Goal: Task Accomplishment & Management: Complete application form

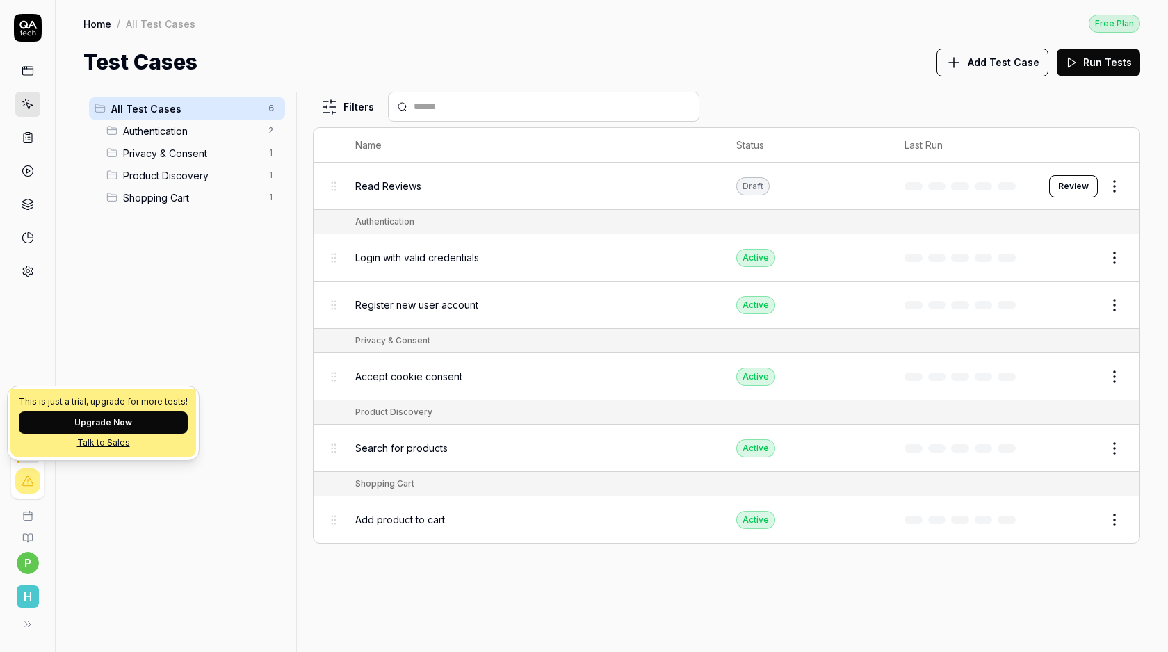
click at [1076, 179] on button "Review" at bounding box center [1073, 186] width 49 height 22
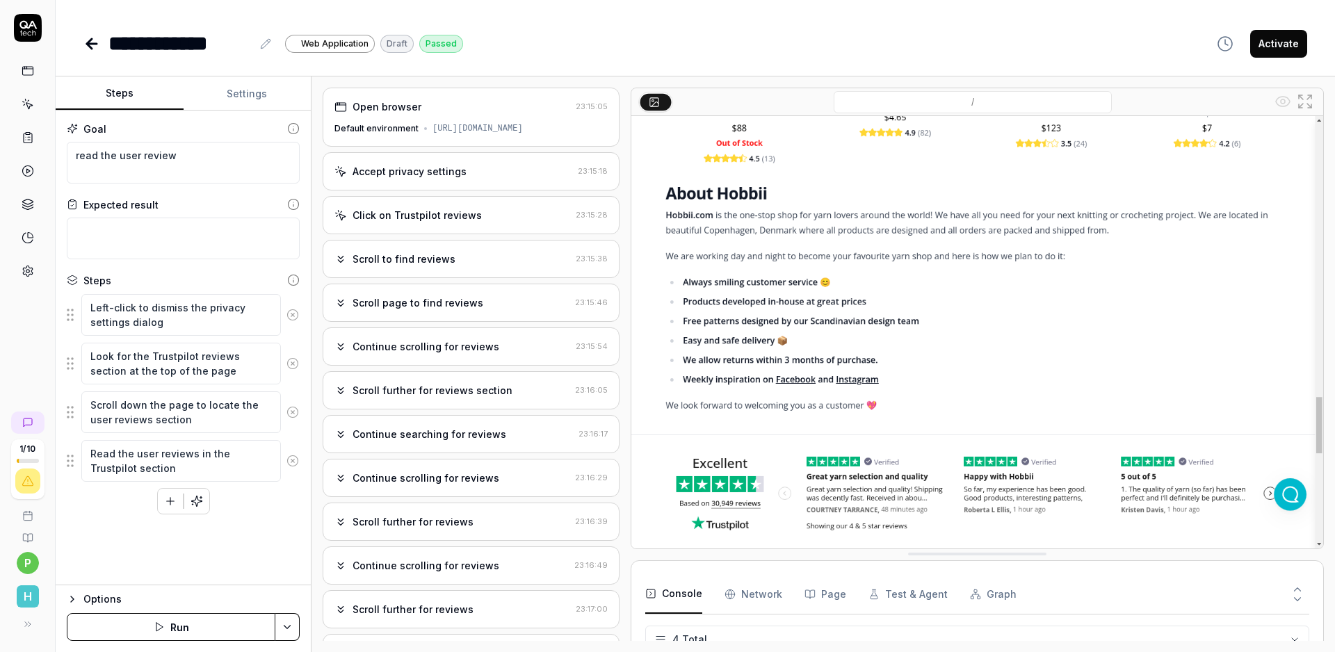
click at [29, 103] on icon at bounding box center [28, 104] width 13 height 13
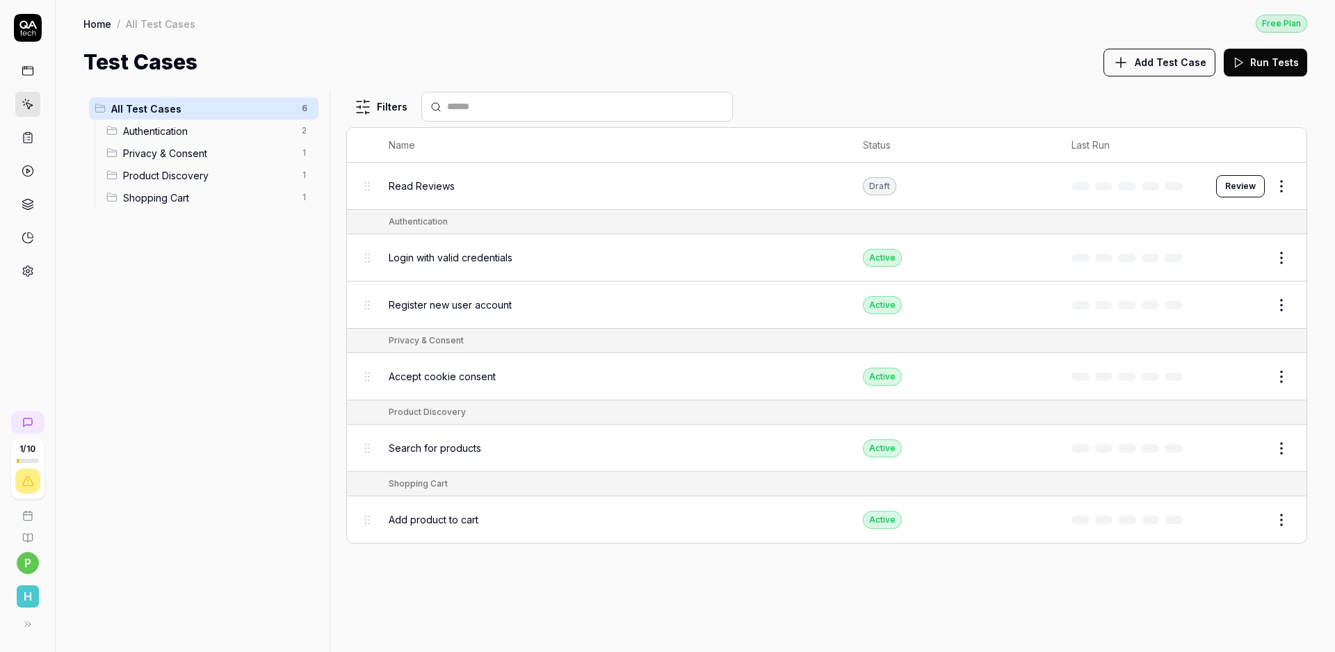
click at [437, 182] on span "Read Reviews" at bounding box center [422, 186] width 66 height 15
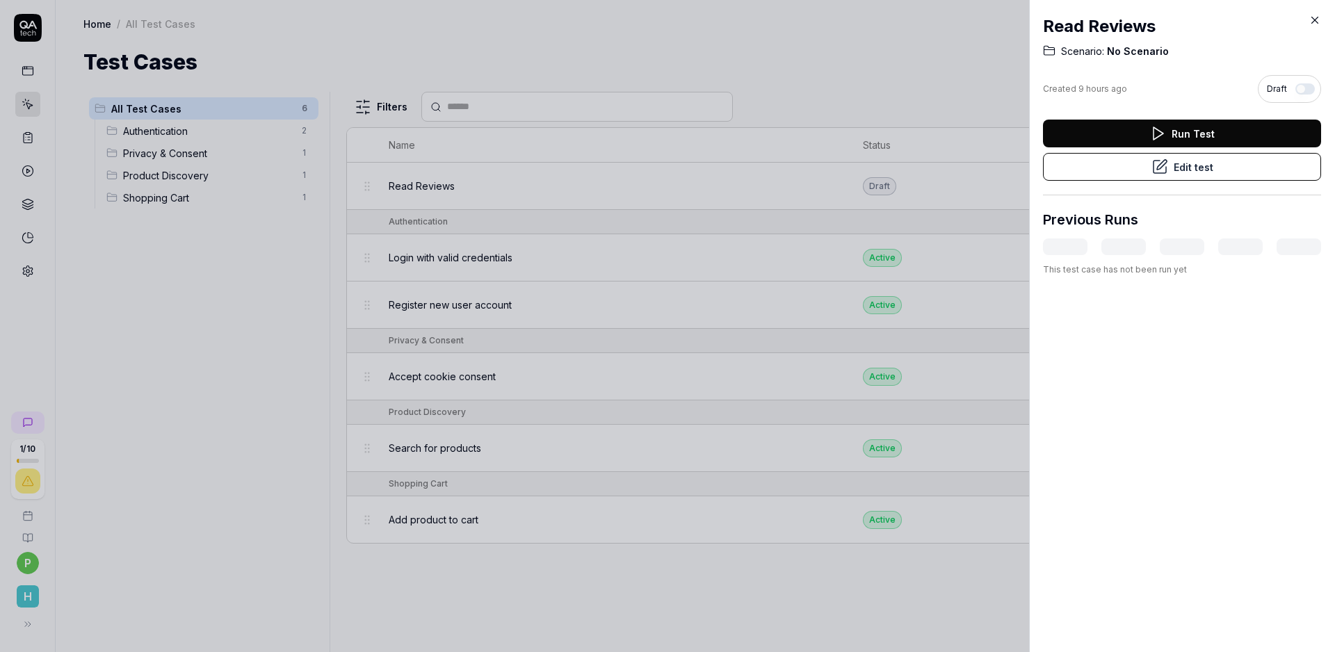
click at [1146, 170] on button "Edit test" at bounding box center [1182, 167] width 278 height 28
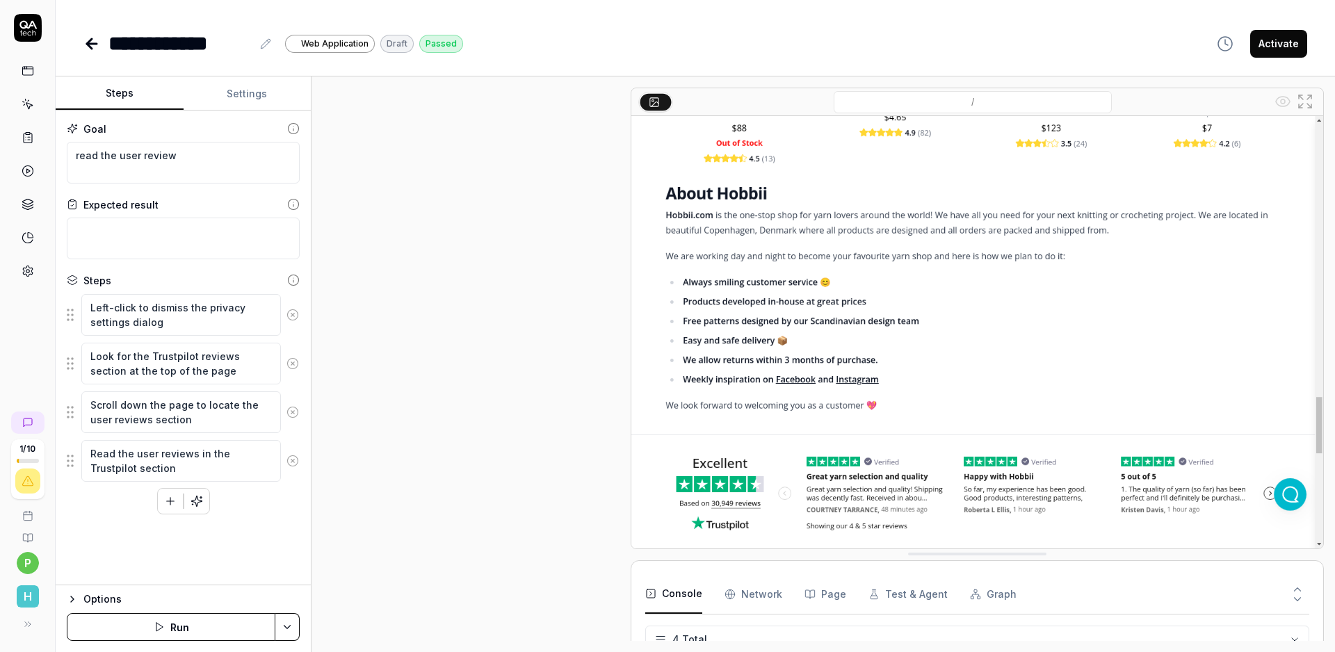
scroll to position [277, 0]
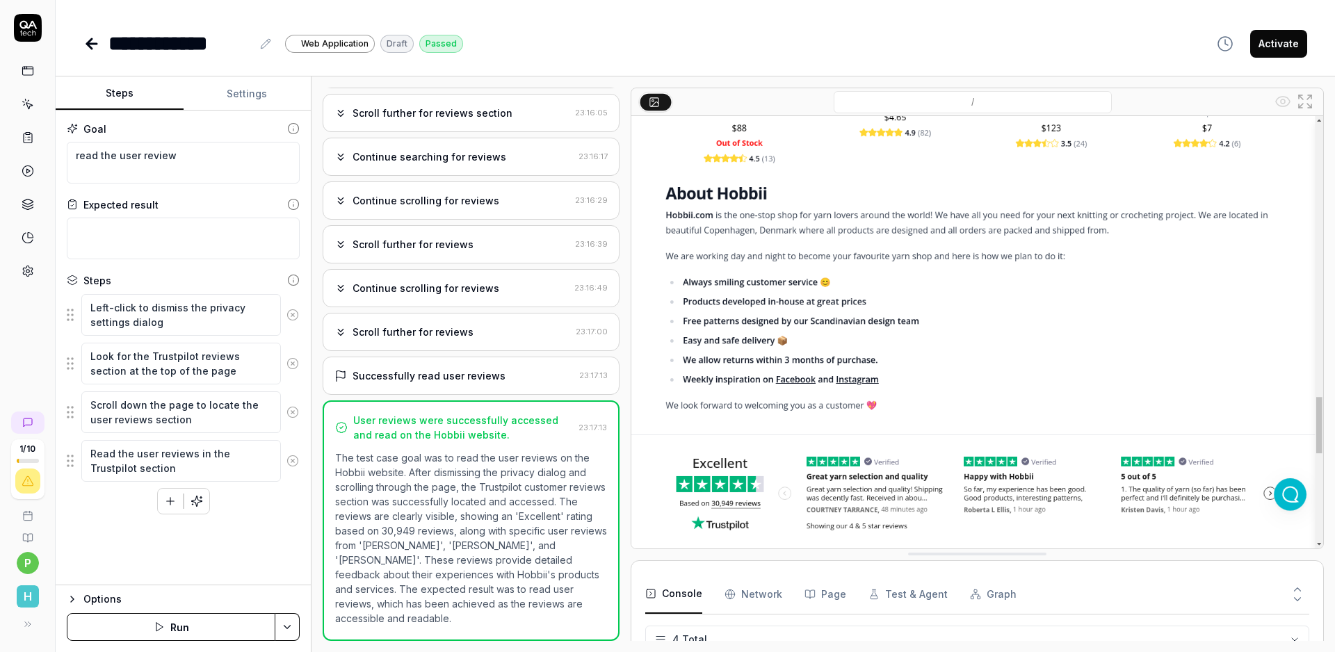
drag, startPoint x: 422, startPoint y: 613, endPoint x: 314, endPoint y: 503, distance: 154.8
click at [314, 503] on div "Open browser 23:15:05 Default environment https://hobbii.com Accept privacy set…" at bounding box center [822, 364] width 1023 height 576
click at [426, 379] on div "Successfully read user reviews" at bounding box center [428, 375] width 153 height 15
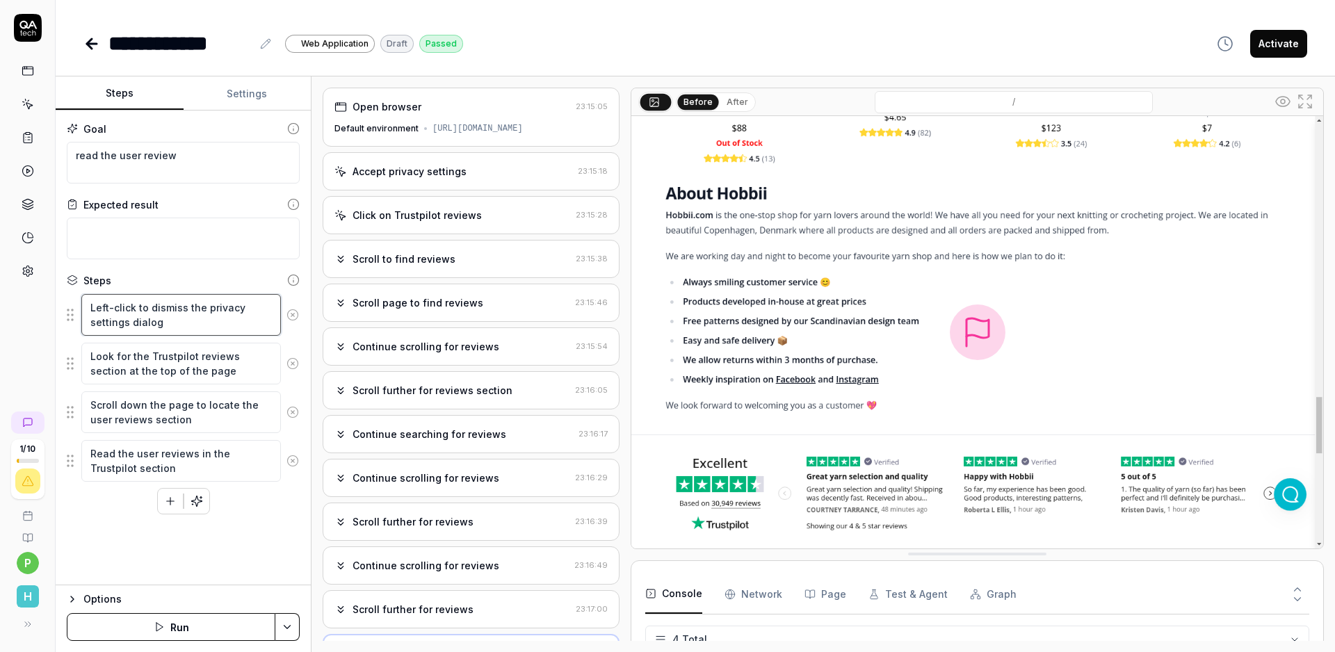
click at [160, 316] on textarea "Left-click to dismiss the privacy settings dialog" at bounding box center [181, 315] width 200 height 42
type textarea "*"
click at [736, 98] on button "After" at bounding box center [737, 102] width 33 height 15
click at [694, 96] on button "Before" at bounding box center [698, 102] width 40 height 15
click at [659, 99] on icon at bounding box center [654, 101] width 11 height 11
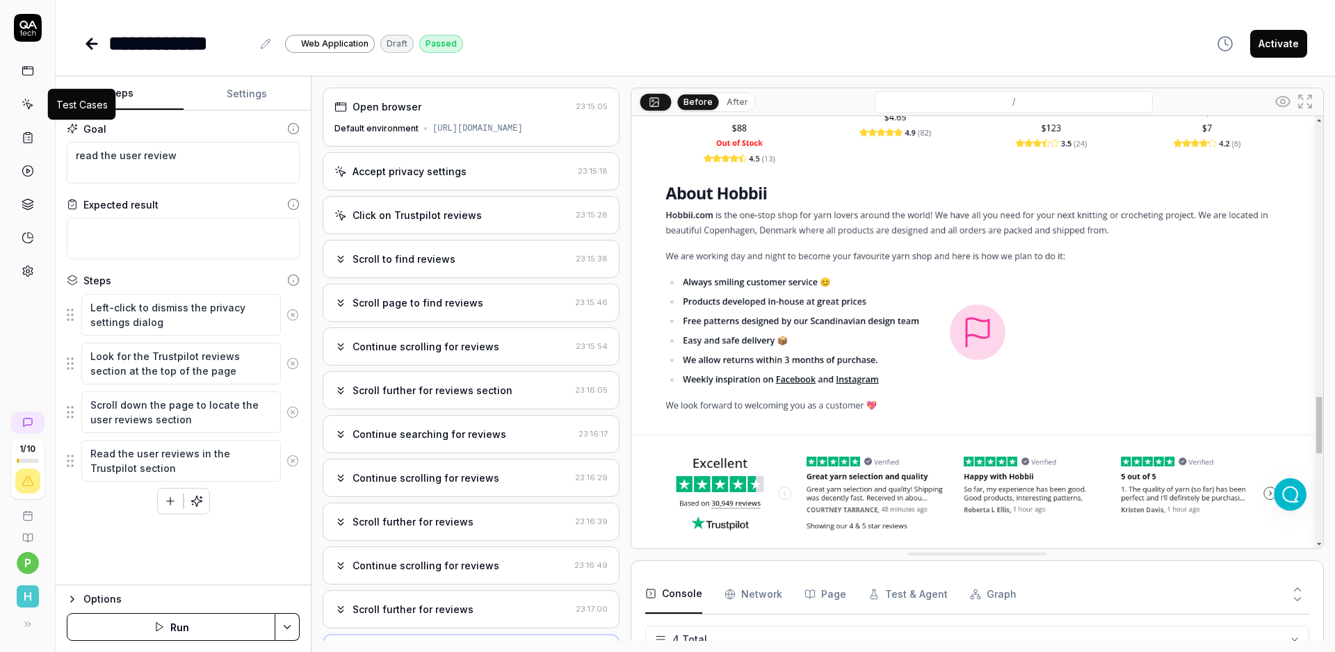
click at [32, 104] on icon at bounding box center [28, 104] width 13 height 13
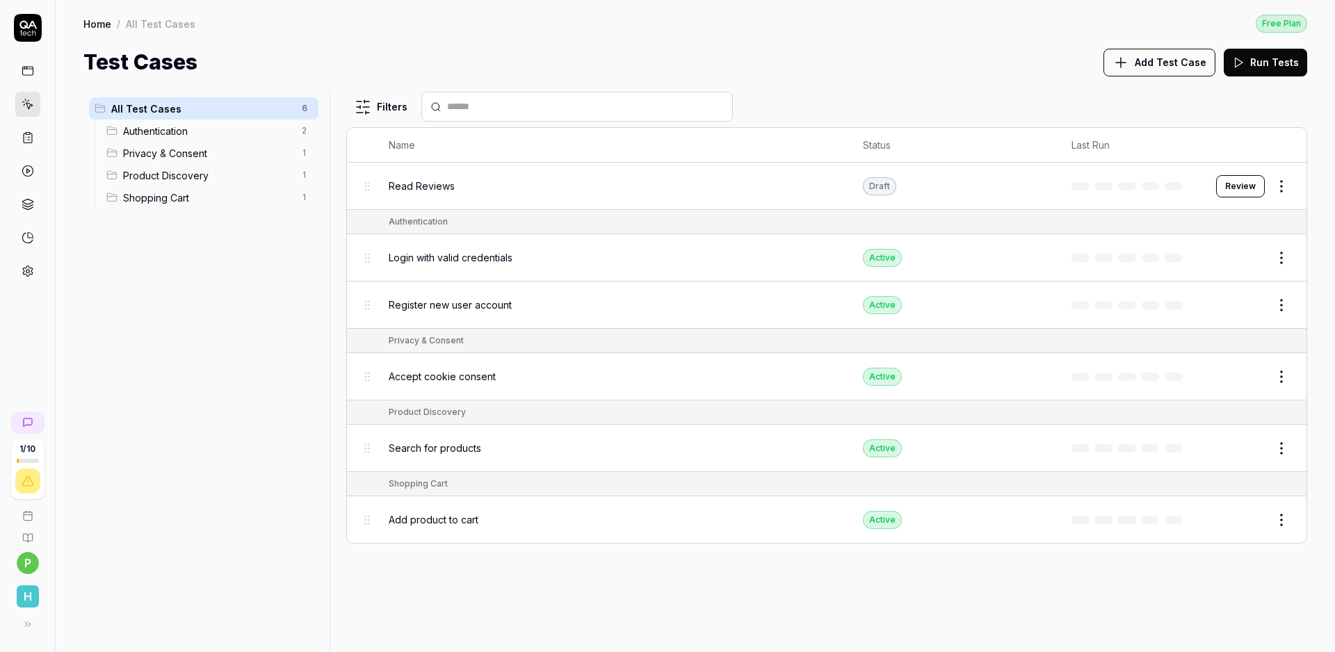
click at [1167, 184] on html "1 / 10 p H Home / All Test Cases Free Plan Home / All Test Cases Free Plan Test…" at bounding box center [667, 326] width 1335 height 652
click at [1167, 399] on div "Delete" at bounding box center [1223, 397] width 132 height 31
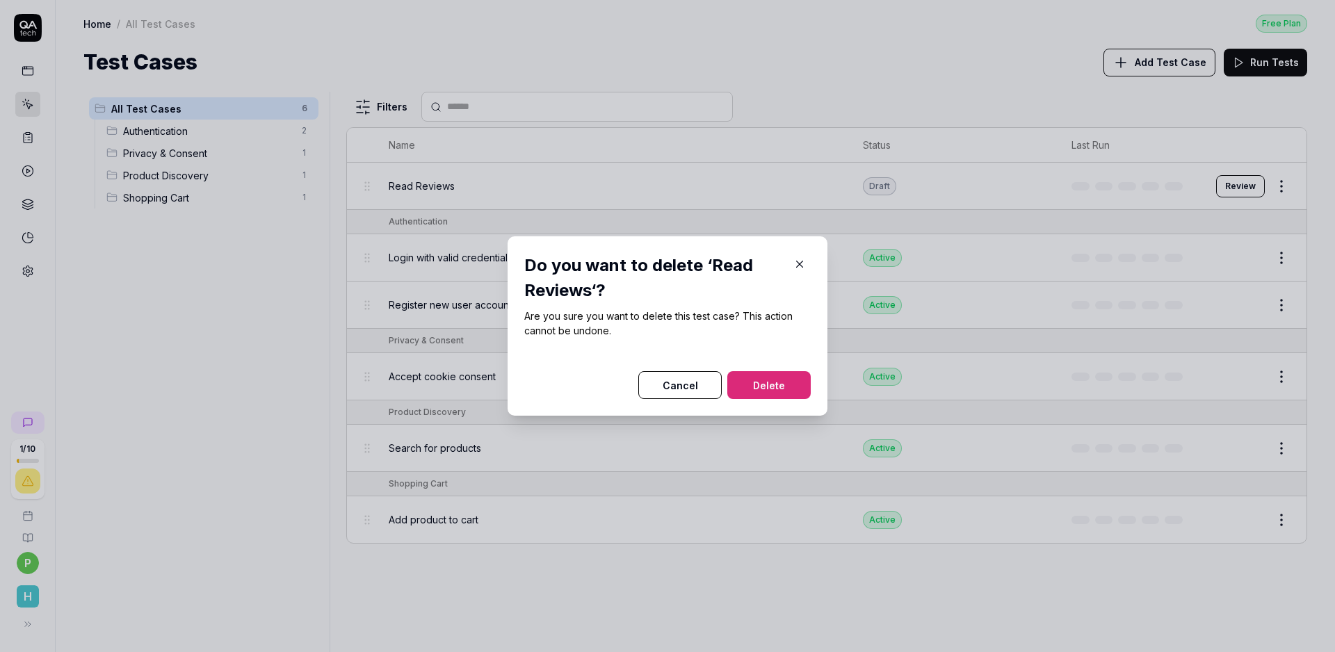
click at [773, 383] on button "Delete" at bounding box center [768, 385] width 83 height 28
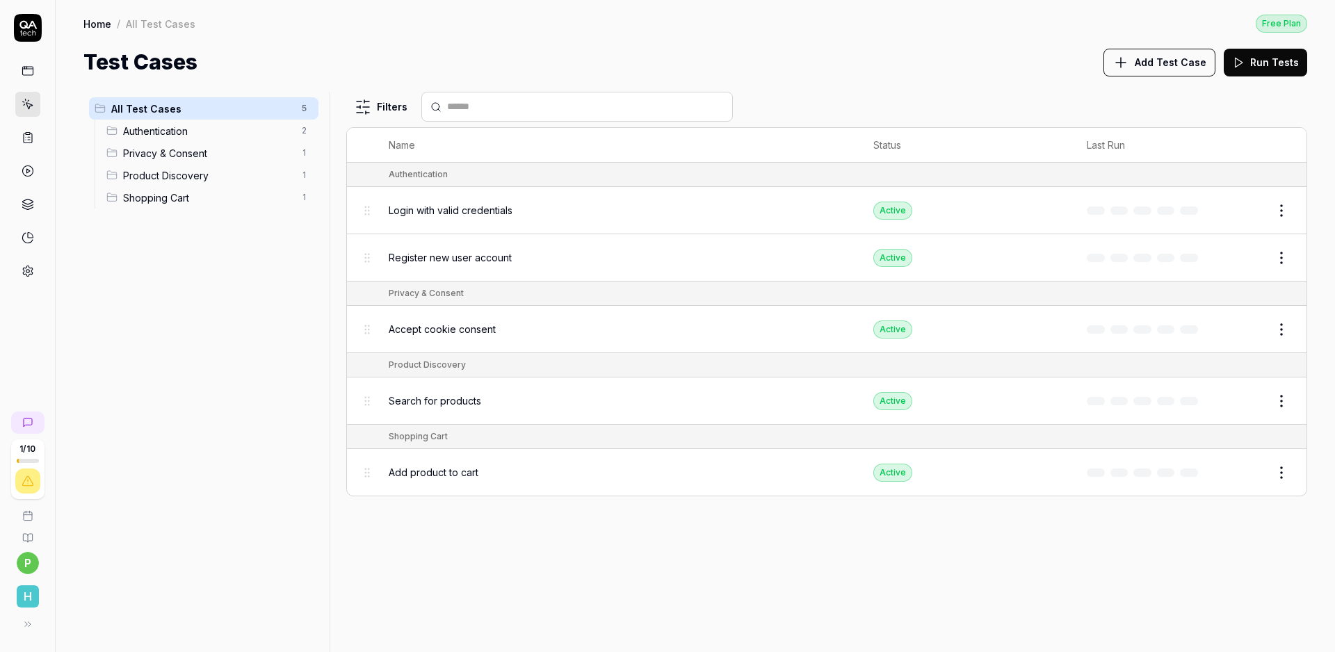
click at [1155, 62] on span "Add Test Case" at bounding box center [1170, 62] width 72 height 15
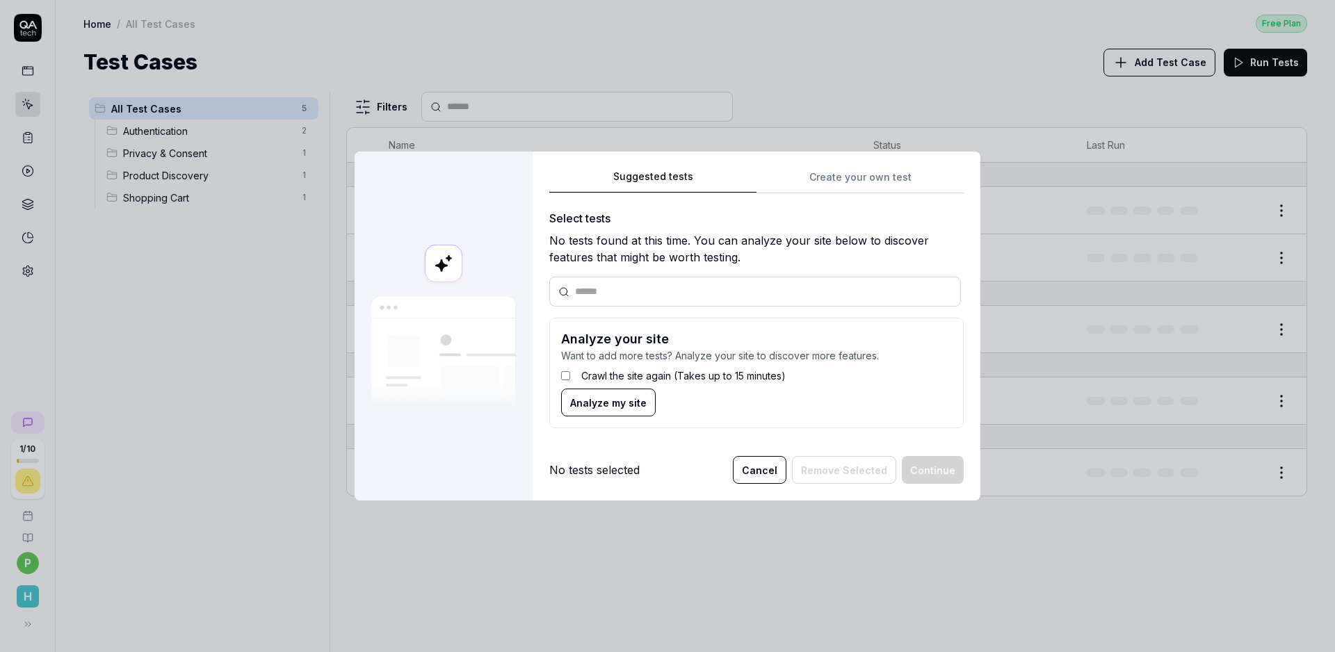
click at [660, 178] on button "Suggested tests" at bounding box center [652, 180] width 207 height 25
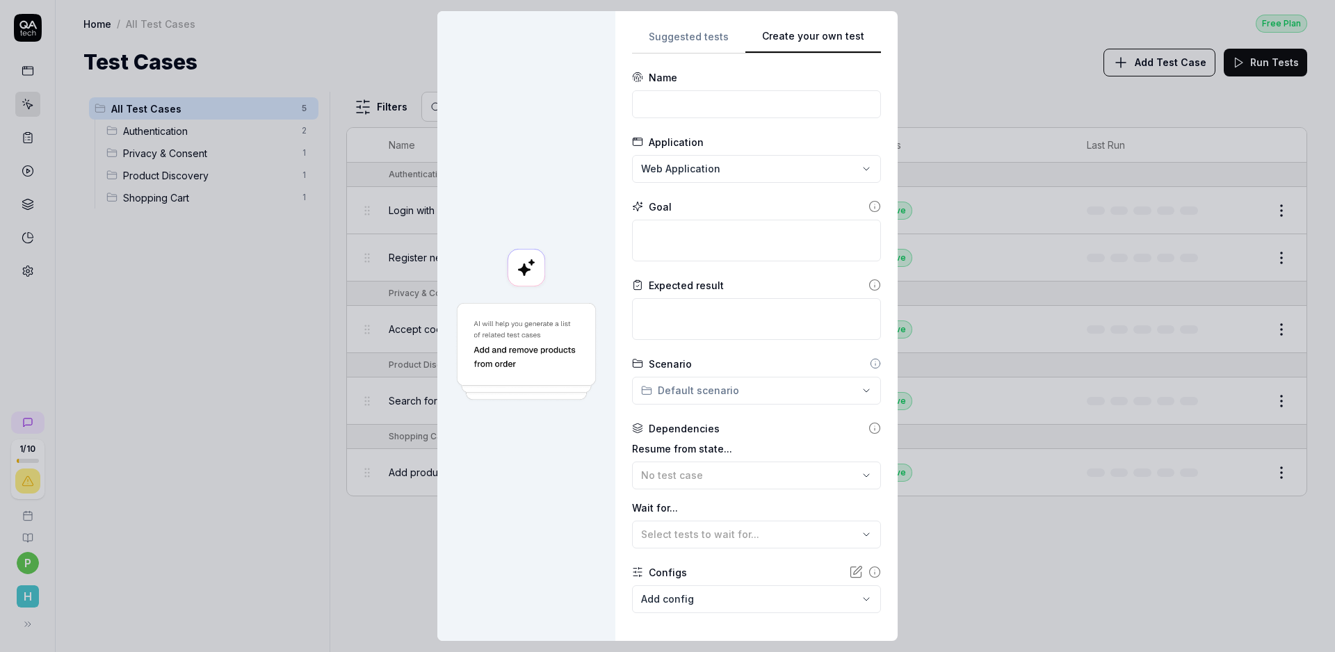
click at [881, 179] on div "**********" at bounding box center [756, 326] width 282 height 630
click at [660, 100] on input at bounding box center [756, 104] width 249 height 28
type input "R"
click at [677, 107] on input "Riview on PDP(product detail page)" at bounding box center [756, 104] width 249 height 28
click at [756, 105] on input "Riviews on PDP(product detail page)" at bounding box center [756, 104] width 249 height 28
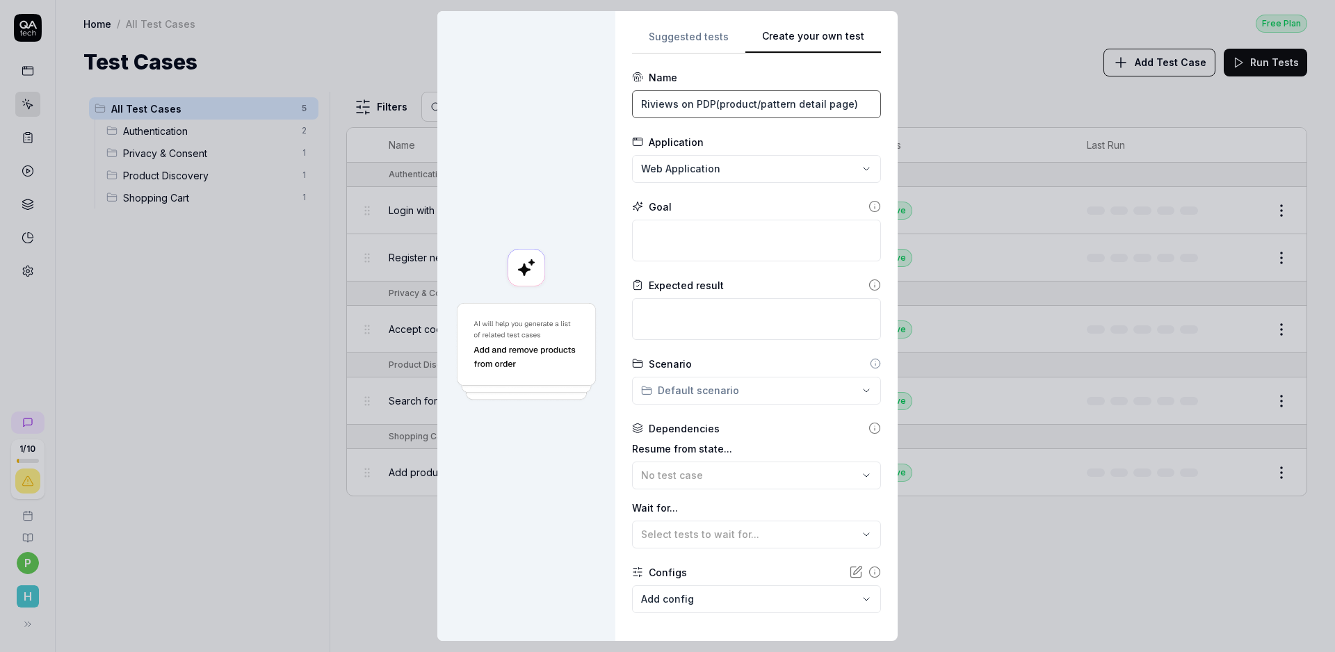
type input "Riviews on PDP(product/pattern detail page)"
click at [667, 241] on textarea at bounding box center [756, 241] width 249 height 42
type textarea "*"
type textarea "R"
type textarea "*"
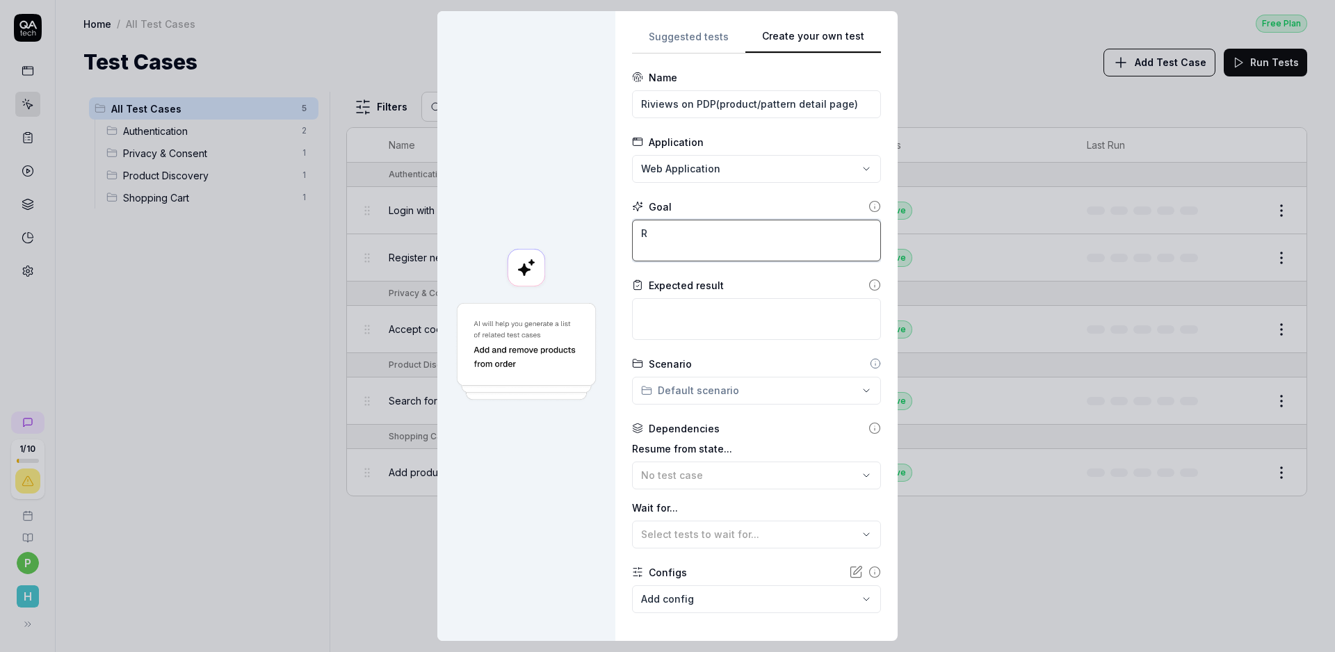
type textarea "RE"
type textarea "*"
type textarea "REa"
type textarea "*"
type textarea "REad"
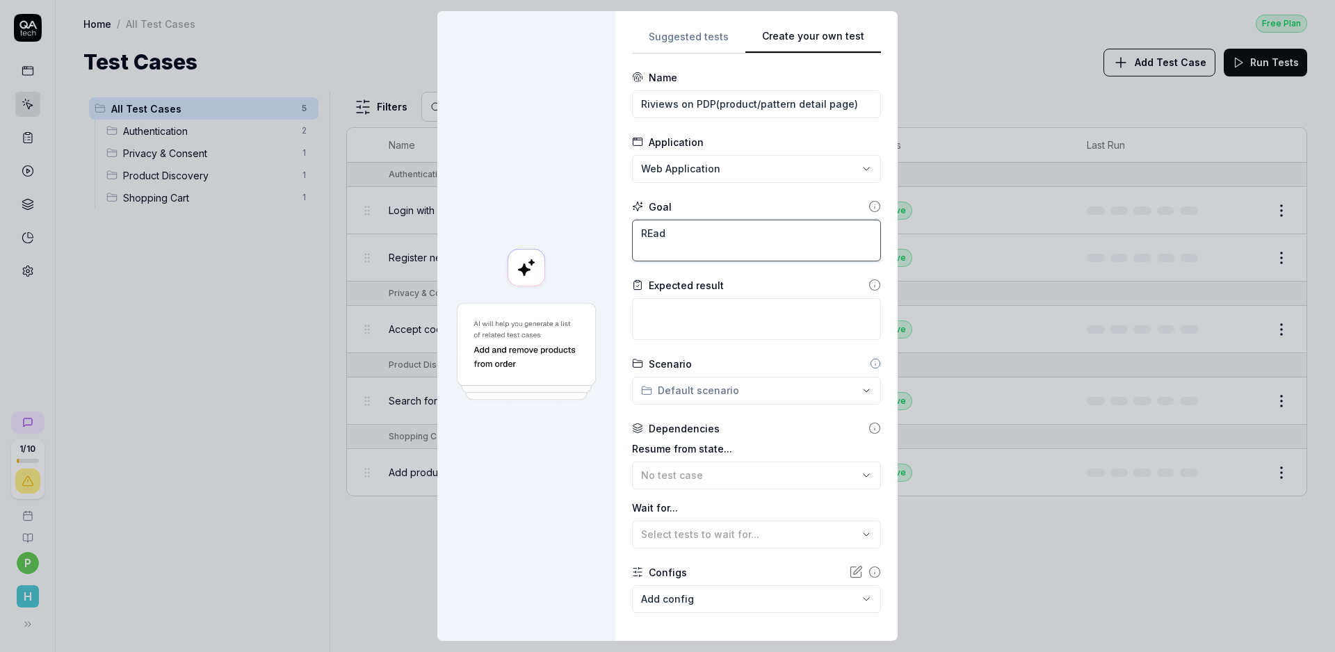
type textarea "*"
type textarea "REad"
type textarea "*"
type textarea "REad t"
type textarea "*"
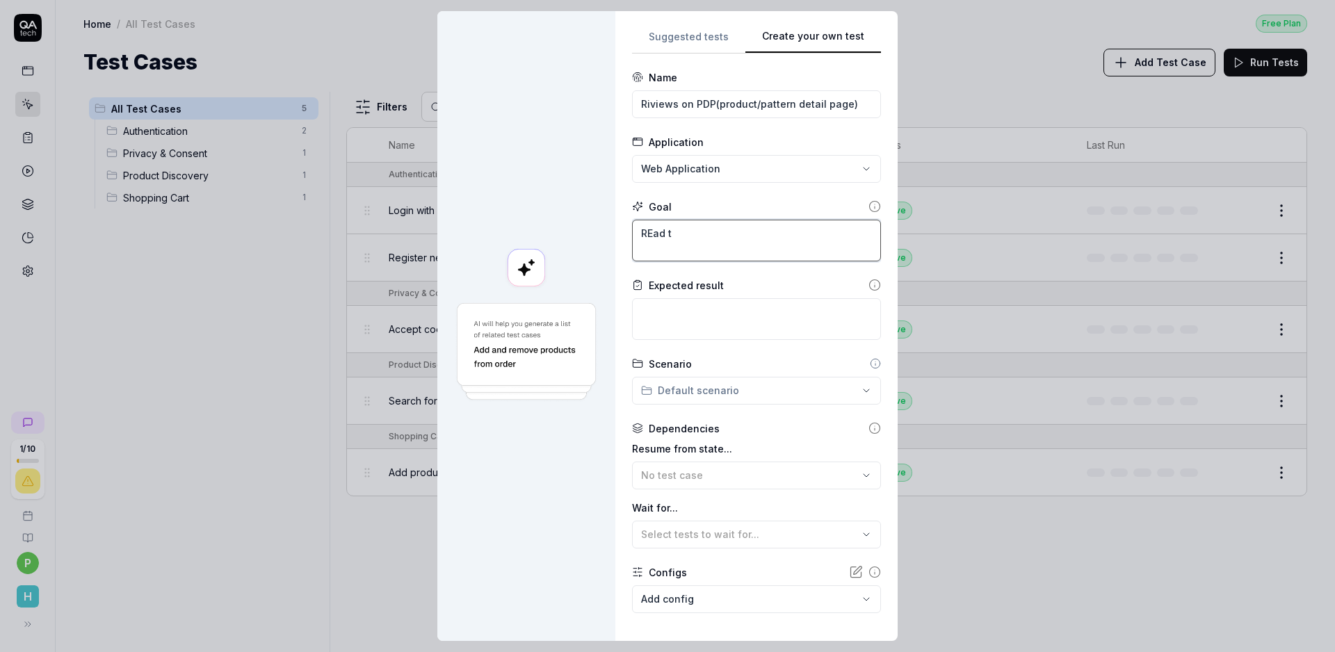
type textarea "REad th"
type textarea "*"
type textarea "REad the"
type textarea "*"
type textarea "REad the u"
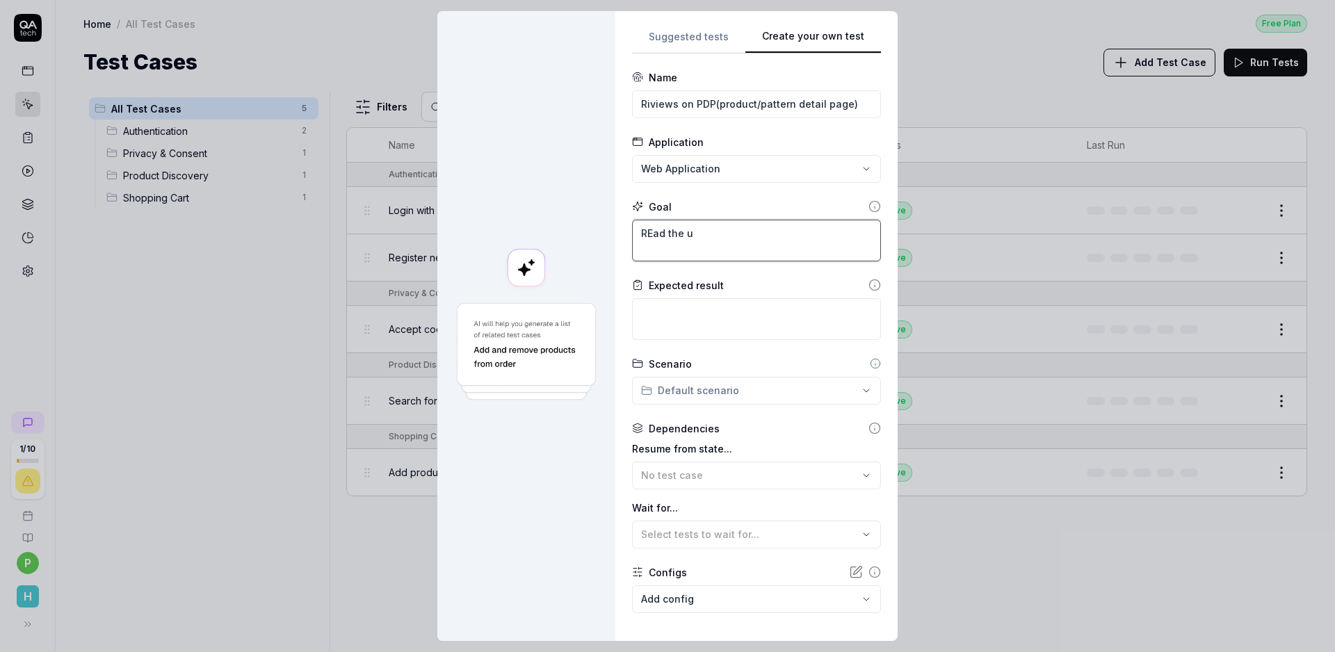
type textarea "*"
type textarea "REad the us"
type textarea "*"
type textarea "REad the use"
type textarea "*"
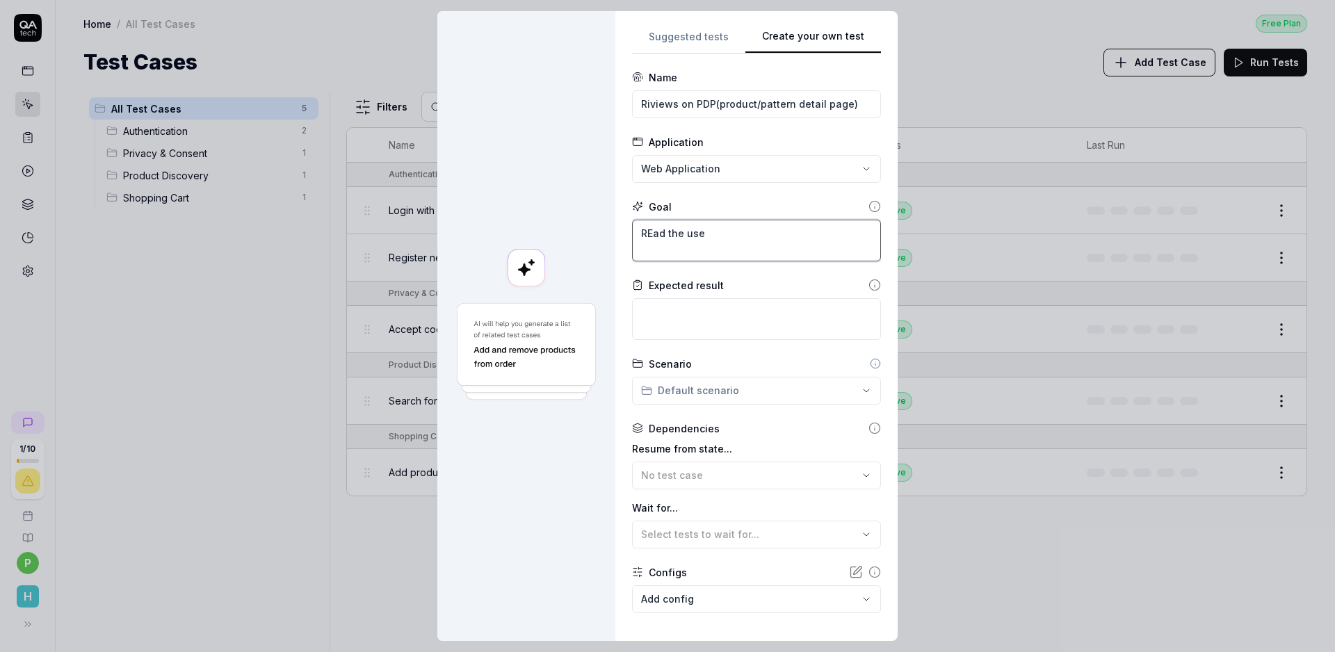
type textarea "REad the user"
type textarea "*"
type textarea "REad the use"
type textarea "*"
type textarea "REad the us"
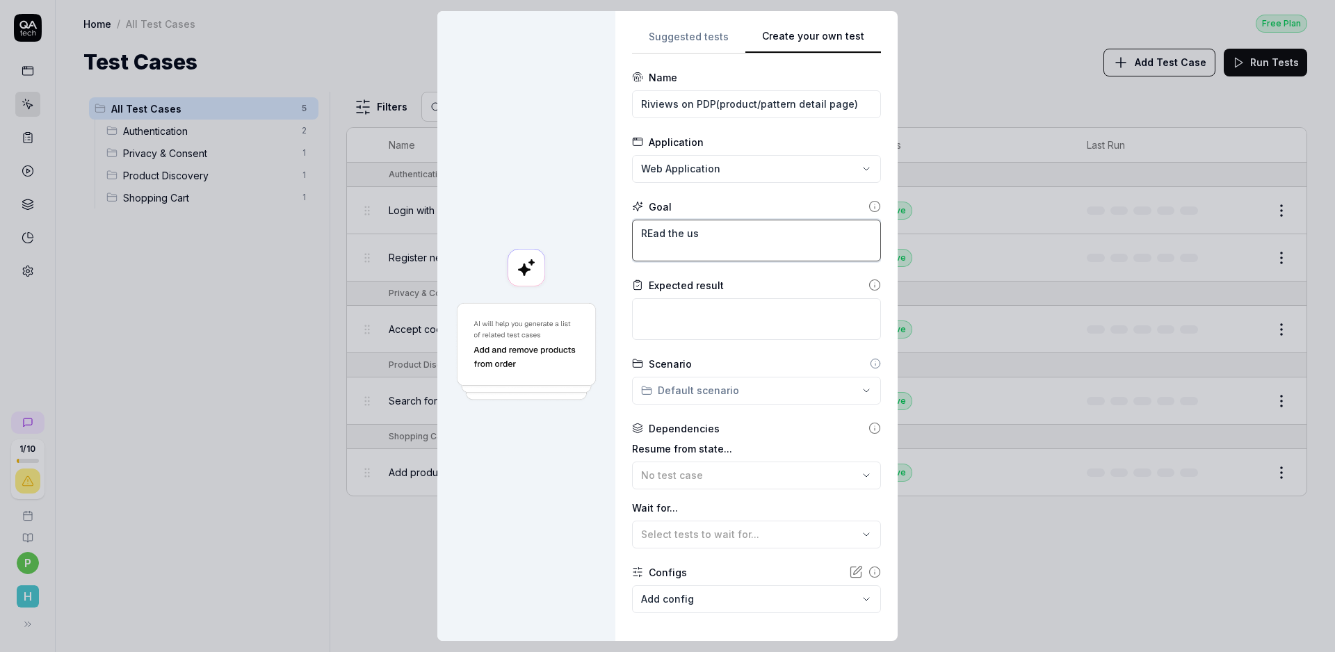
type textarea "*"
type textarea "REad the u"
type textarea "*"
type textarea "REad the"
type textarea "*"
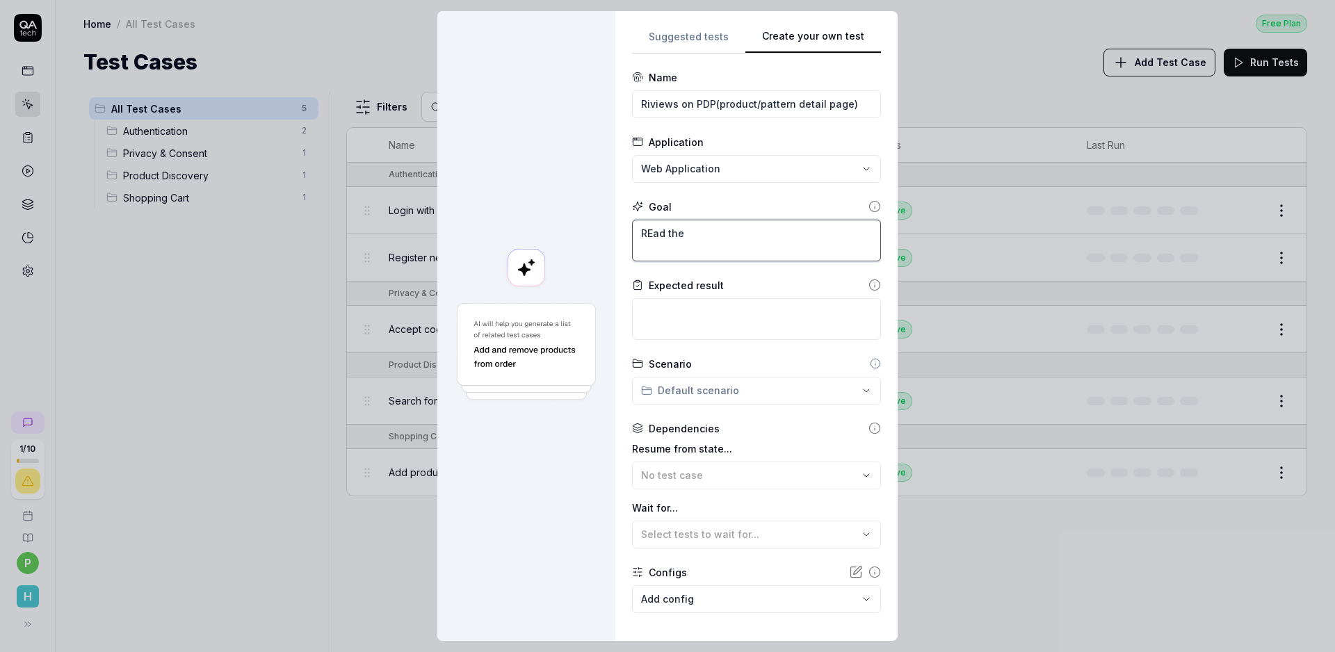
type textarea "REad the"
type textarea "*"
type textarea "REad th"
type textarea "*"
type textarea "REad t"
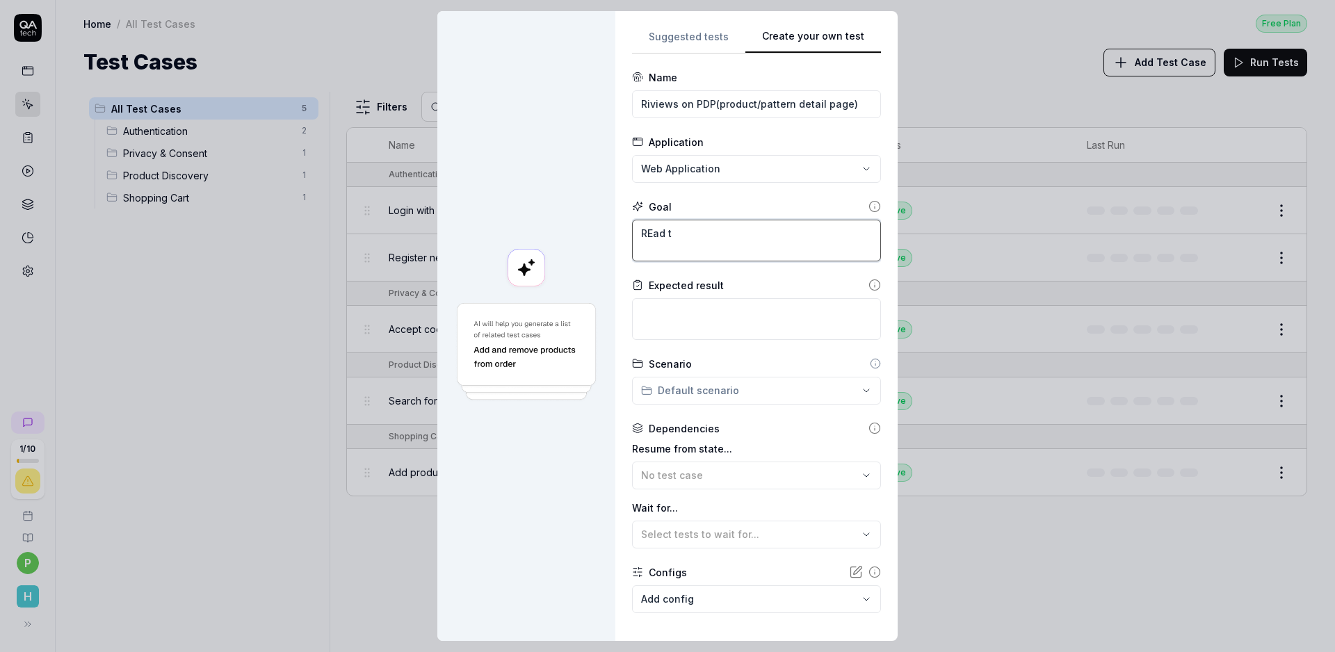
type textarea "*"
type textarea "REad"
type textarea "*"
type textarea "REad"
type textarea "*"
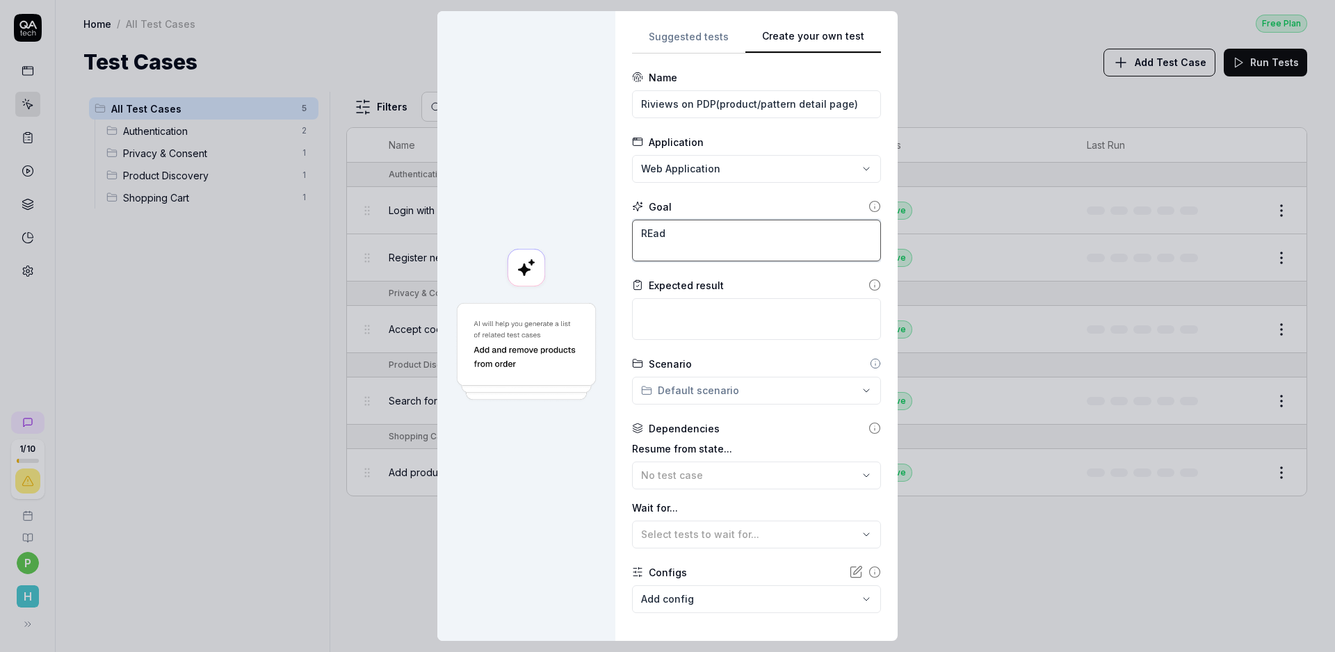
type textarea "REa"
type textarea "*"
type textarea "RE"
type textarea "*"
type textarea "R"
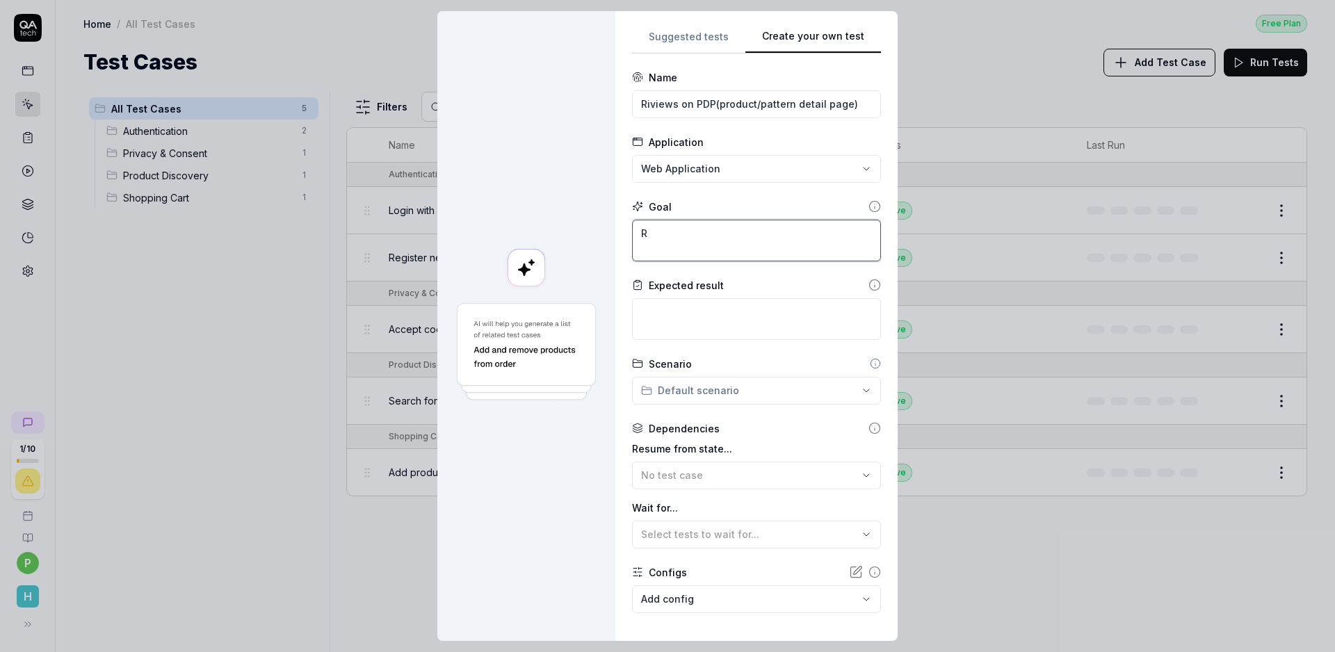
type textarea "*"
type textarea "Re"
type textarea "*"
type textarea "Rea"
type textarea "*"
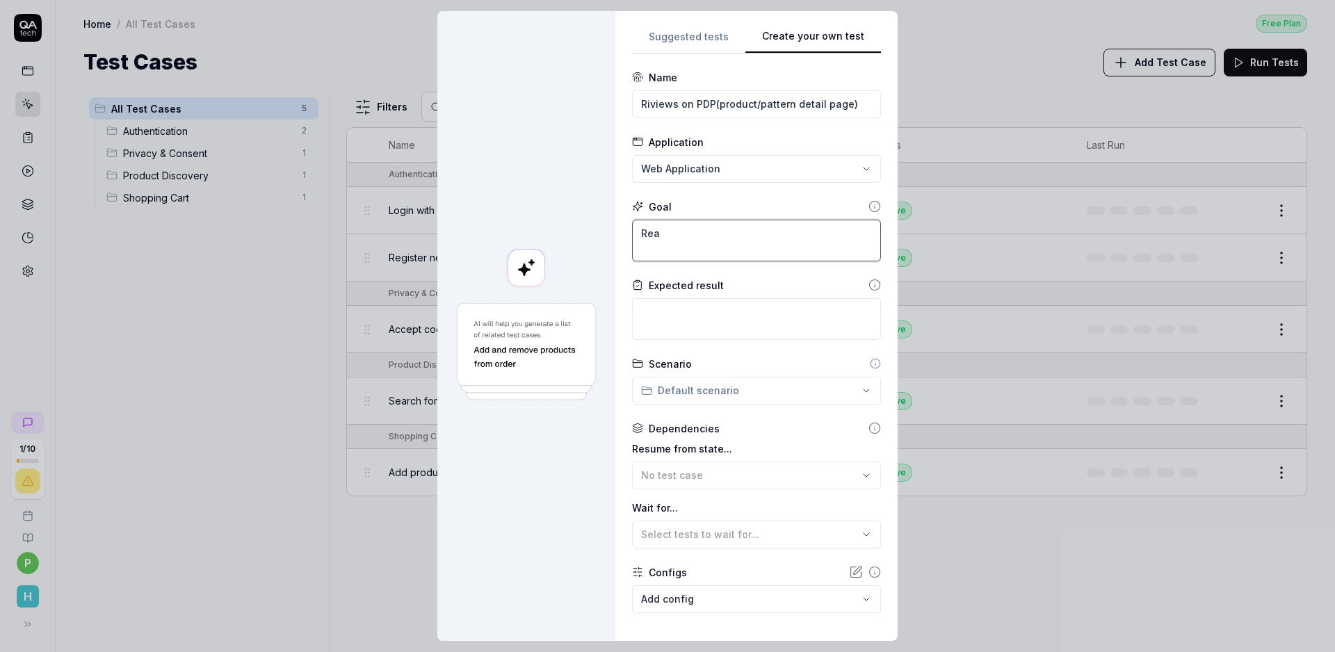
type textarea "Read"
type textarea "*"
type textarea "Read"
type textarea "*"
type textarea "Read t"
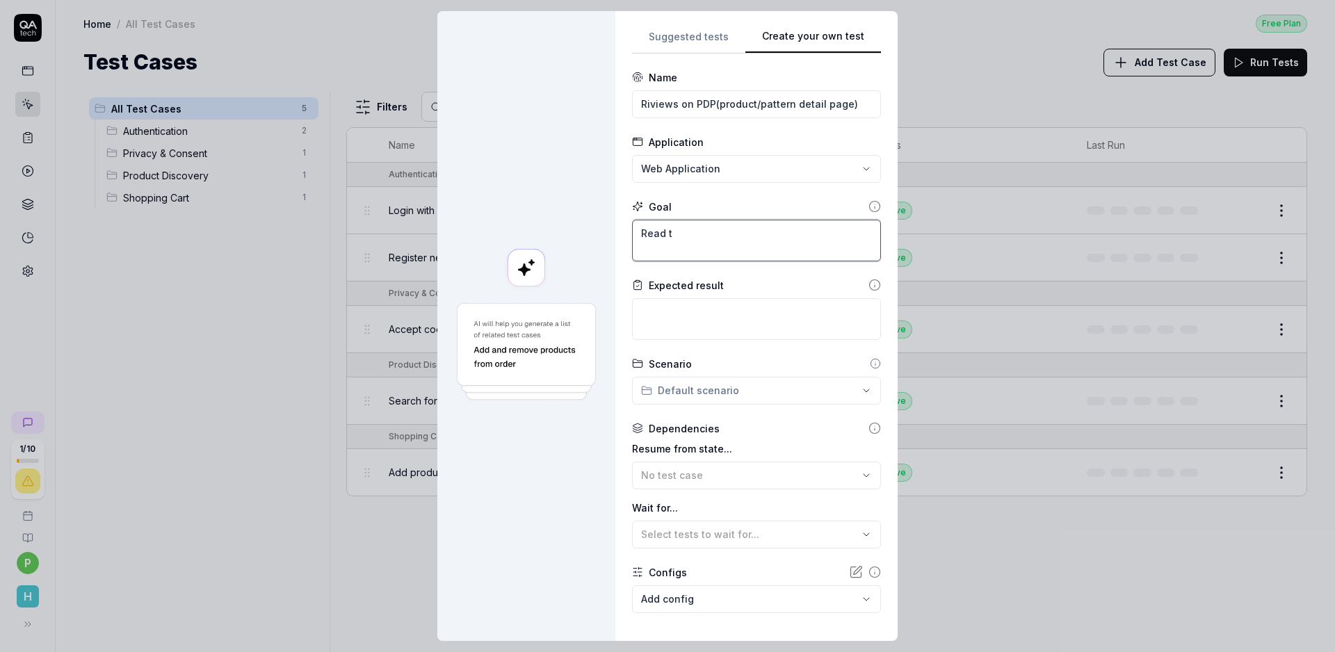
type textarea "*"
type textarea "Read t"
type textarea "*"
type textarea "Read t h"
type textarea "*"
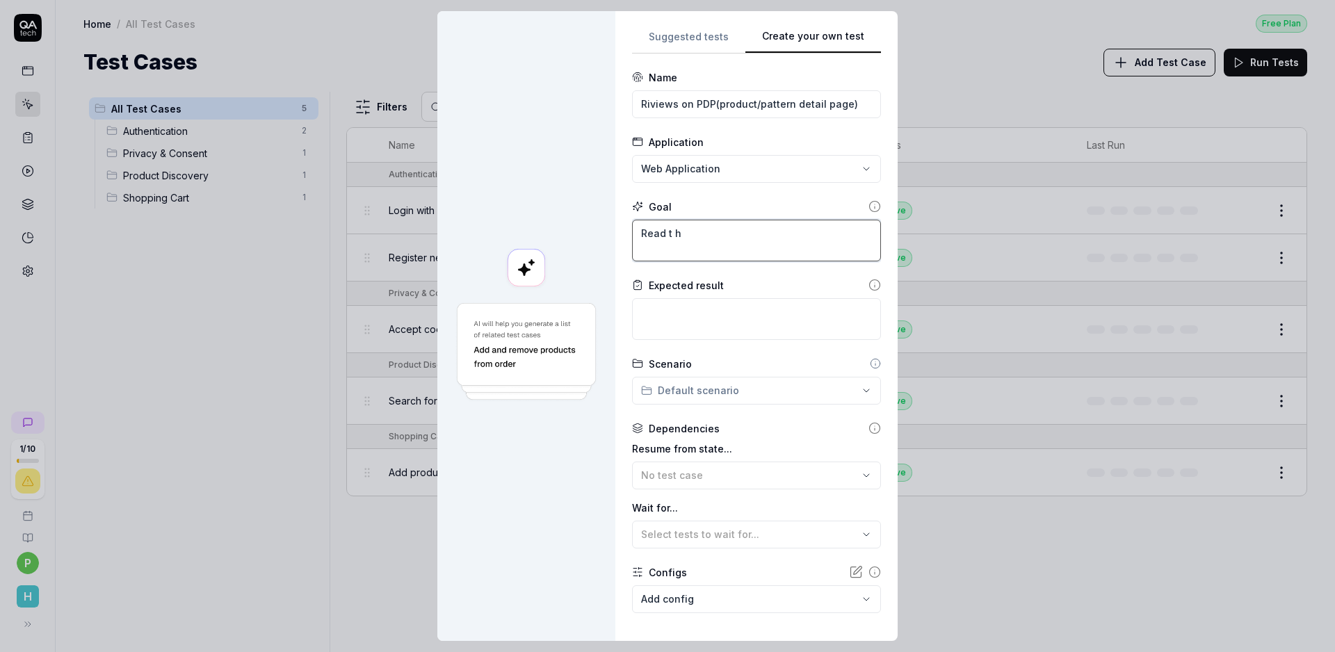
type textarea "Read t he"
type textarea "*"
type textarea "Read t he"
type textarea "*"
type textarea "Read t he r"
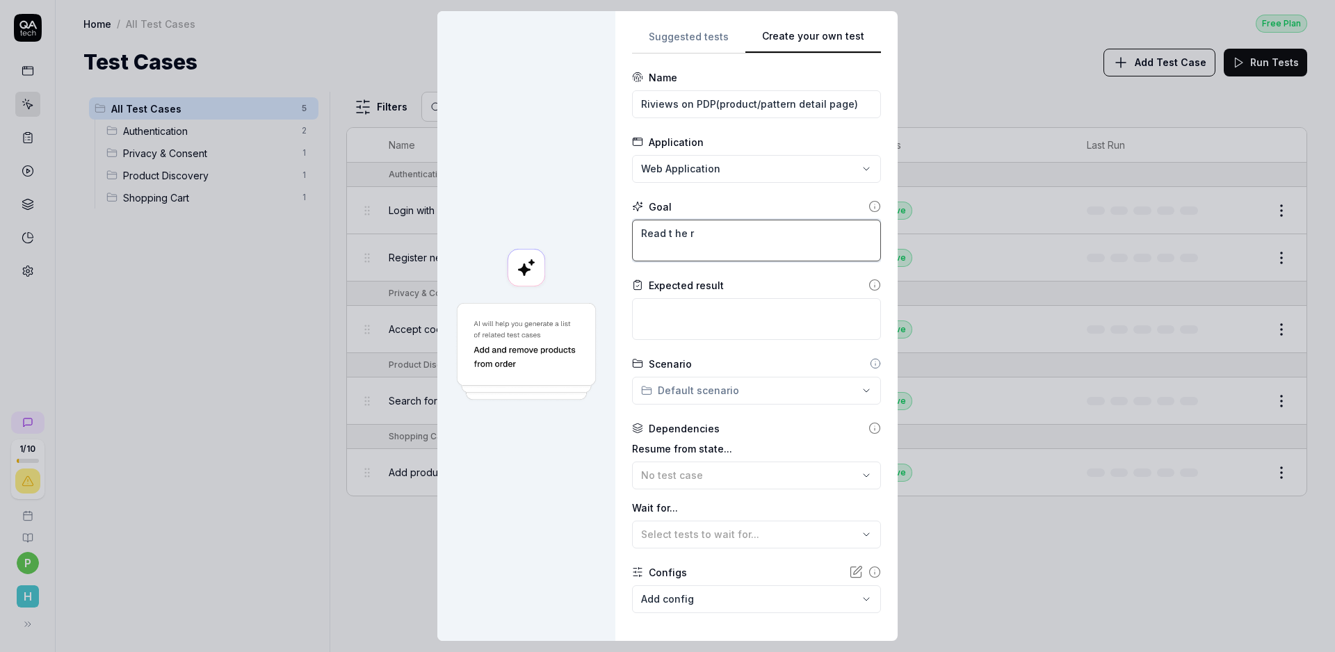
type textarea "*"
type textarea "Read t he re"
type textarea "*"
type textarea "Read t he rev"
type textarea "*"
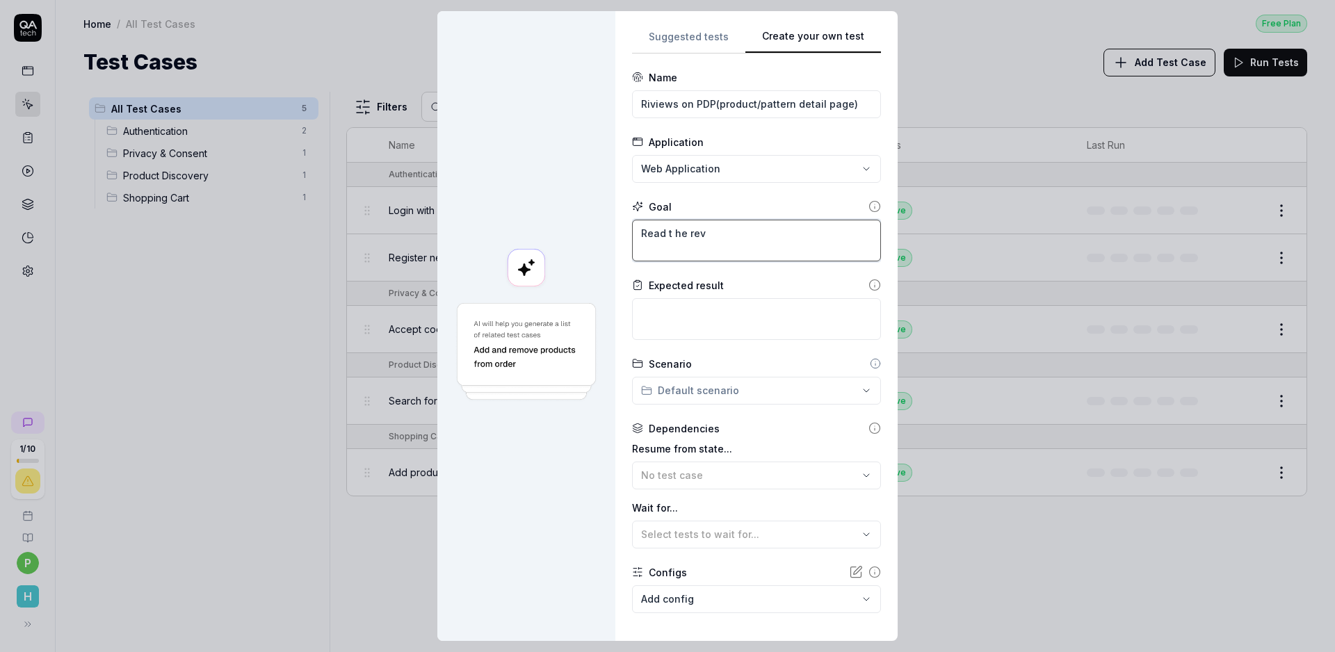
type textarea "Read t he revi"
type textarea "*"
type textarea "Read t he revie"
type textarea "*"
type textarea "Read t he review"
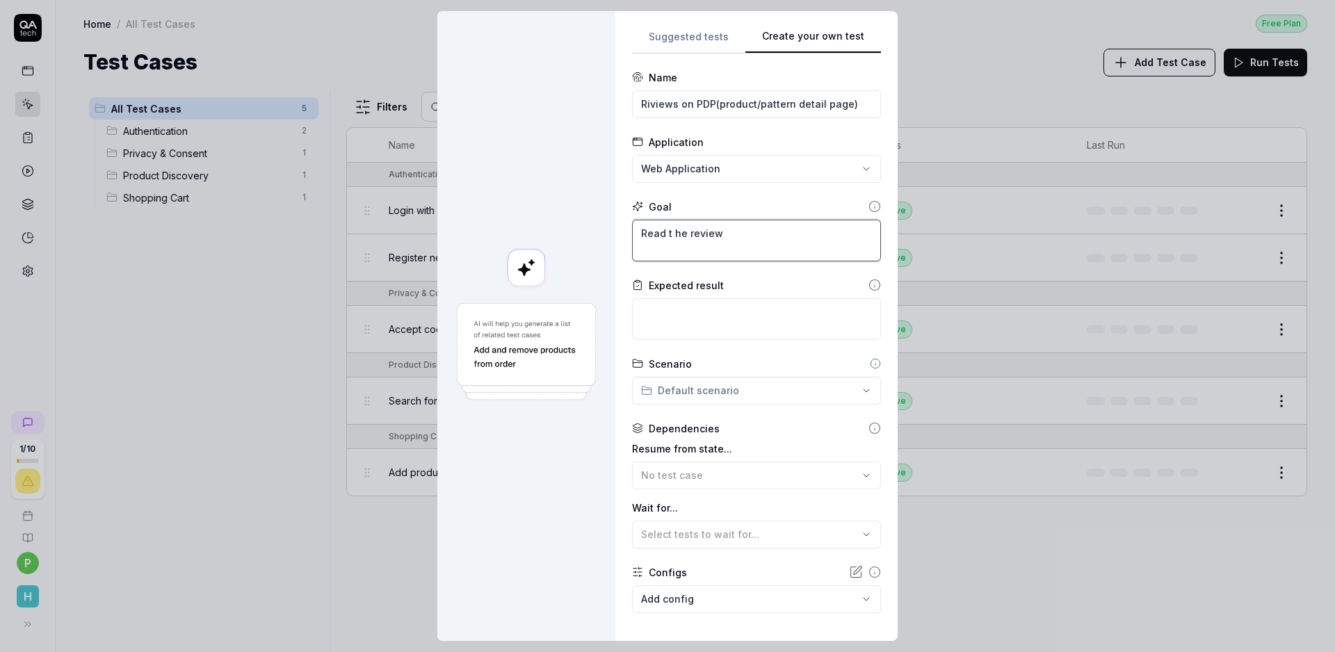
type textarea "*"
type textarea "Read t he review"
type textarea "*"
type textarea "Read t he review o"
type textarea "*"
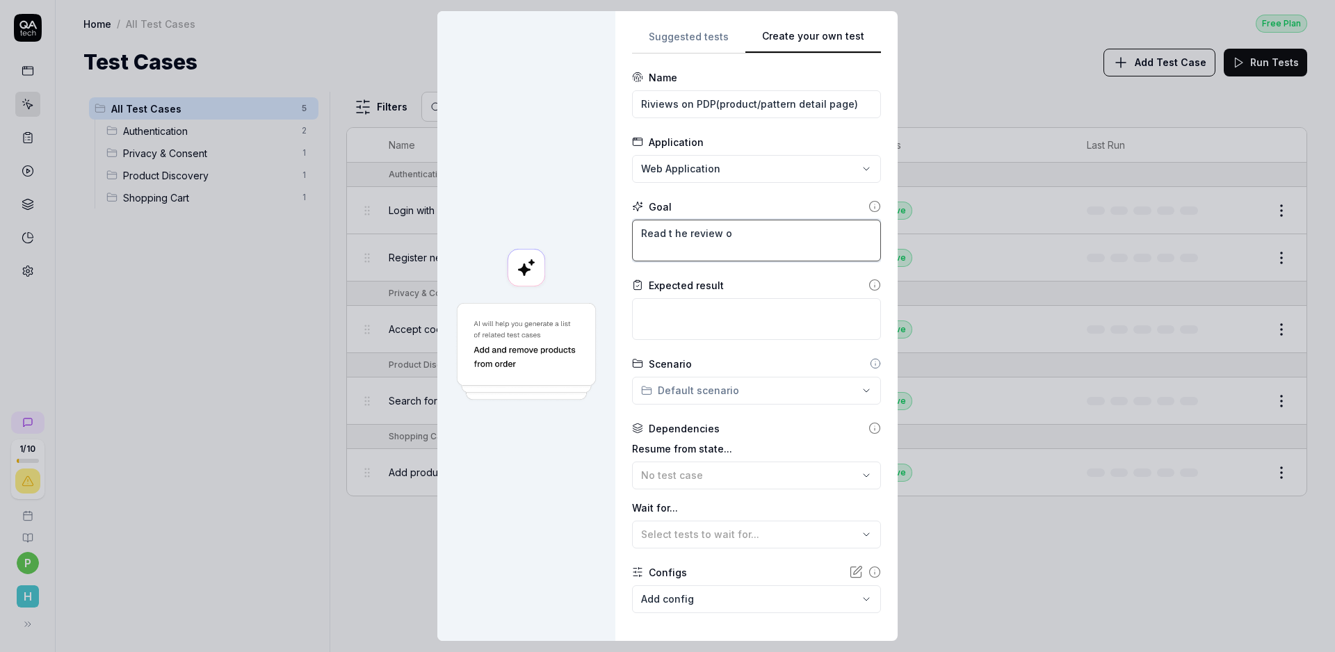
type textarea "Read t he review on"
type textarea "*"
type textarea "Read t he review on"
type textarea "*"
type textarea "Read t he review on P"
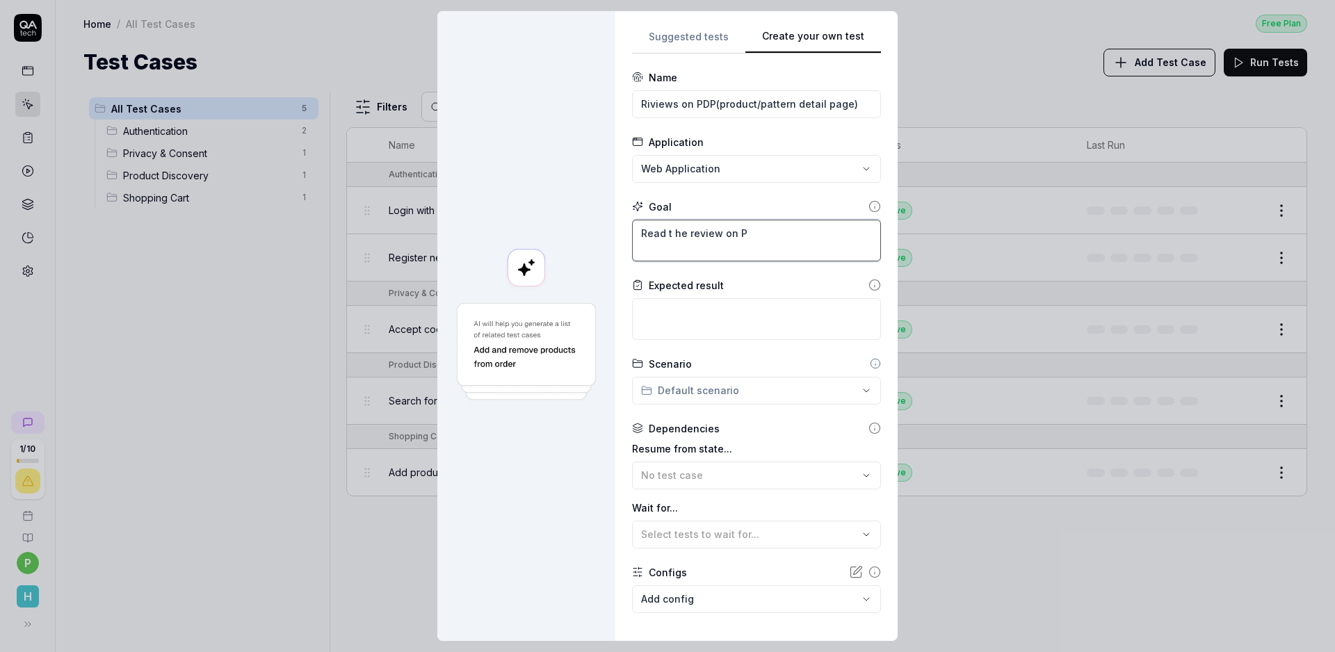
type textarea "*"
type textarea "Read t he review on PD"
type textarea "*"
type textarea "Read t he review on PDP"
type textarea "*"
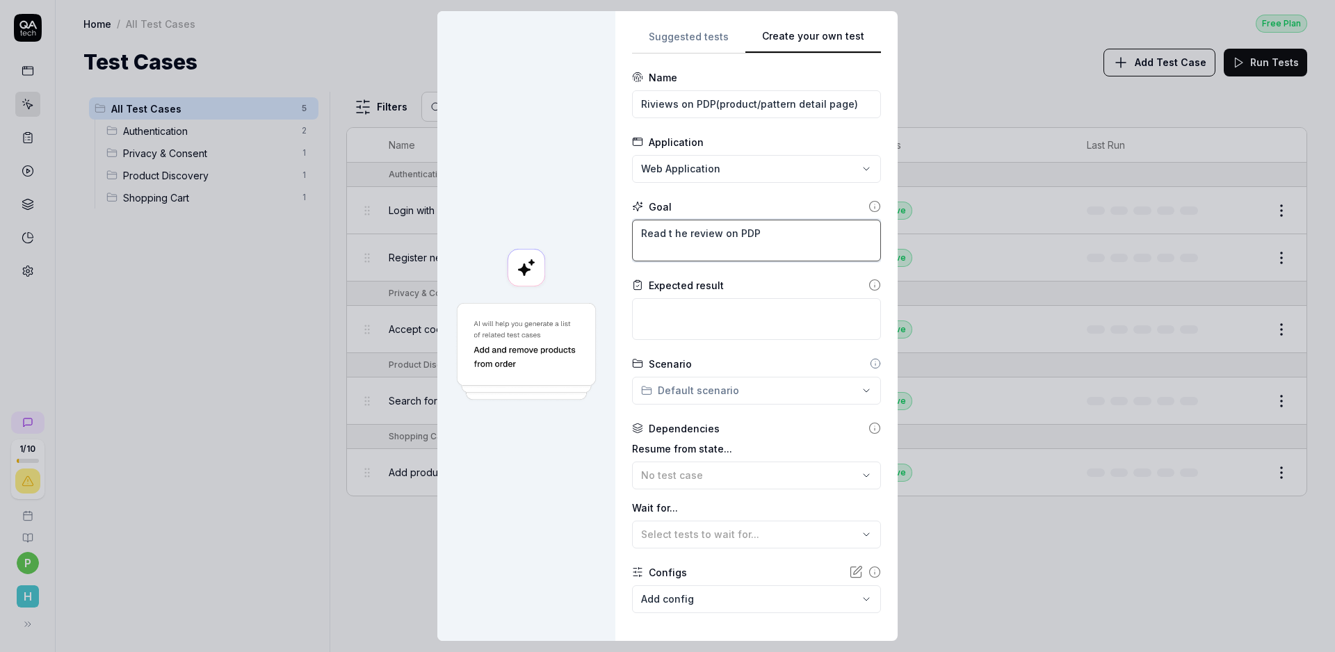
type textarea "Read t he review on PDP"
type textarea "*"
type textarea "Read t he review on PDP p"
type textarea "*"
type textarea "Read t he review on PDP pa"
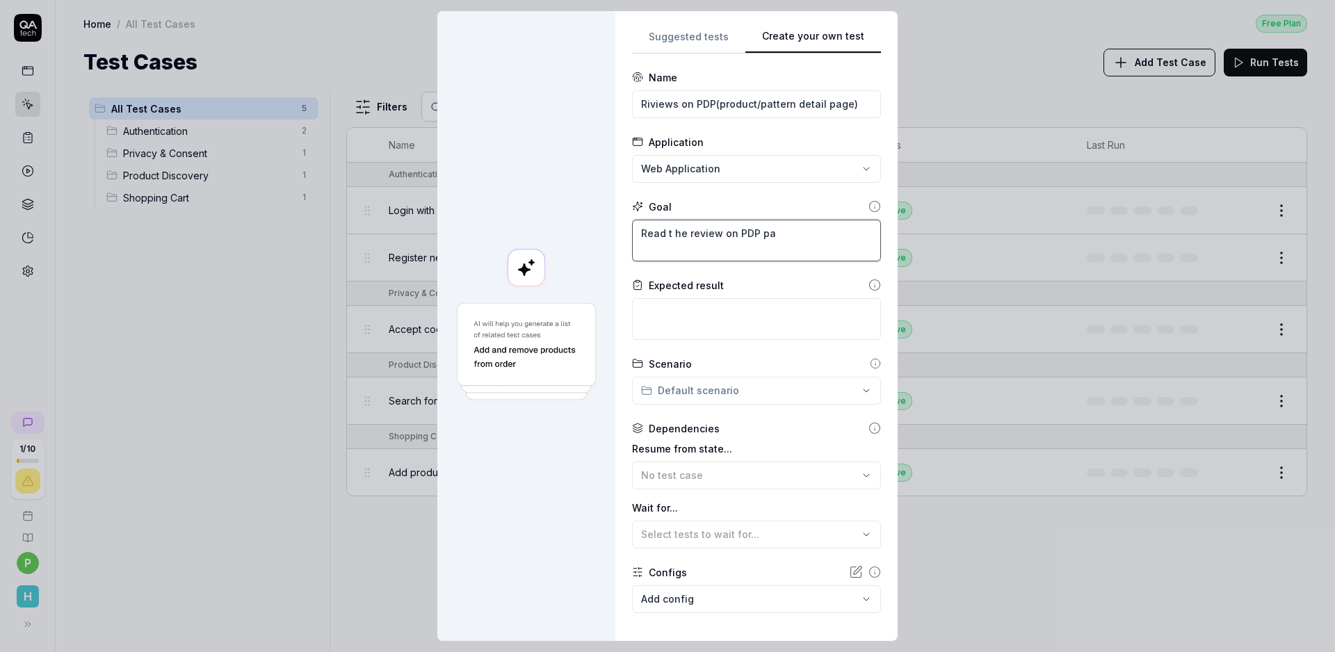
type textarea "*"
type textarea "Read t he review on PDP paf"
type textarea "*"
type textarea "Read t he review on PDP pafg"
type textarea "*"
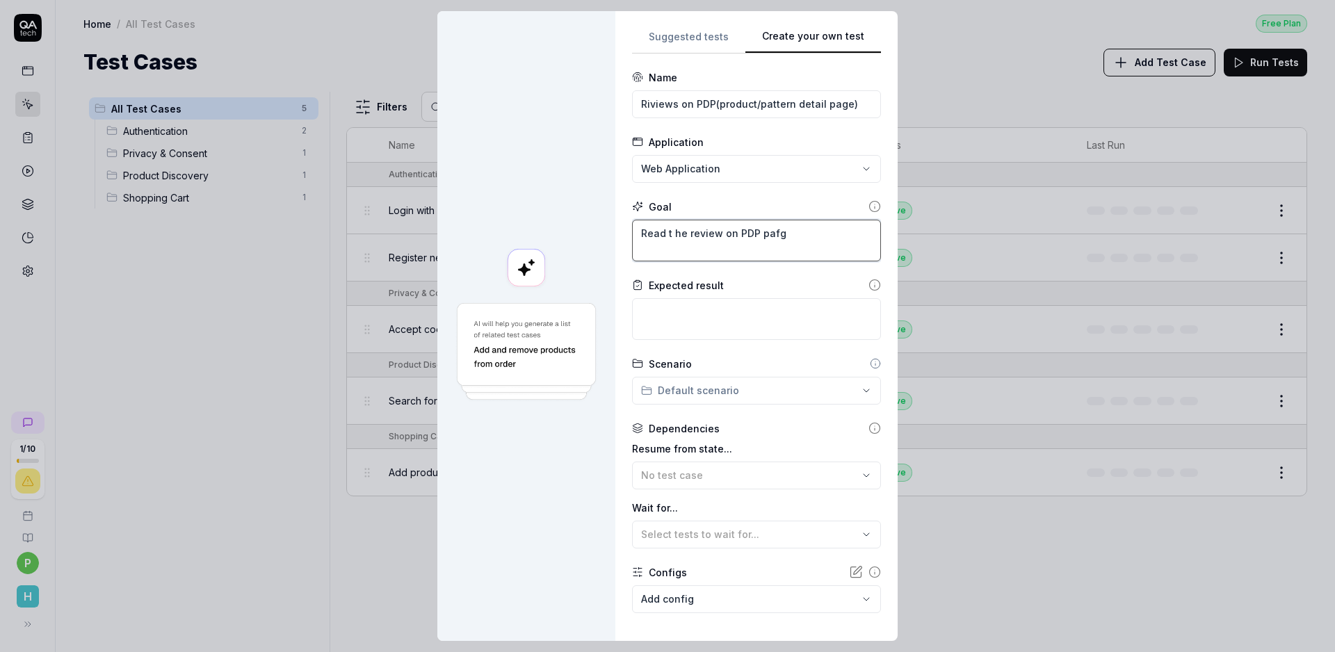
type textarea "Read t he review on PDP pafge"
type textarea "*"
type textarea "Read t he review on PDP pafge"
type textarea "*"
type textarea "Read t he review on PDP pafge"
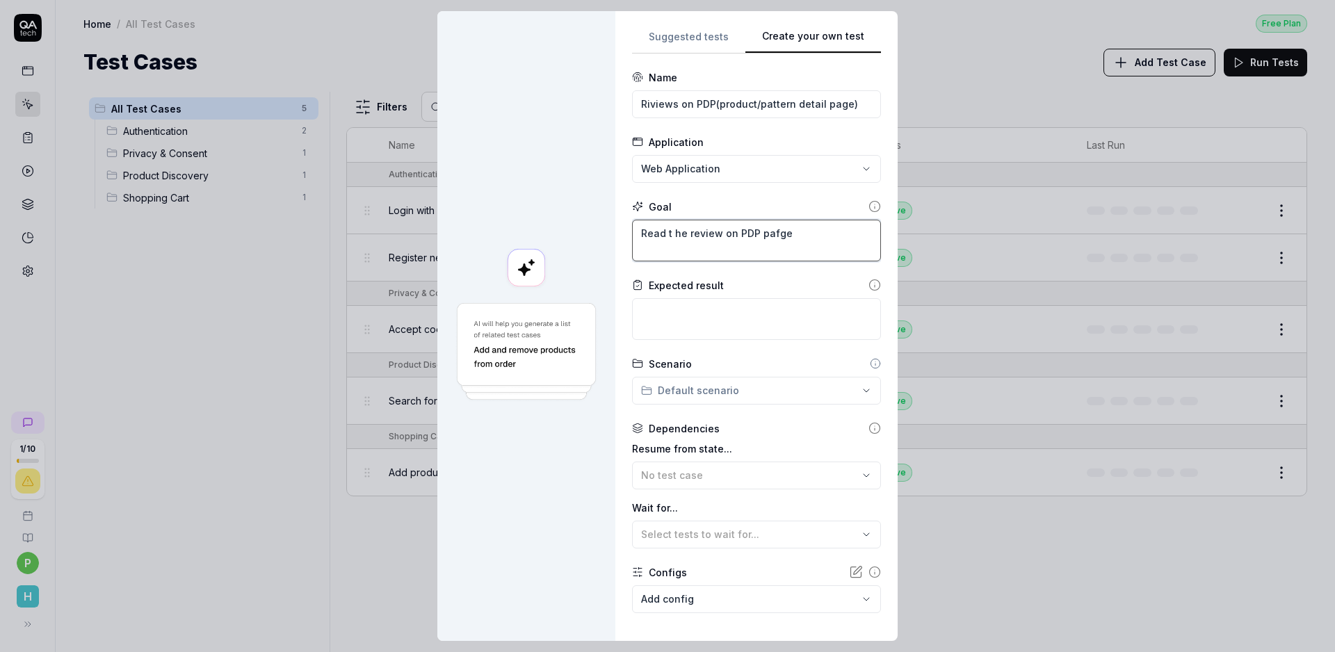
type textarea "*"
type textarea "Read t he review on PDP pafg"
type textarea "*"
type textarea "Read t he review on PDP paf"
type textarea "*"
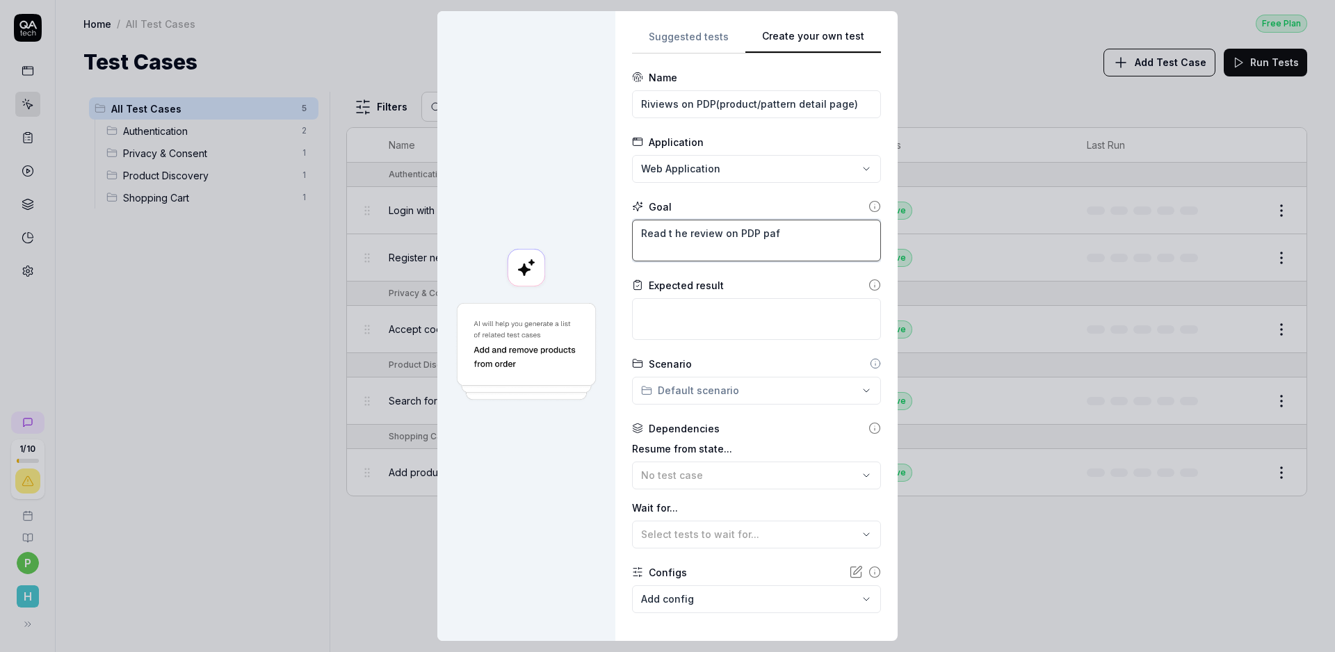
type textarea "Read t he review on PDP pa"
type textarea "*"
type textarea "Read t he review on PDP pag"
type textarea "*"
type textarea "Read t he review on PDP page"
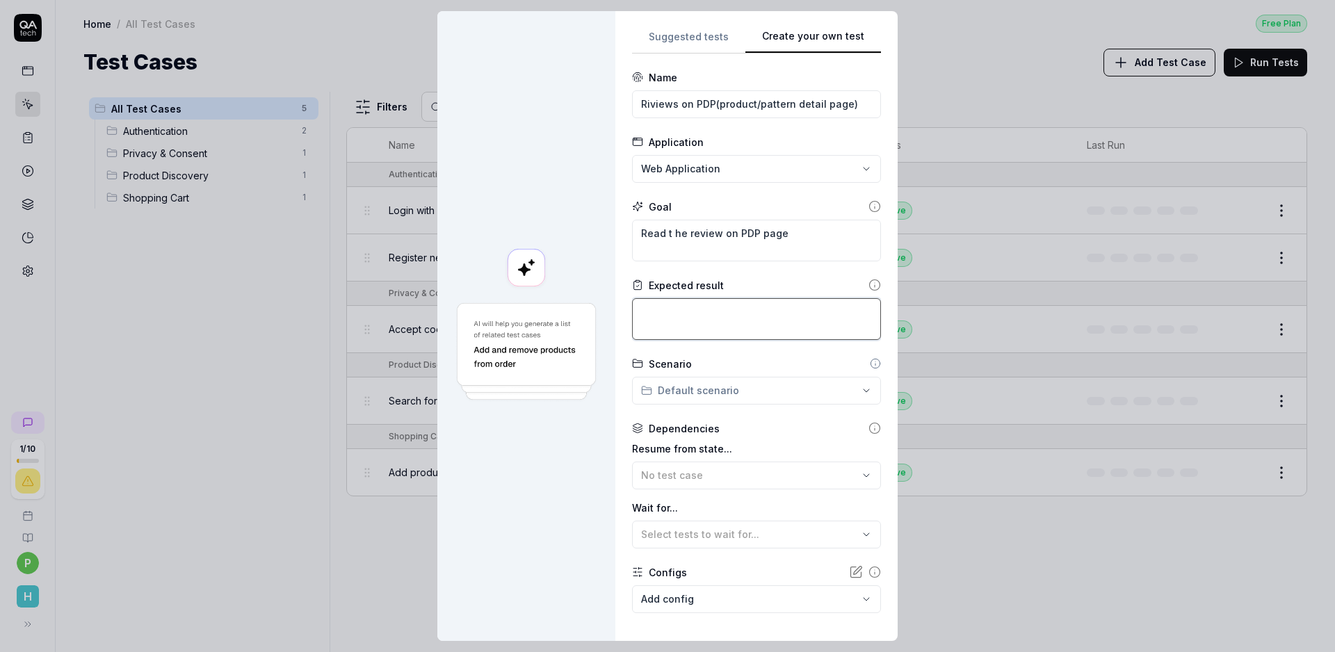
click at [653, 313] on textarea at bounding box center [756, 319] width 249 height 42
type textarea "*"
type textarea "P"
type textarea "*"
type textarea "PD"
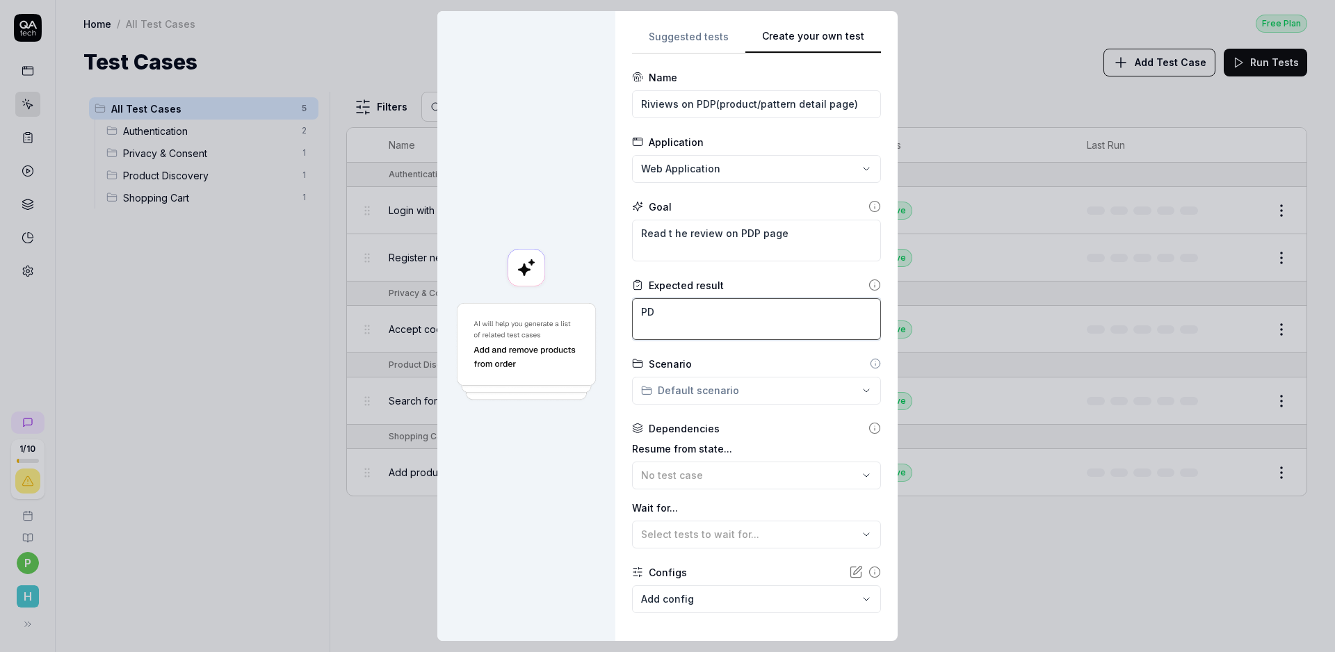
type textarea "*"
type textarea "PDP"
type textarea "*"
type textarea "PDP"
type textarea "*"
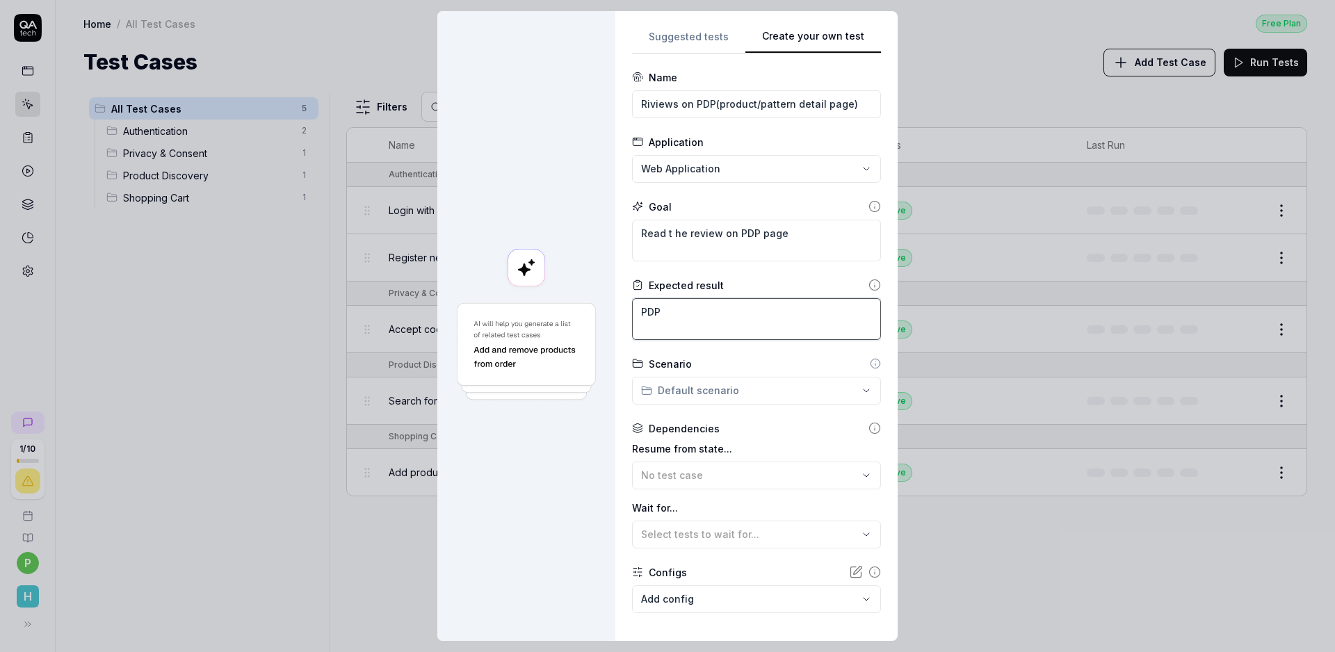
type textarea "PDP p"
type textarea "*"
type textarea "PDP pa"
type textarea "*"
type textarea "PDP pag"
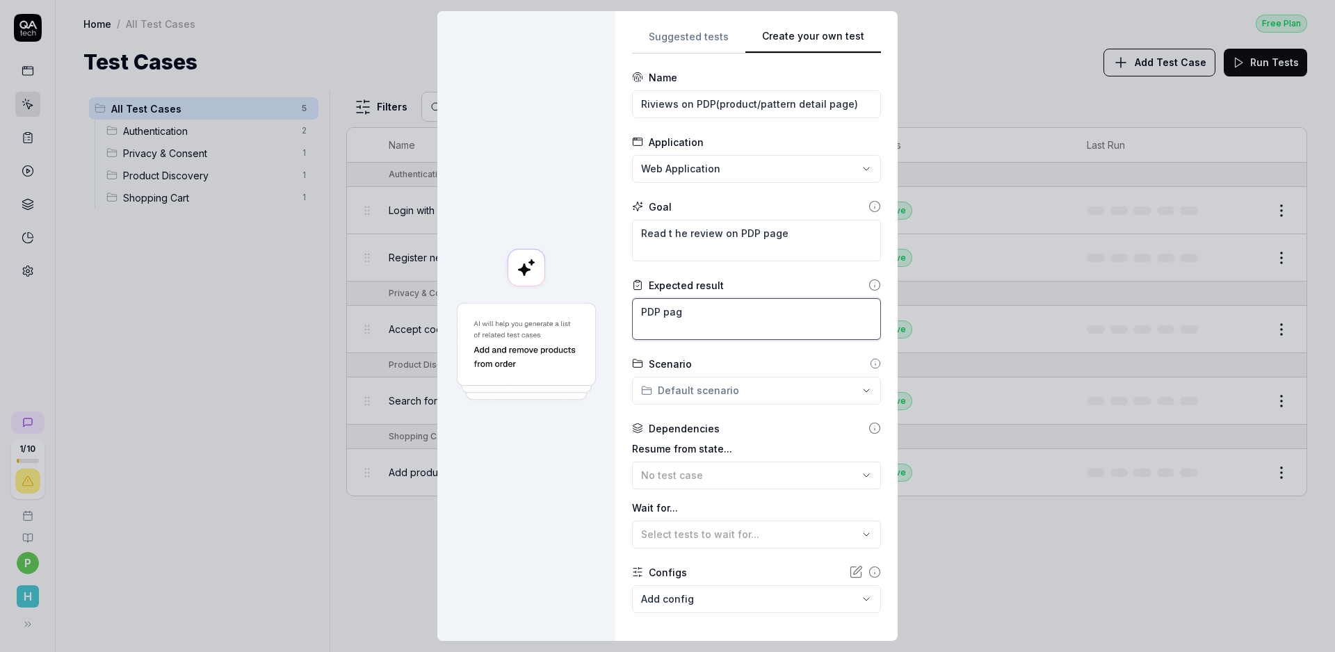
type textarea "*"
type textarea "PDP page"
type textarea "*"
type textarea "PDP page"
type textarea "*"
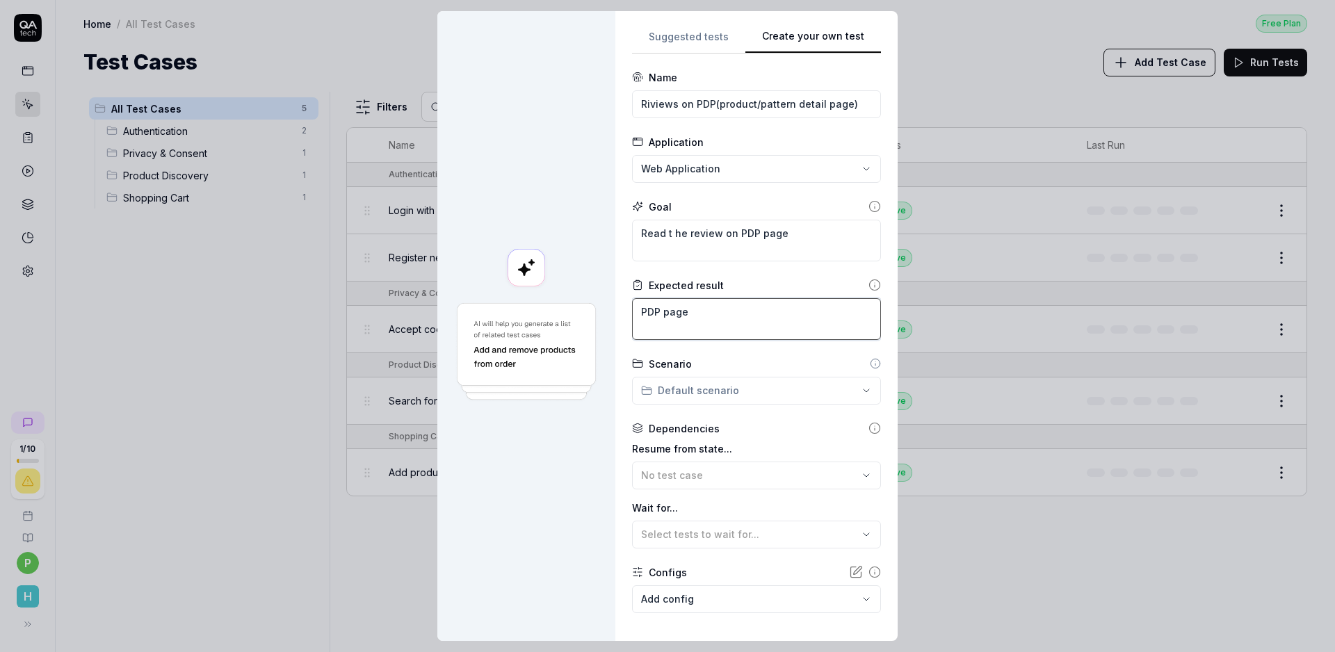
type textarea "PDP page s"
type textarea "*"
type textarea "PDP page sh"
type textarea "*"
type textarea "PDP page s"
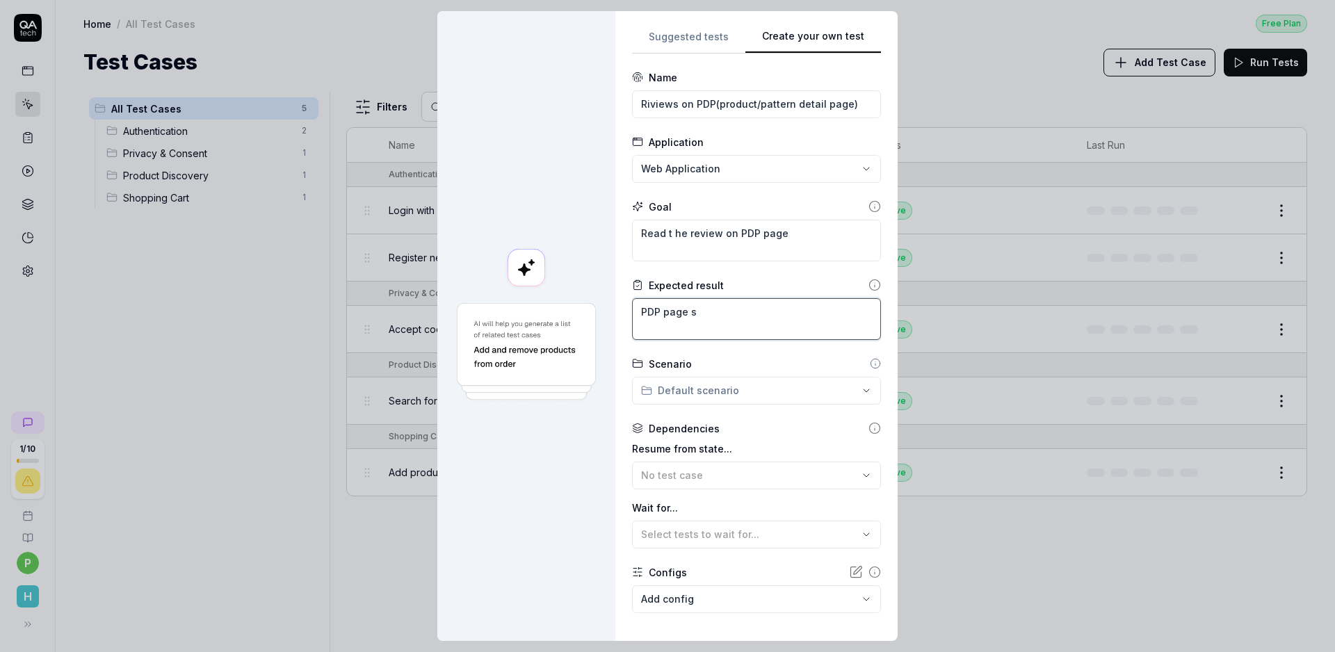
type textarea "*"
type textarea "PDP page"
type textarea "*"
type textarea "PDP page f"
type textarea "*"
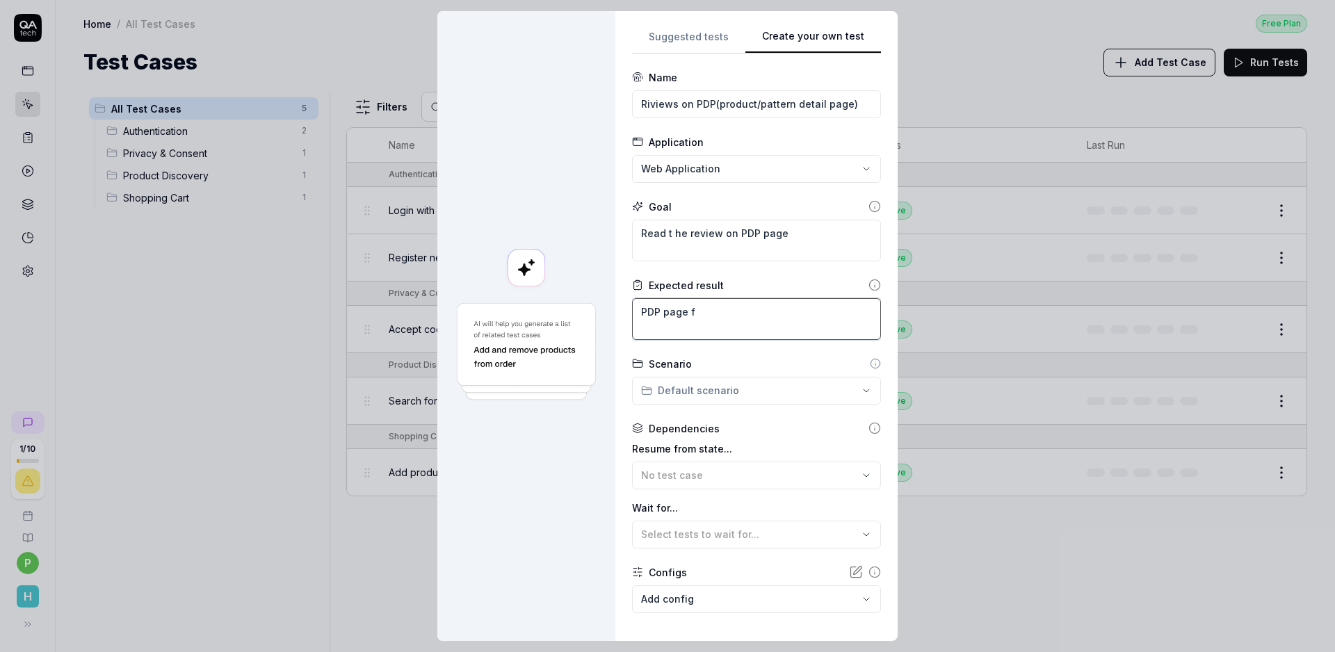
type textarea "PDP page fe"
type textarea "*"
type textarea "PDP page fet"
type textarea "*"
type textarea "PDP page fetc"
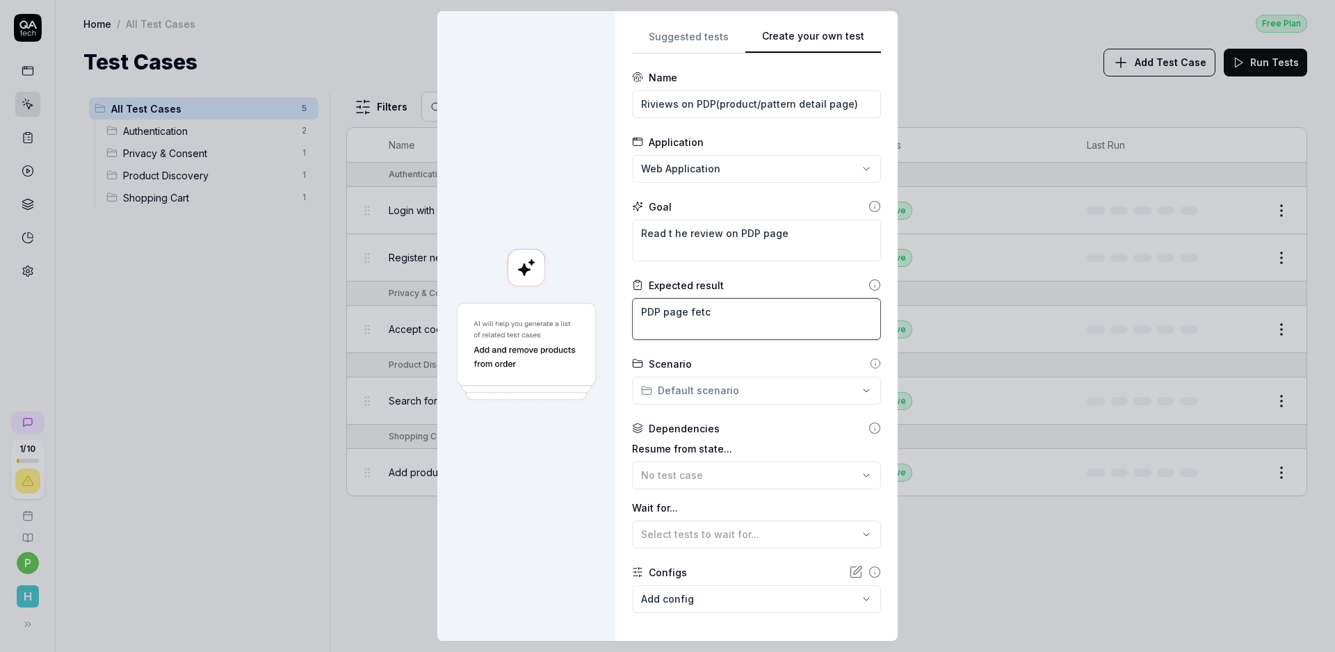
type textarea "*"
type textarea "PDP page fetch"
type textarea "*"
type textarea "PDP page fetch"
type textarea "*"
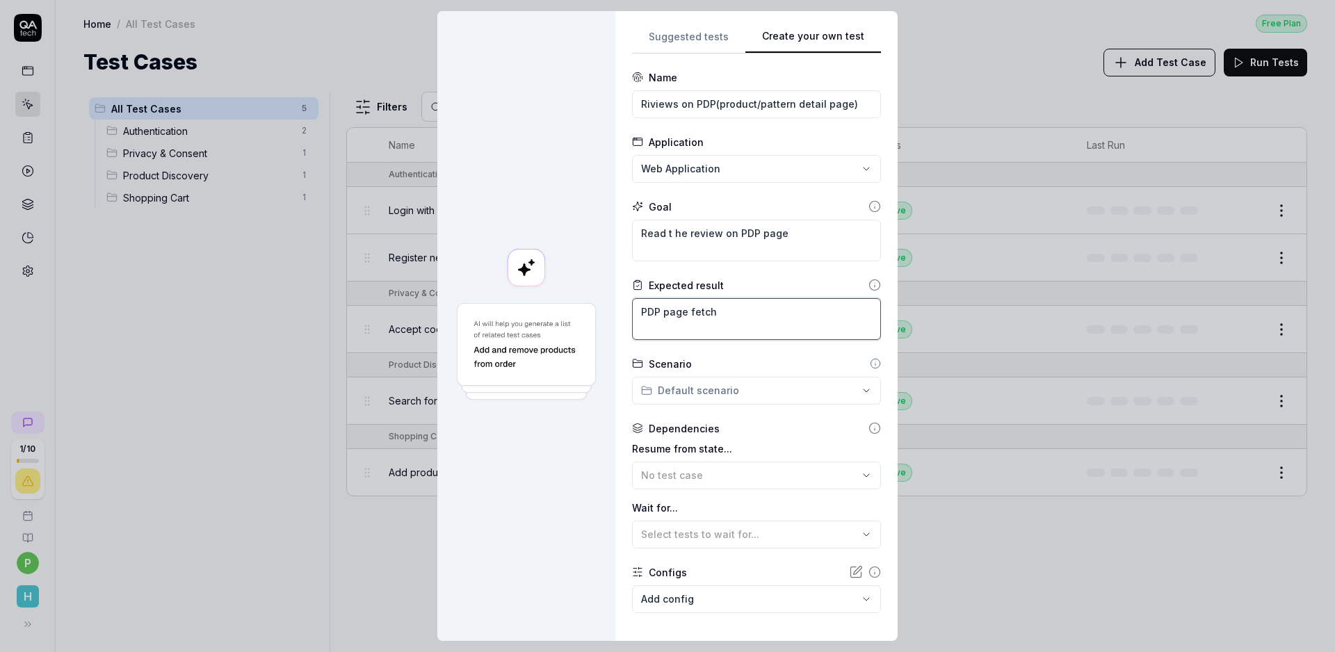
type textarea "PDP page fetch r"
type textarea "*"
type textarea "PDP page fetch re"
type textarea "*"
type textarea "PDP page fetch rev"
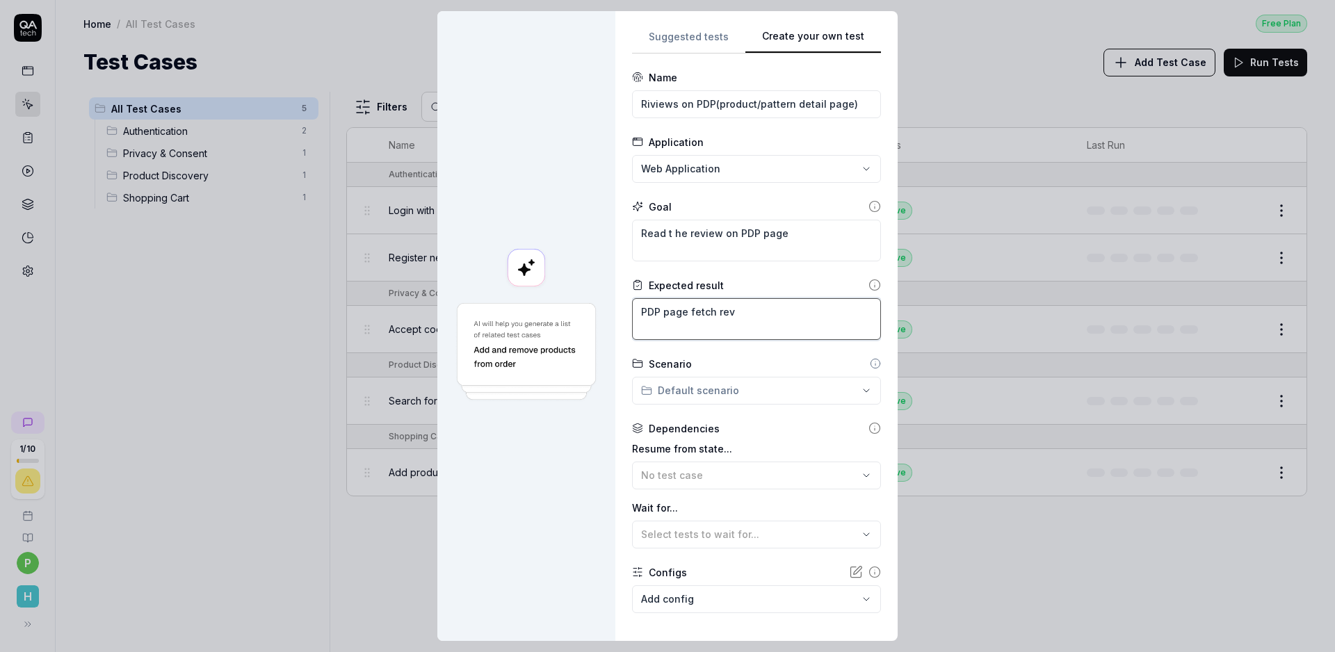
type textarea "*"
type textarea "PDP page fetch revi"
type textarea "*"
type textarea "PDP page fetch revie"
type textarea "*"
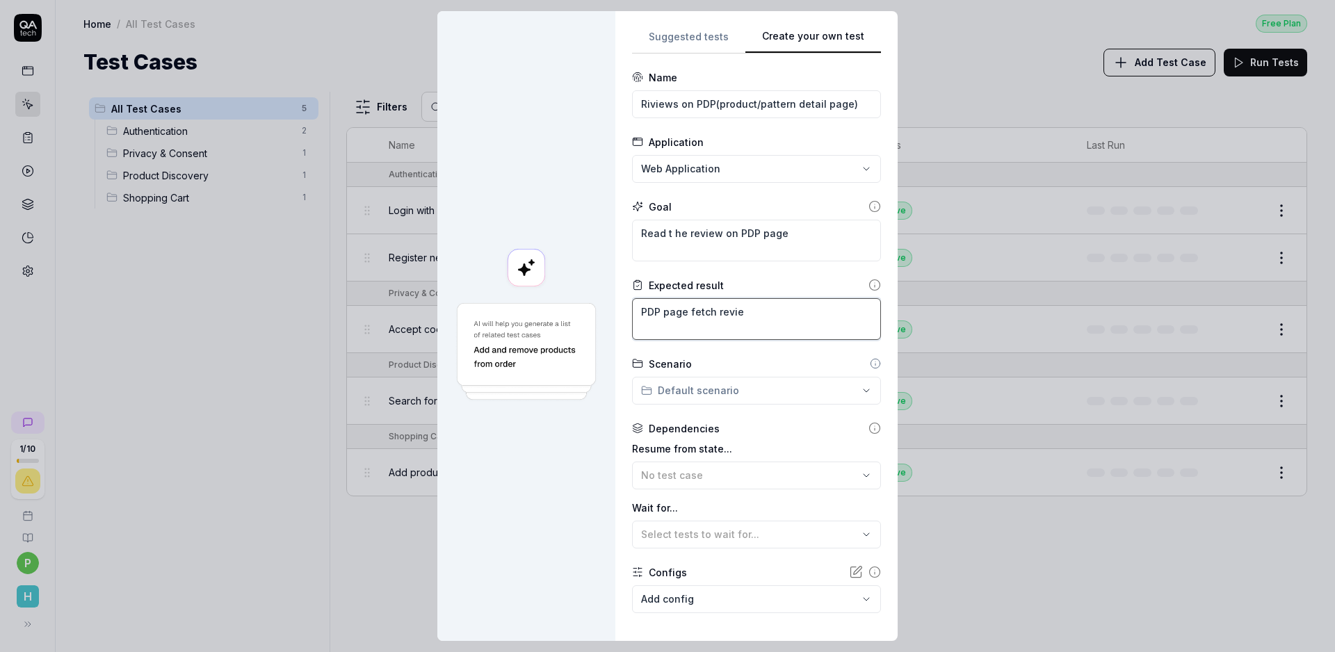
type textarea "PDP page fetch review"
type textarea "*"
type textarea "PDP page fetch review"
type textarea "*"
type textarea "PDP page fetch review f"
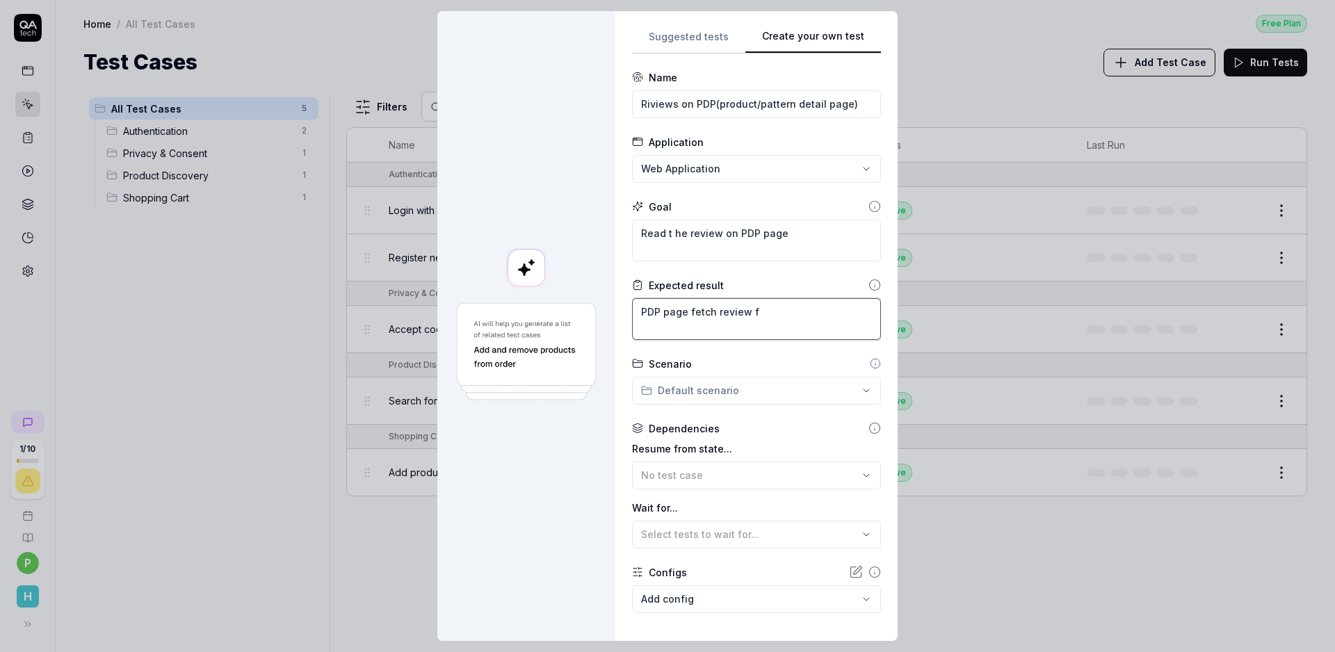
type textarea "*"
type textarea "PDP page fetch review fo"
type textarea "*"
type textarea "PDP page fetch review for"
type textarea "*"
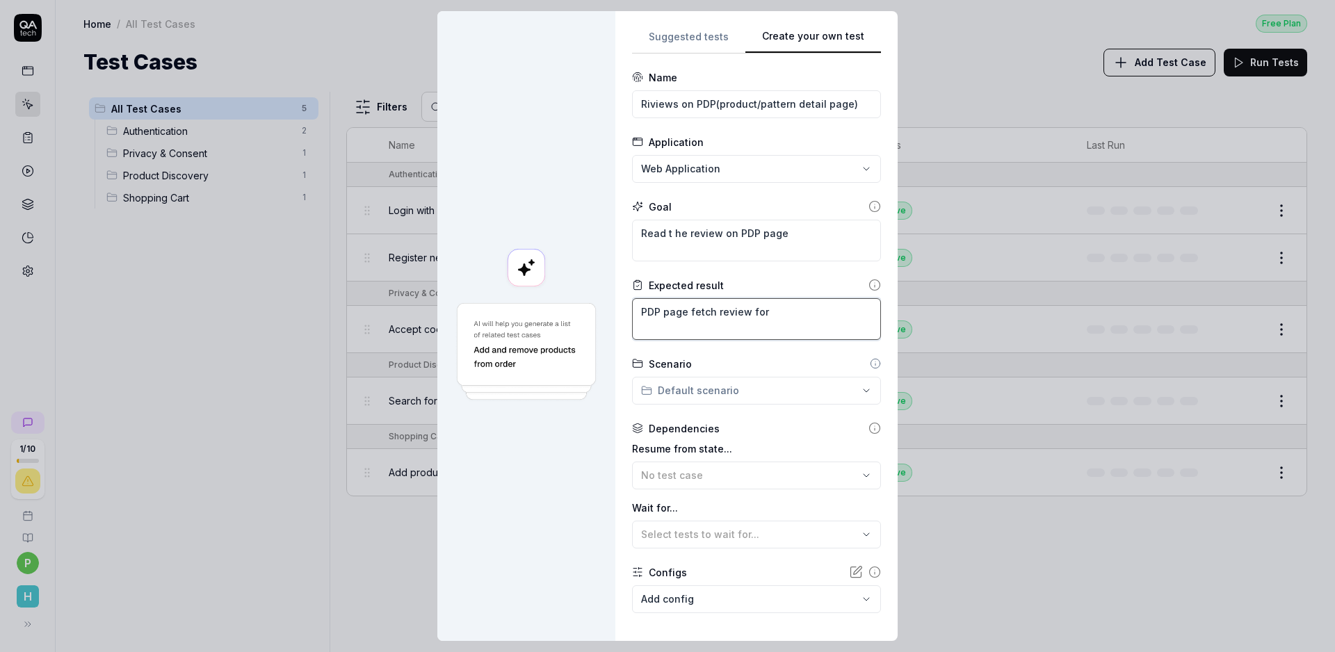
type textarea "PDP page fetch review for"
type textarea "*"
type textarea "PDP page fetch review for t"
type textarea "*"
type textarea "PDP page fetch review for th"
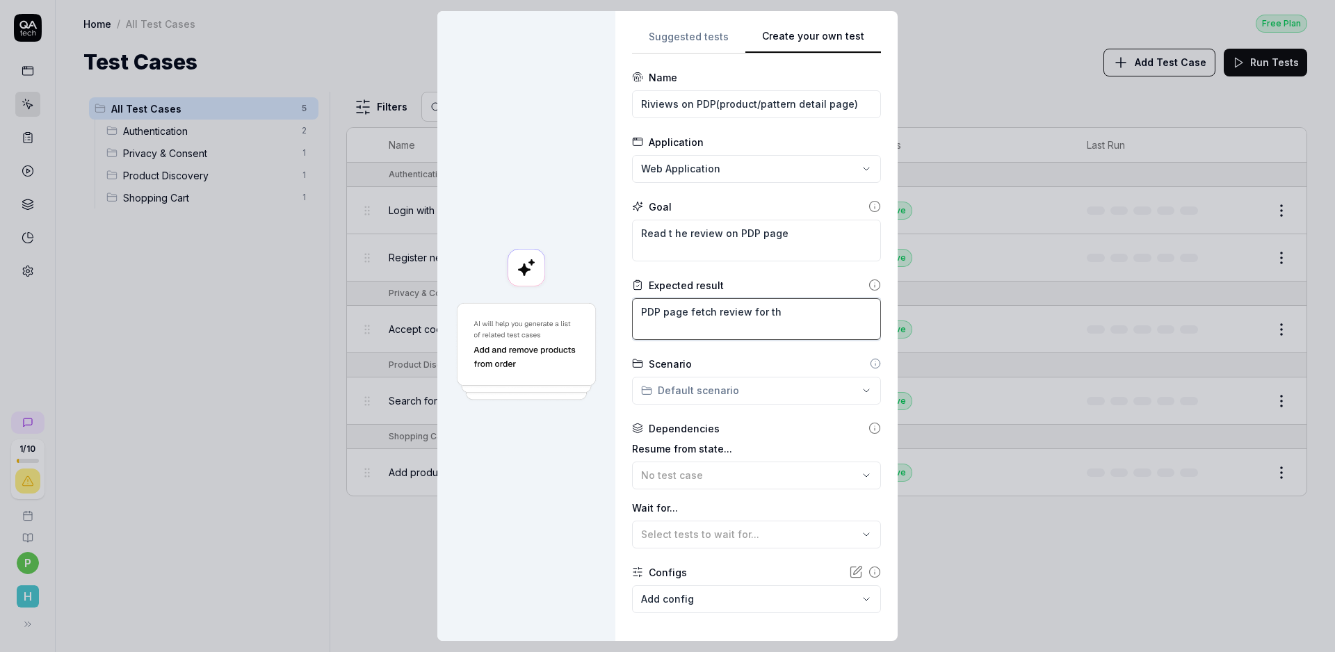
type textarea "*"
type textarea "PDP page fetch review for t"
type textarea "*"
type textarea "PDP page fetch review for"
type textarea "*"
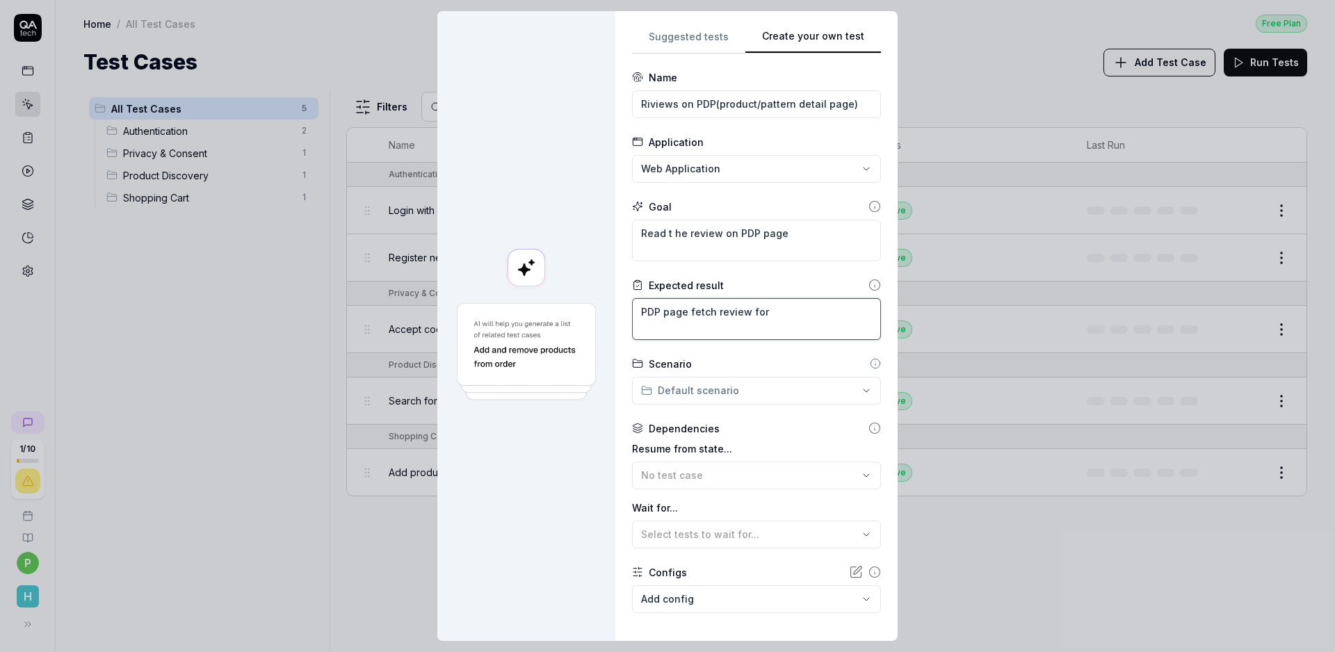
type textarea "PDP page fetch review for"
type textarea "*"
type textarea "PDP page fetch review fo"
type textarea "*"
type textarea "PDP page fetch review f"
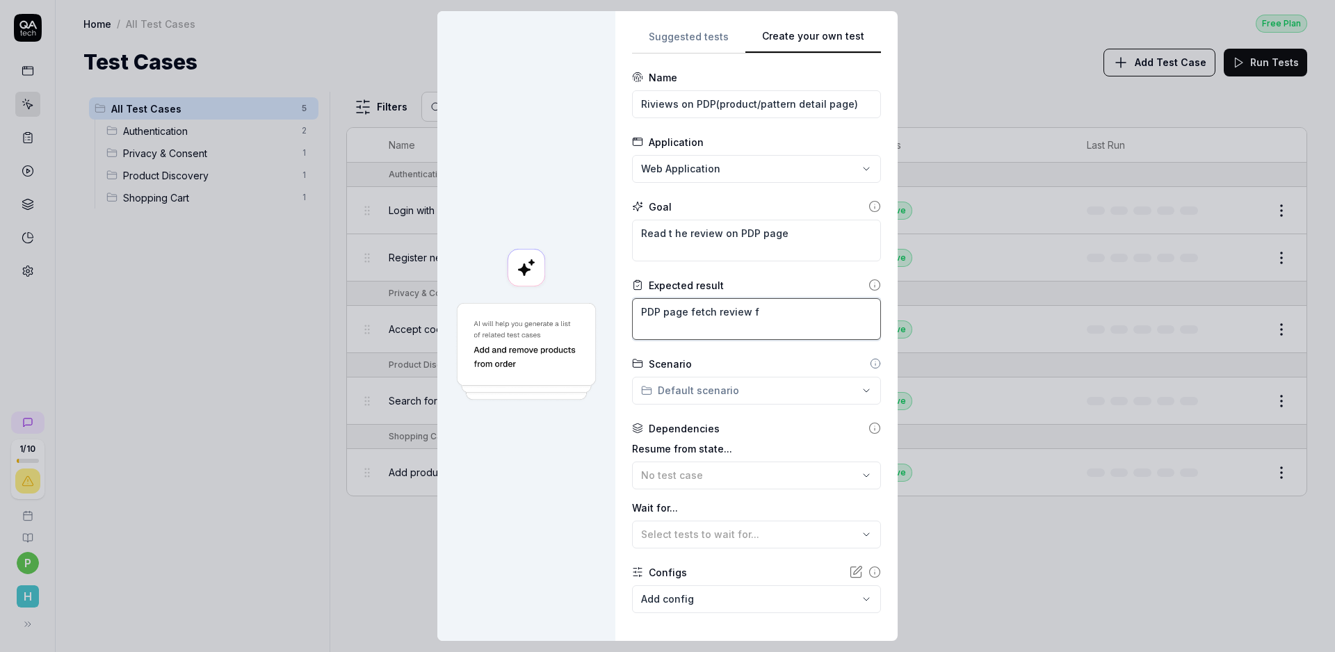
type textarea "*"
type textarea "PDP page fetch review"
type textarea "*"
type textarea "PDP page fetch review a"
type textarea "*"
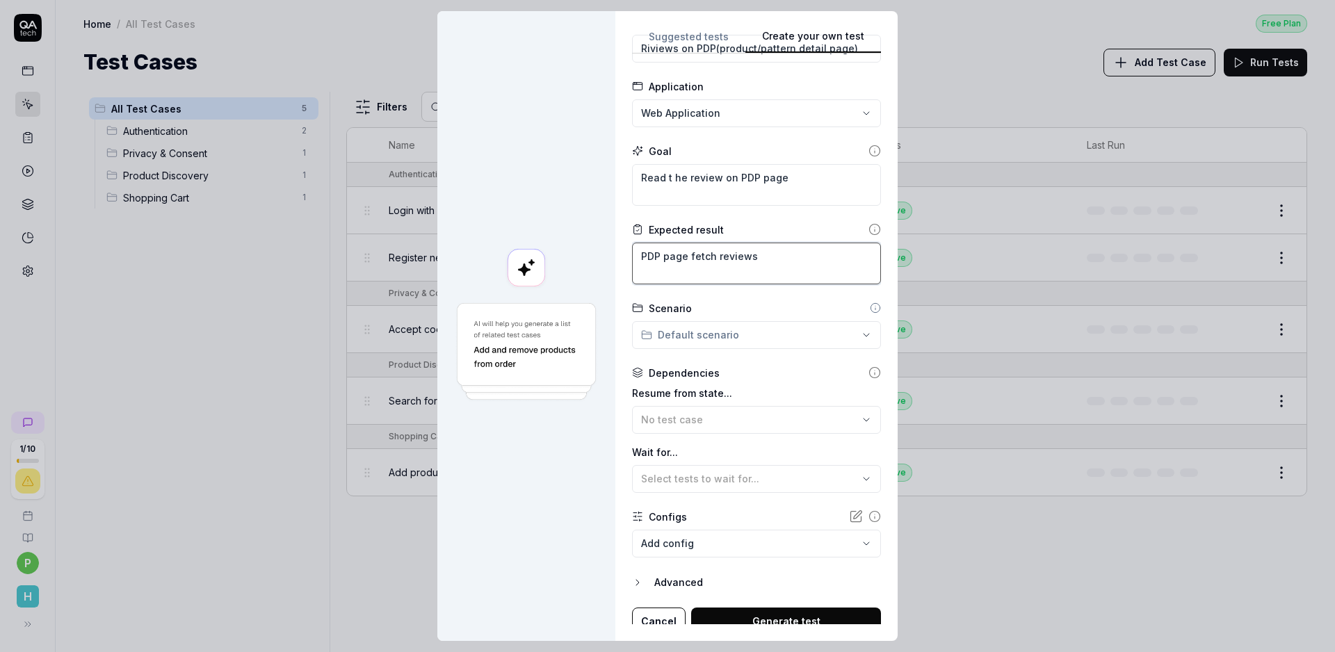
scroll to position [66, 0]
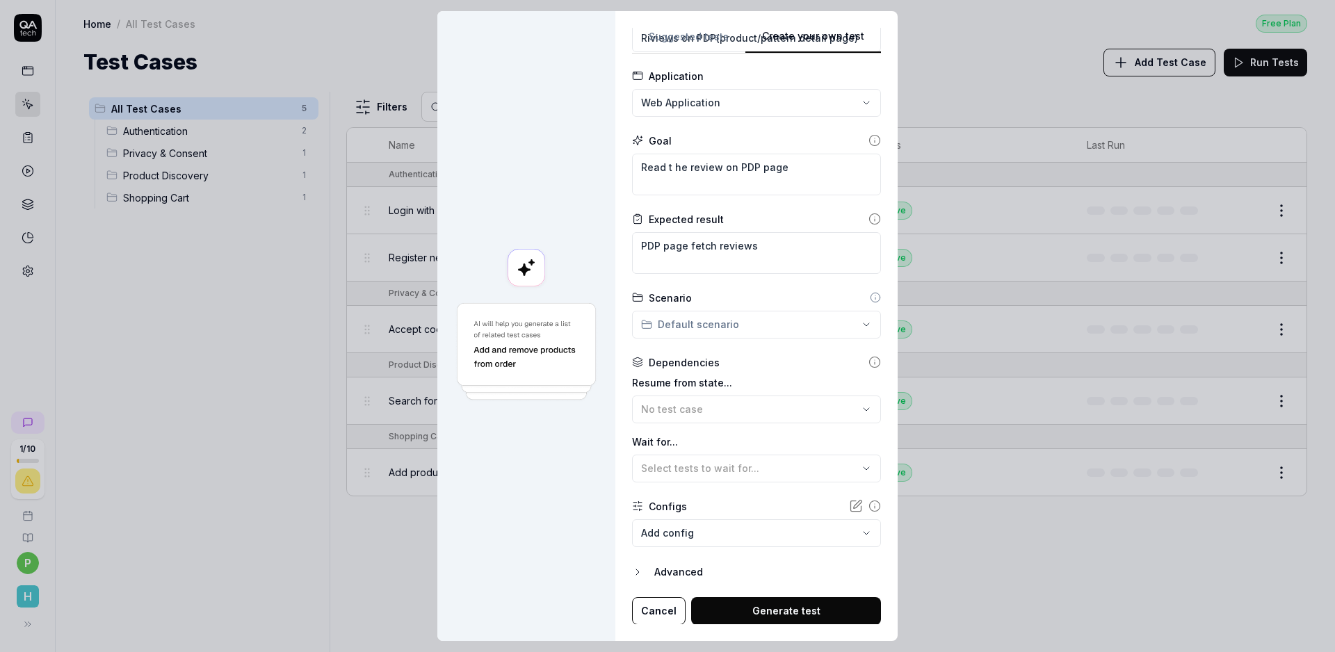
click at [702, 323] on div "**********" at bounding box center [667, 326] width 1335 height 652
click at [701, 324] on div "**********" at bounding box center [667, 326] width 1335 height 652
click at [708, 468] on span "Select tests to wait for..." at bounding box center [700, 468] width 118 height 12
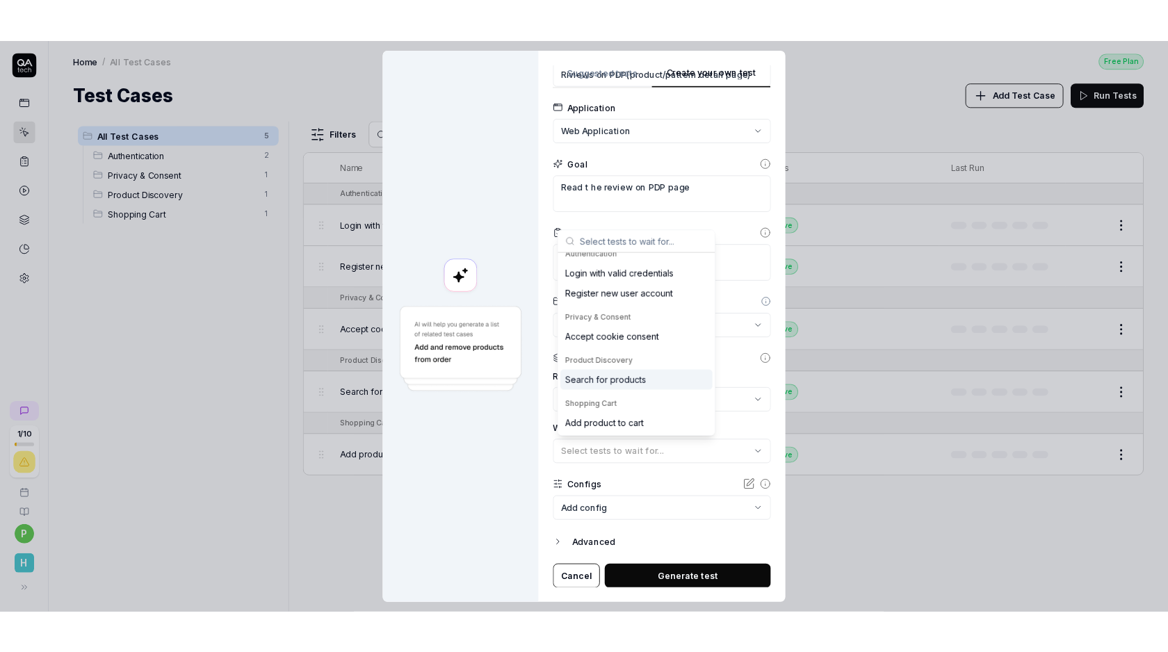
scroll to position [0, 0]
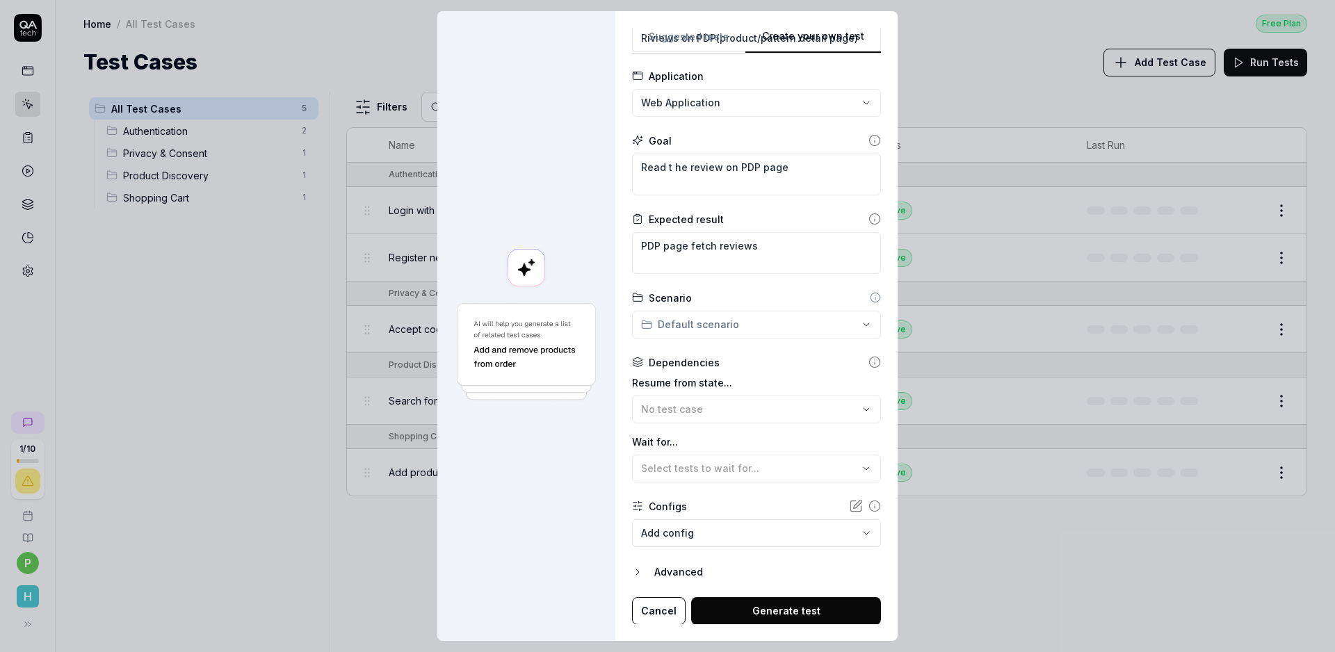
click at [802, 608] on button "Generate test" at bounding box center [786, 611] width 190 height 28
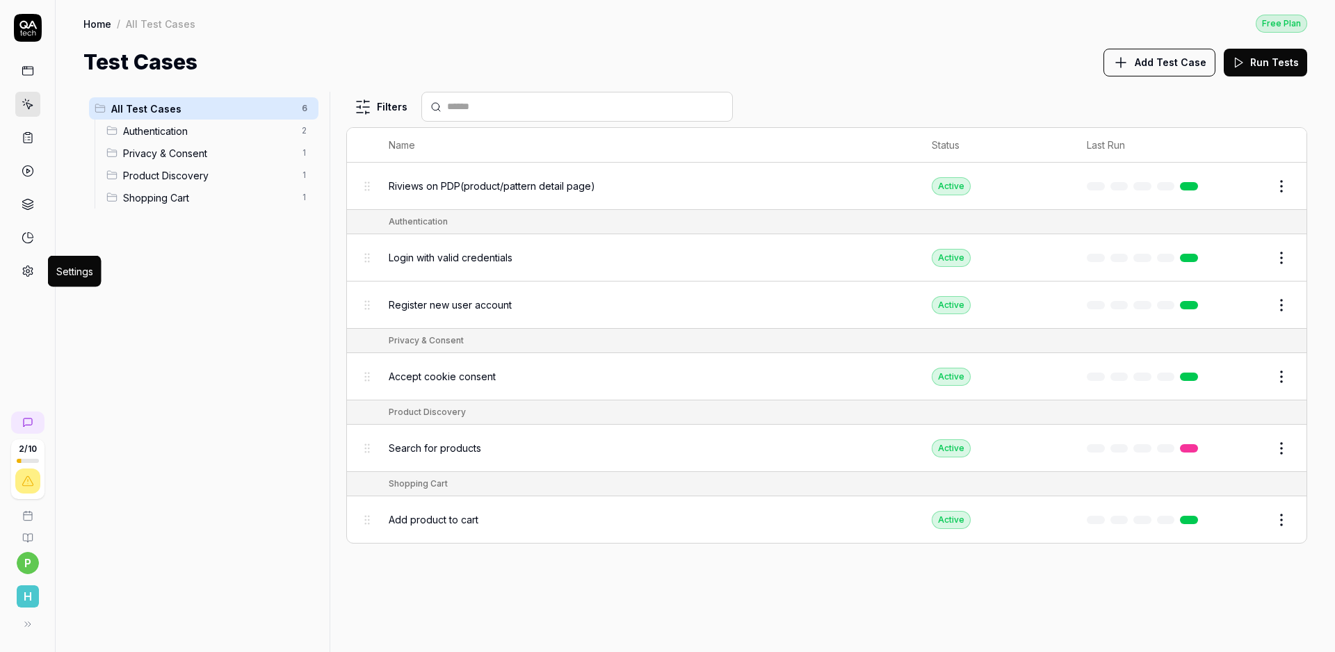
click at [31, 266] on icon at bounding box center [28, 271] width 13 height 13
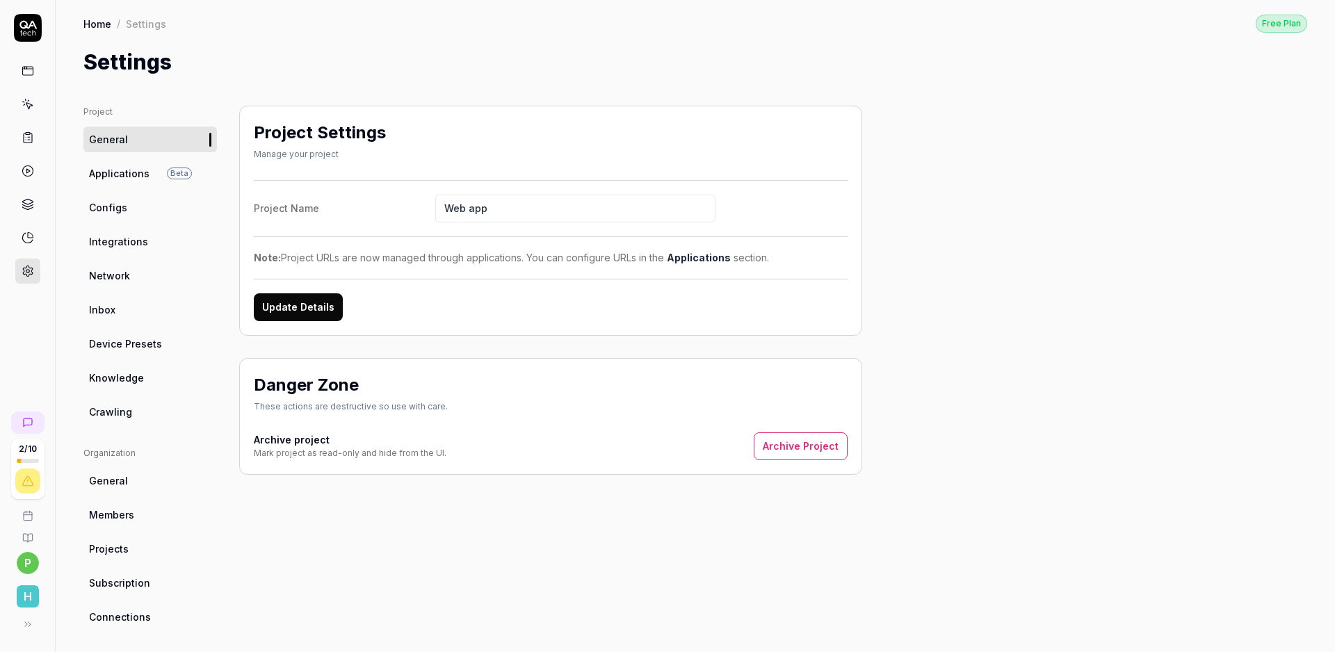
click at [27, 272] on circle at bounding box center [27, 271] width 3 height 3
click at [26, 145] on link at bounding box center [27, 137] width 25 height 25
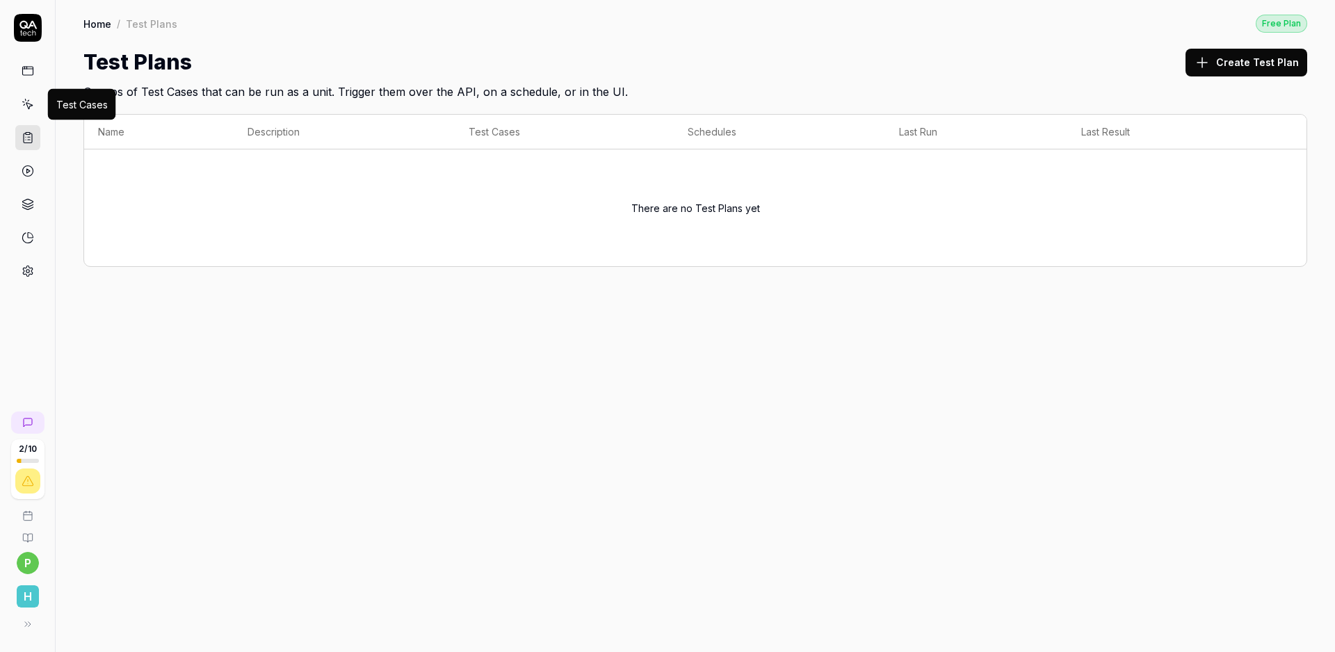
click at [26, 112] on link at bounding box center [27, 104] width 25 height 25
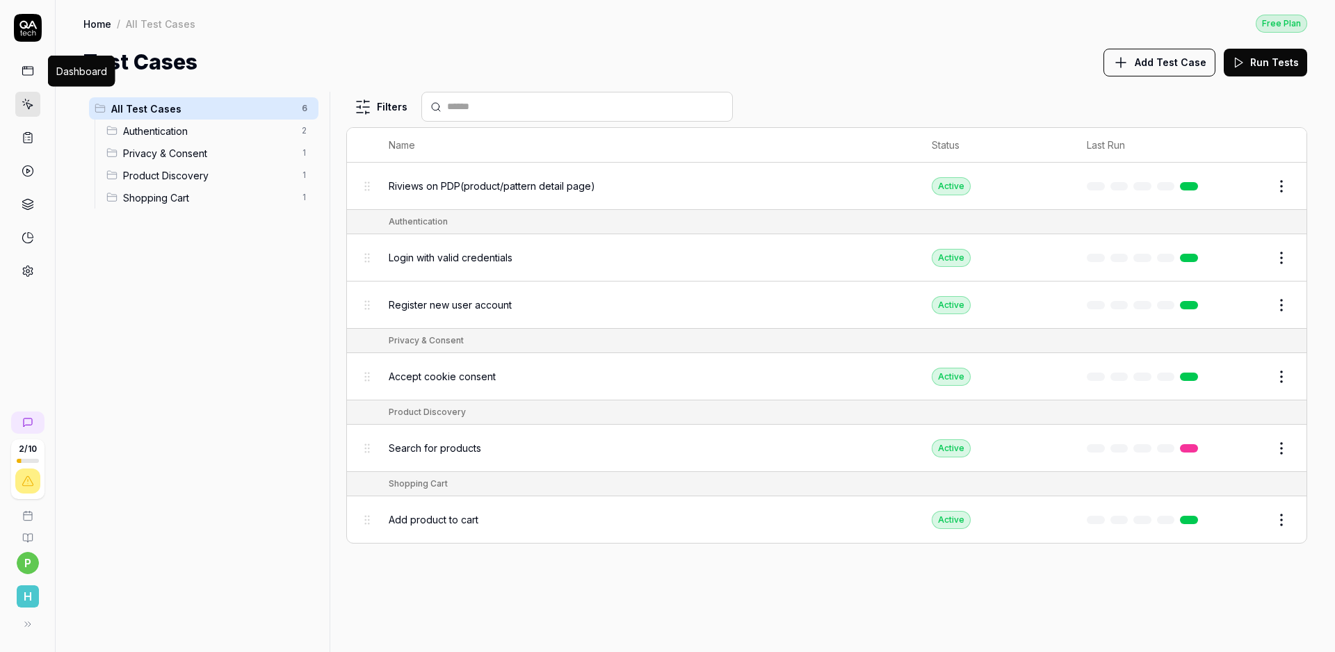
click at [30, 72] on icon at bounding box center [28, 71] width 13 height 13
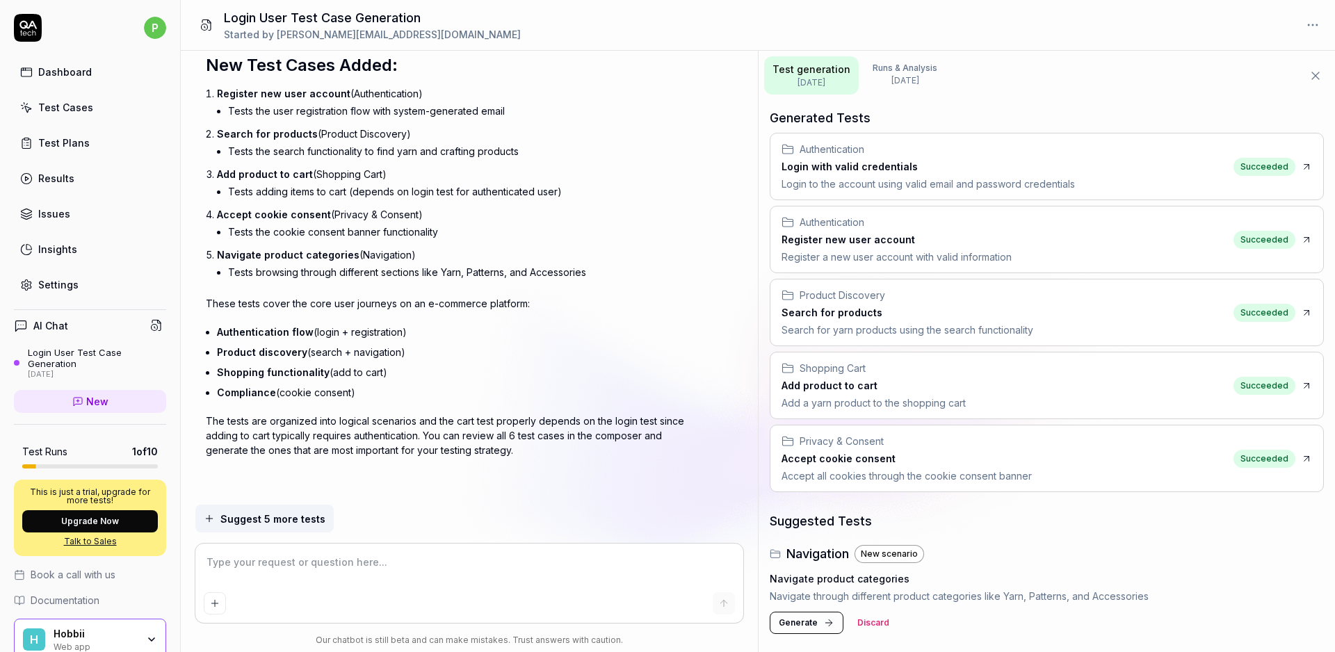
scroll to position [1200, 0]
click at [87, 106] on div "Test Cases" at bounding box center [65, 107] width 55 height 15
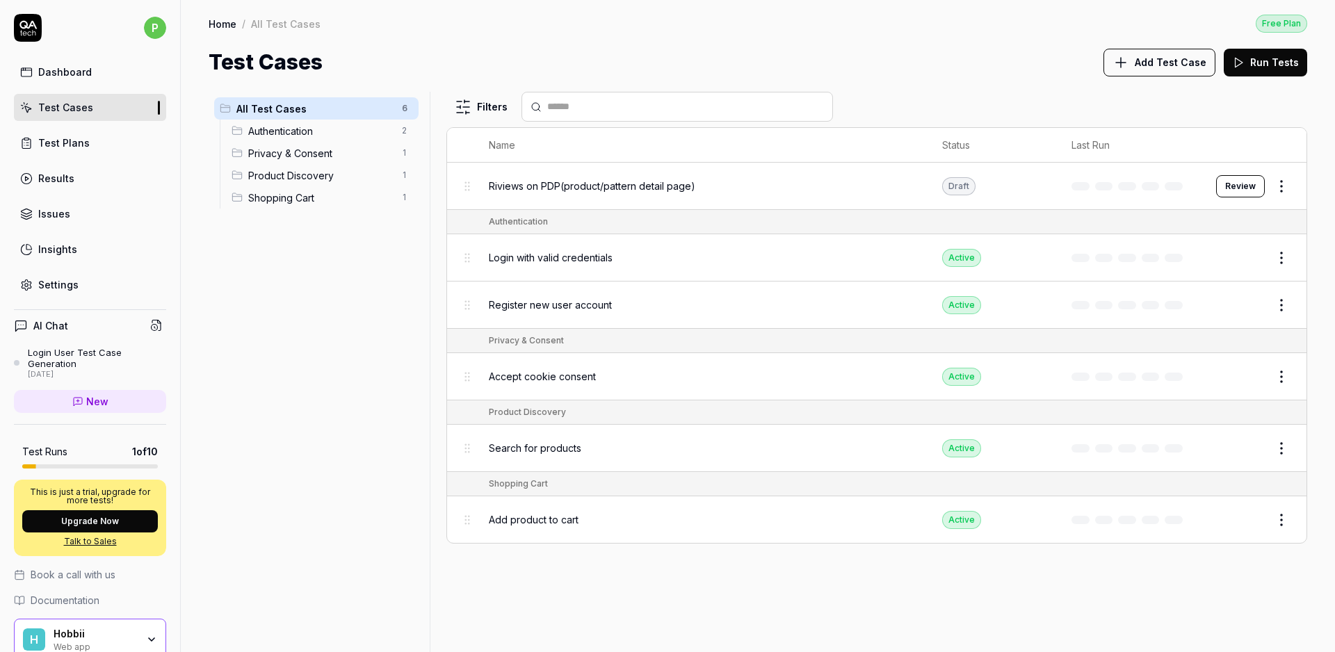
click at [1233, 184] on button "Review" at bounding box center [1240, 186] width 49 height 22
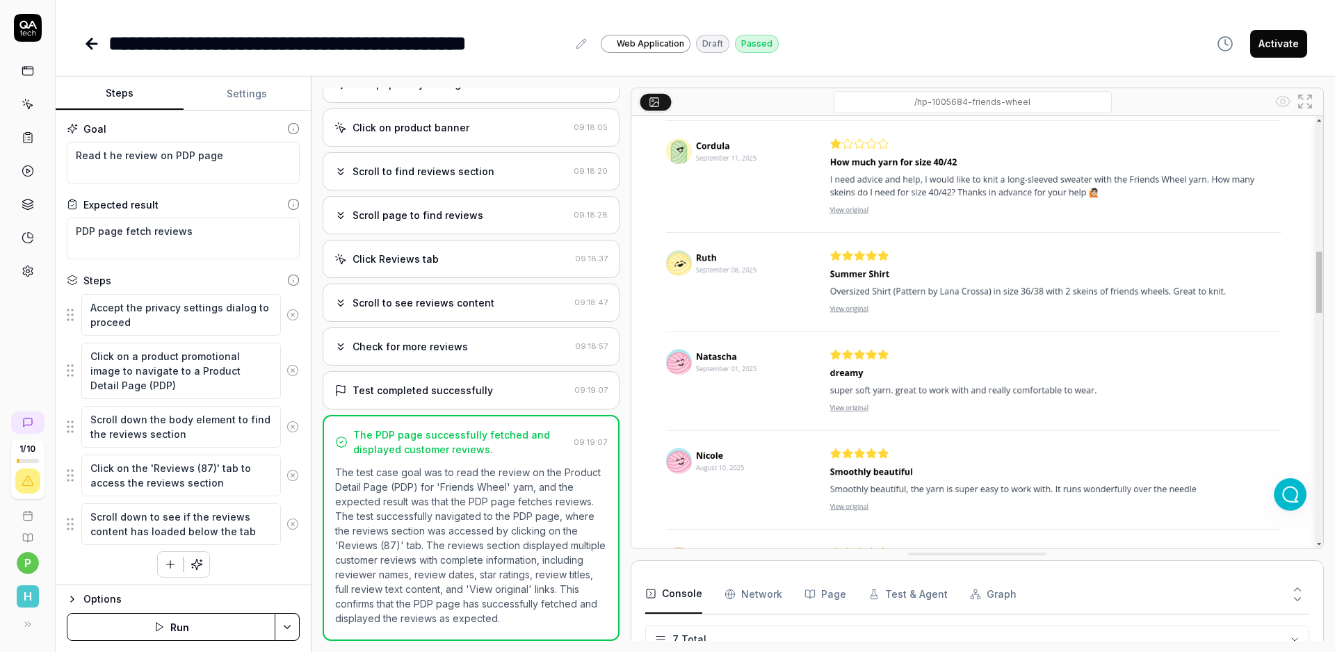
scroll to position [95, 0]
click at [1275, 40] on button "Activate" at bounding box center [1278, 44] width 57 height 28
click at [437, 219] on div "Scroll page to find reviews" at bounding box center [417, 215] width 131 height 15
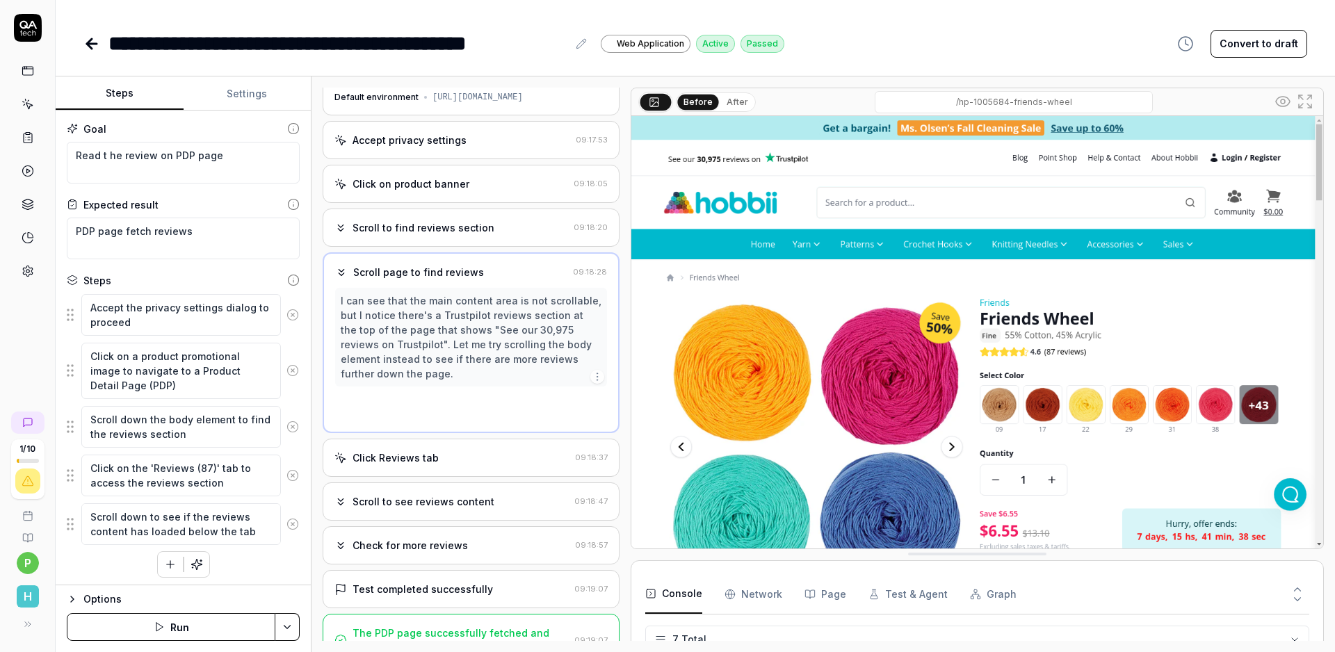
scroll to position [0, 0]
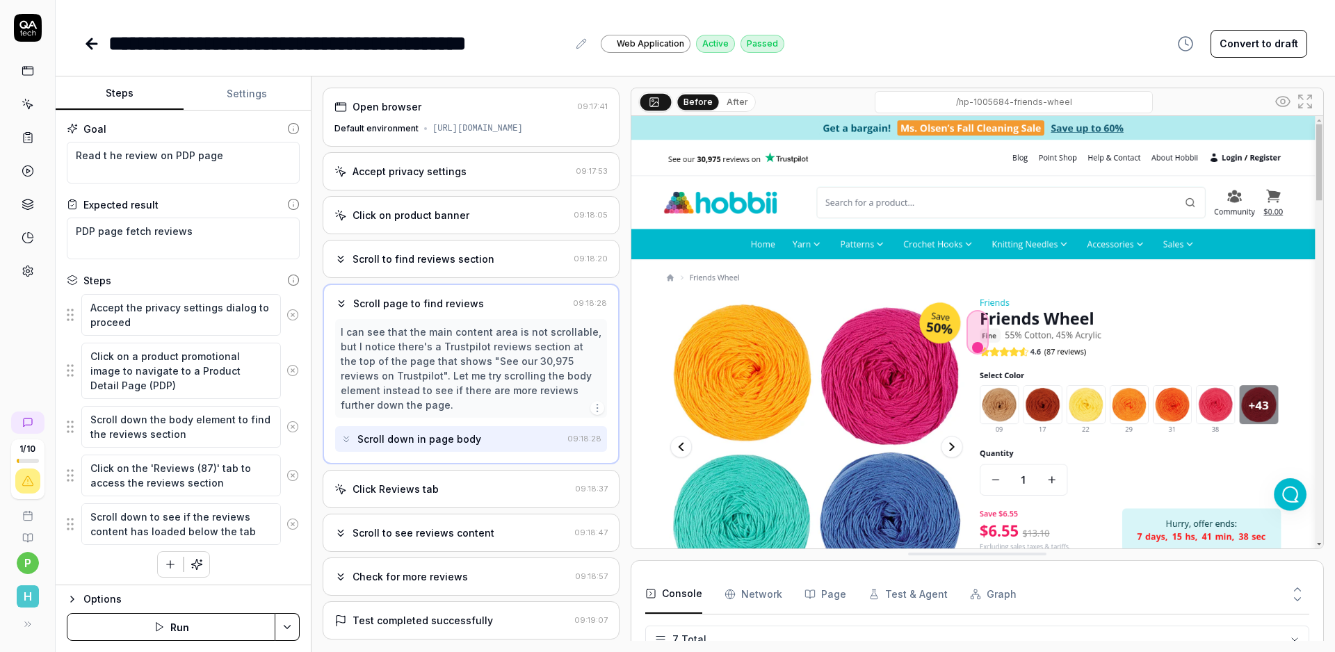
click at [419, 258] on div "Scroll to find reviews section" at bounding box center [423, 259] width 142 height 15
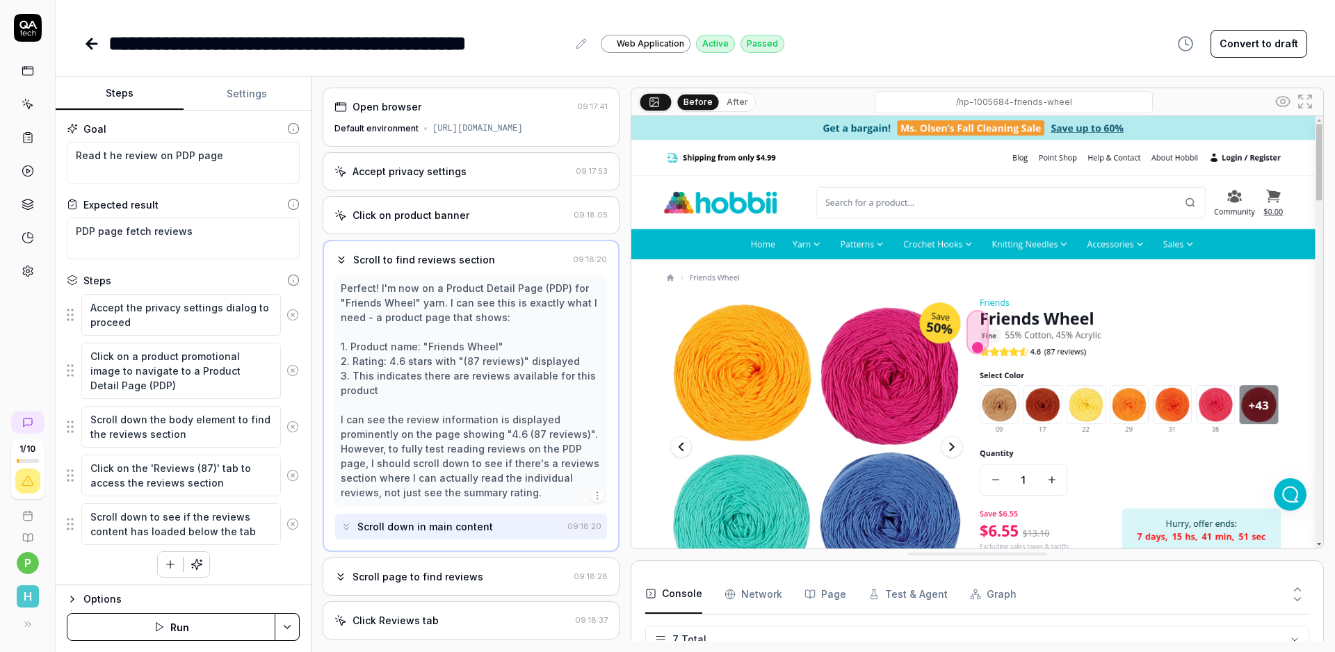
click at [428, 172] on div "Accept privacy settings" at bounding box center [409, 171] width 114 height 15
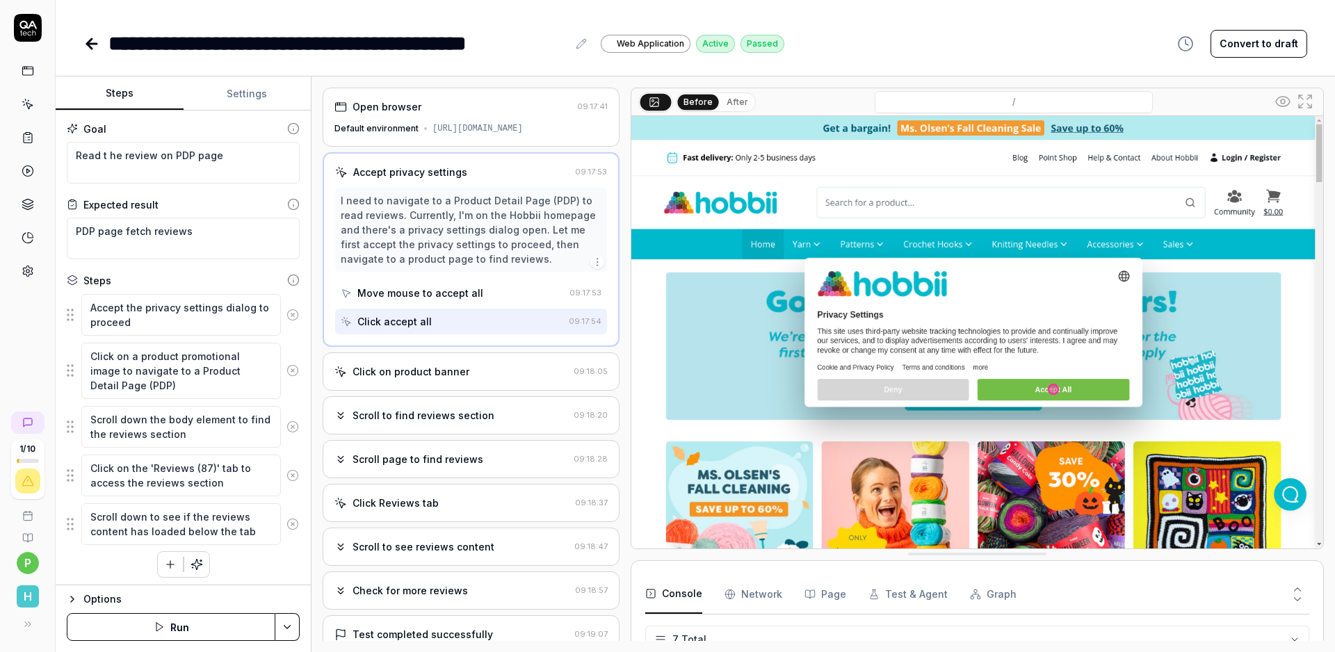
click at [410, 418] on div "Scroll to find reviews section" at bounding box center [423, 415] width 142 height 15
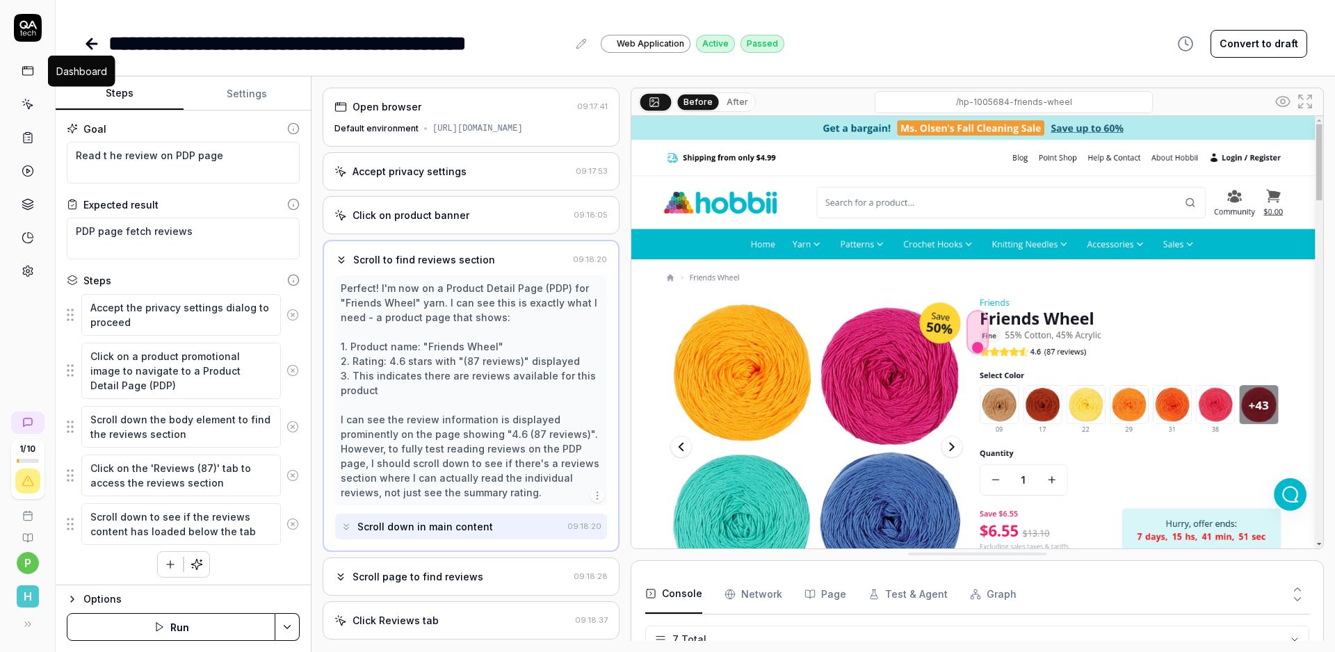
click at [26, 69] on icon at bounding box center [27, 69] width 10 height 0
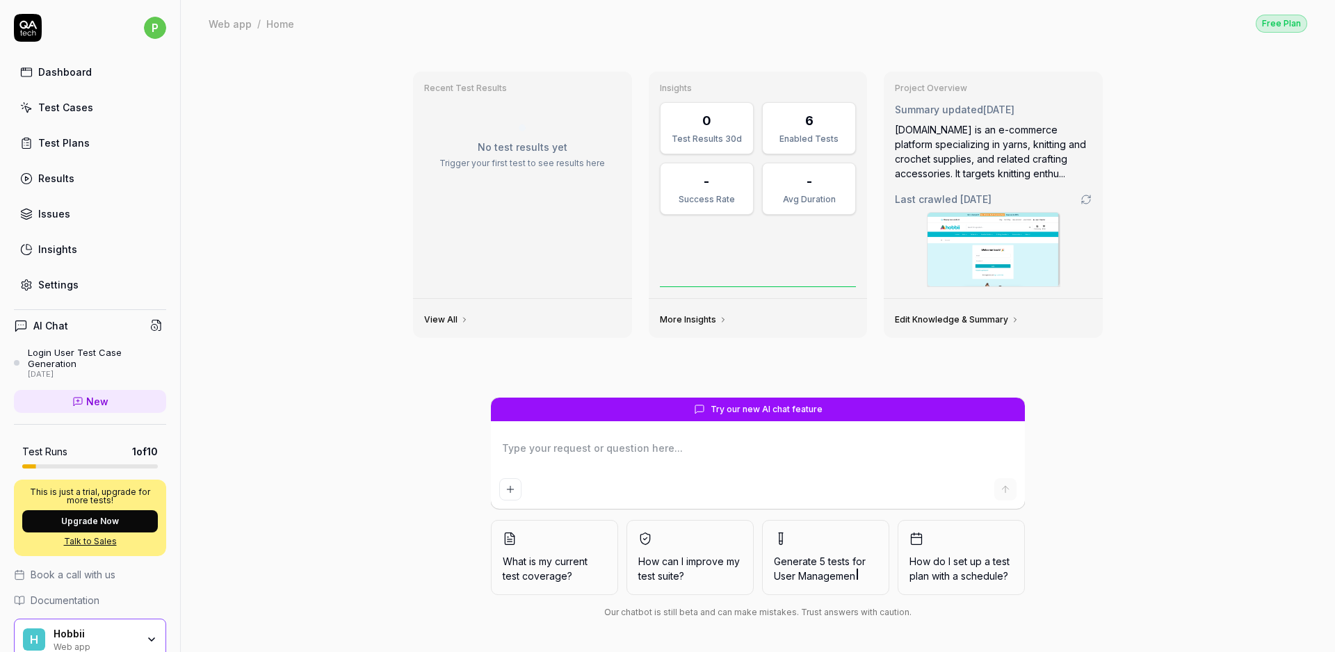
type textarea "*"
click at [55, 105] on div "Test Cases" at bounding box center [65, 107] width 55 height 15
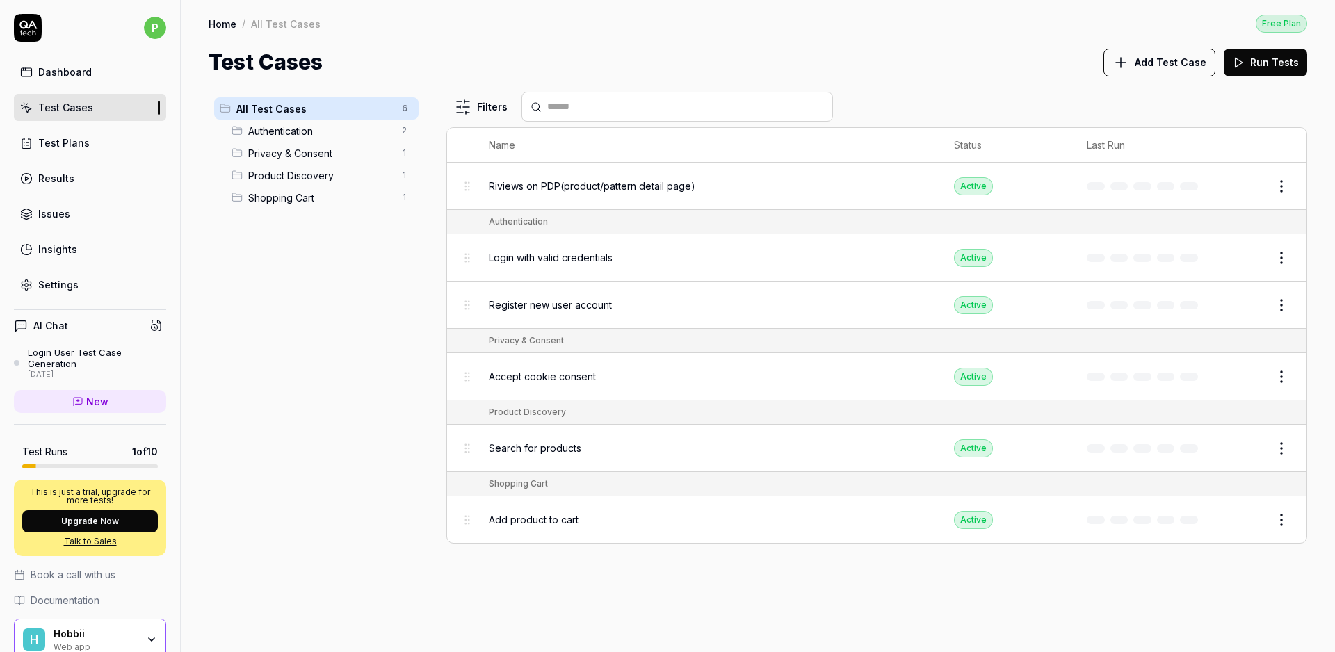
click at [1272, 62] on button "Run Tests" at bounding box center [1264, 63] width 83 height 28
click at [75, 174] on link "Results" at bounding box center [90, 178] width 152 height 27
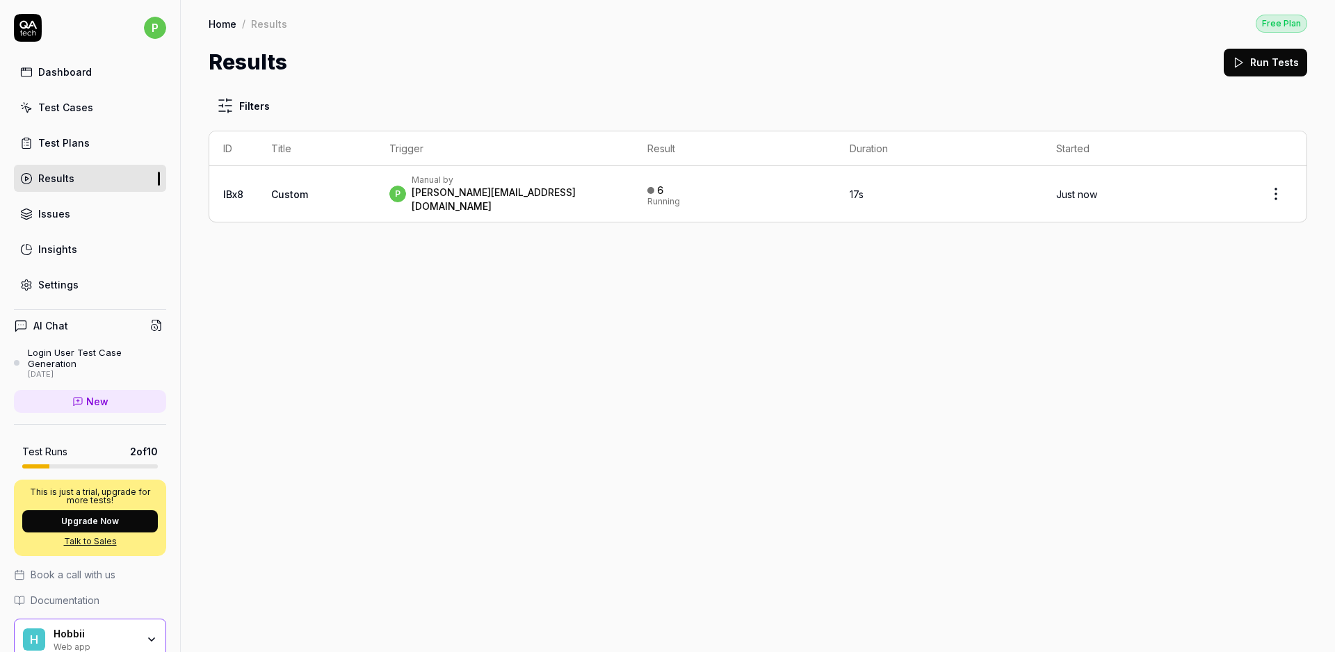
click at [67, 219] on div "Issues" at bounding box center [54, 213] width 32 height 15
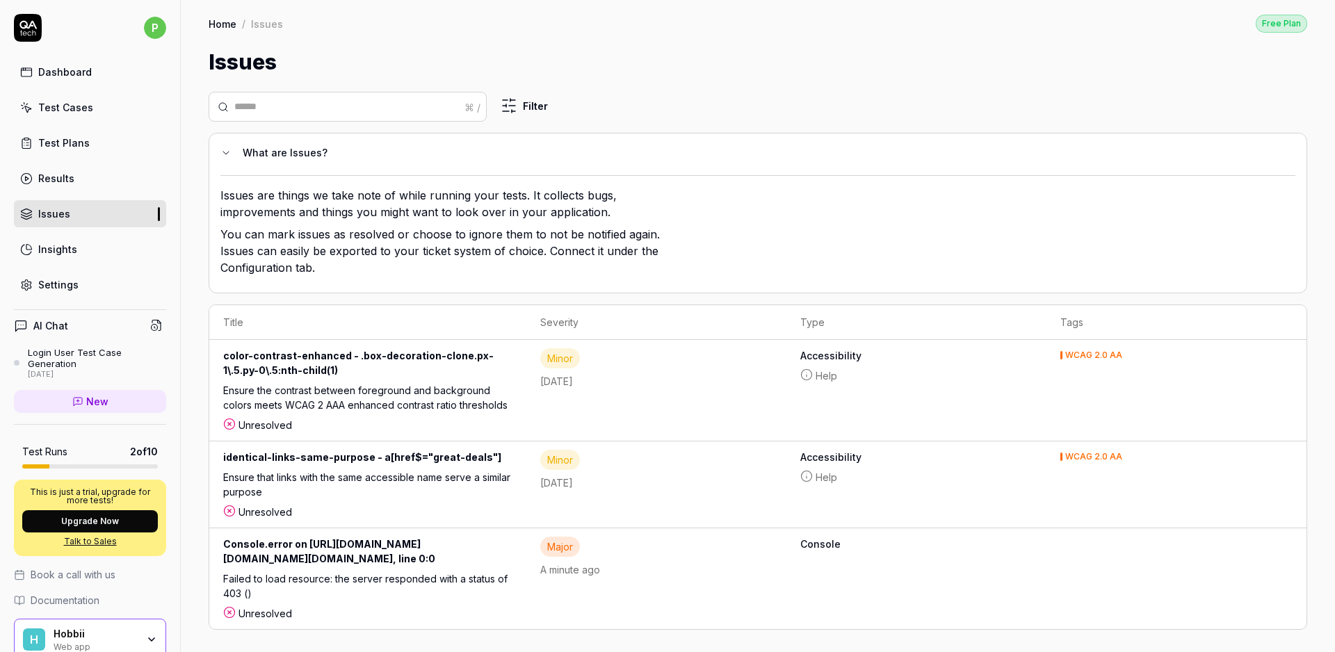
click at [57, 247] on div "Insights" at bounding box center [57, 249] width 39 height 15
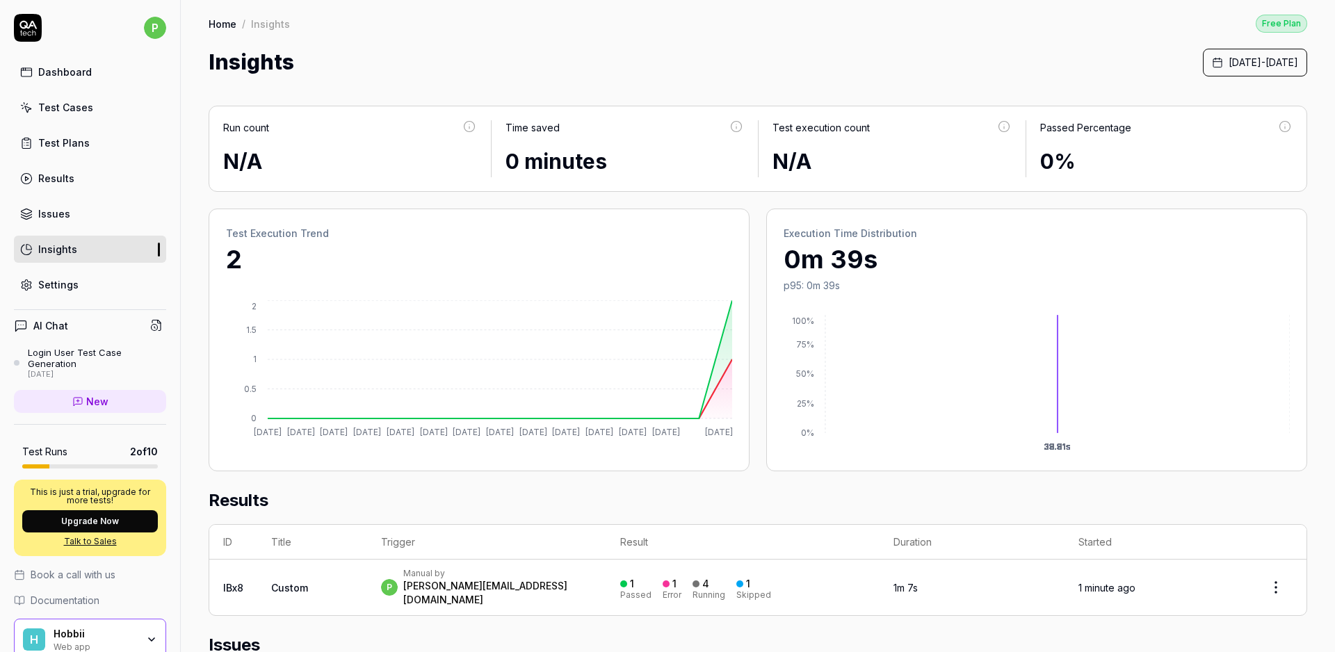
click at [41, 294] on link "Settings" at bounding box center [90, 284] width 152 height 27
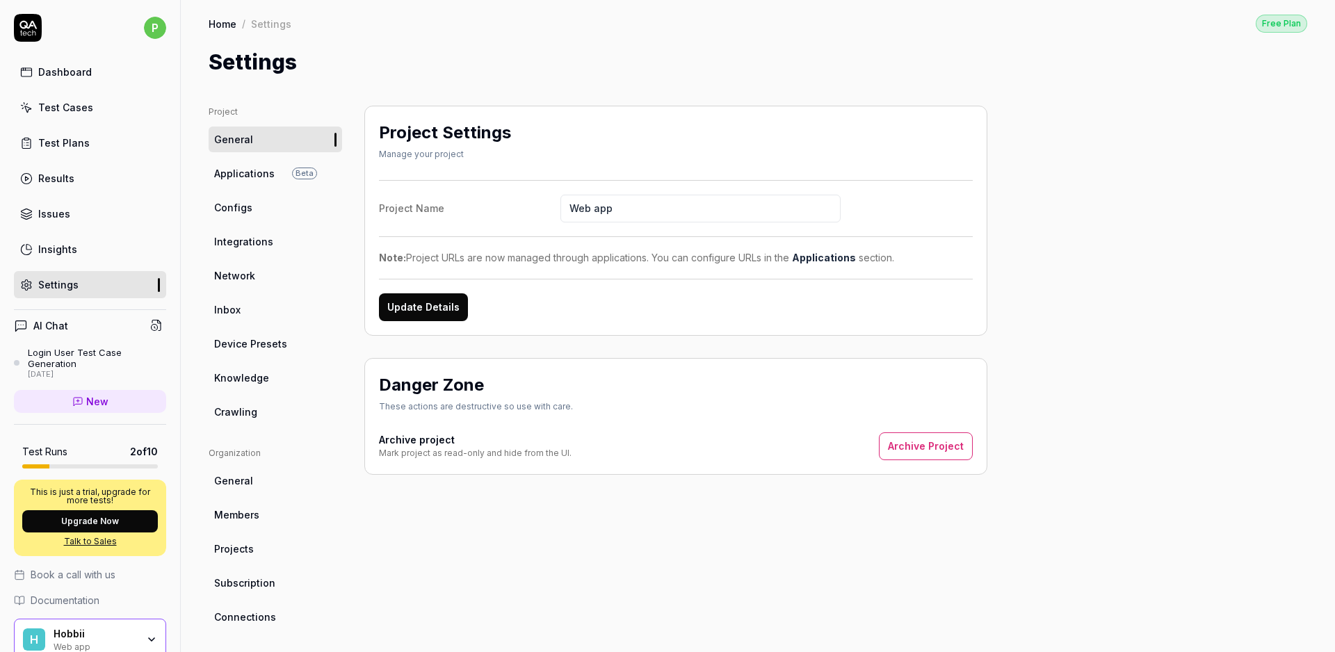
click at [232, 177] on span "Applications" at bounding box center [244, 173] width 60 height 15
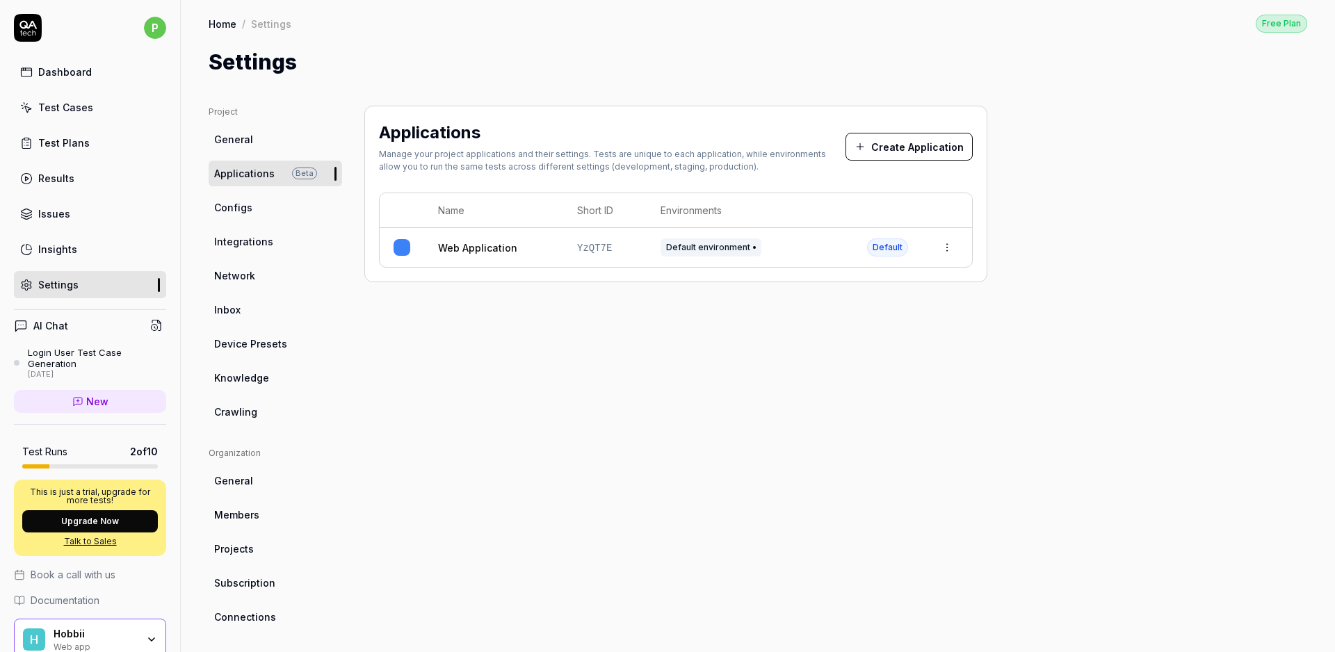
click at [230, 206] on span "Configs" at bounding box center [233, 207] width 38 height 15
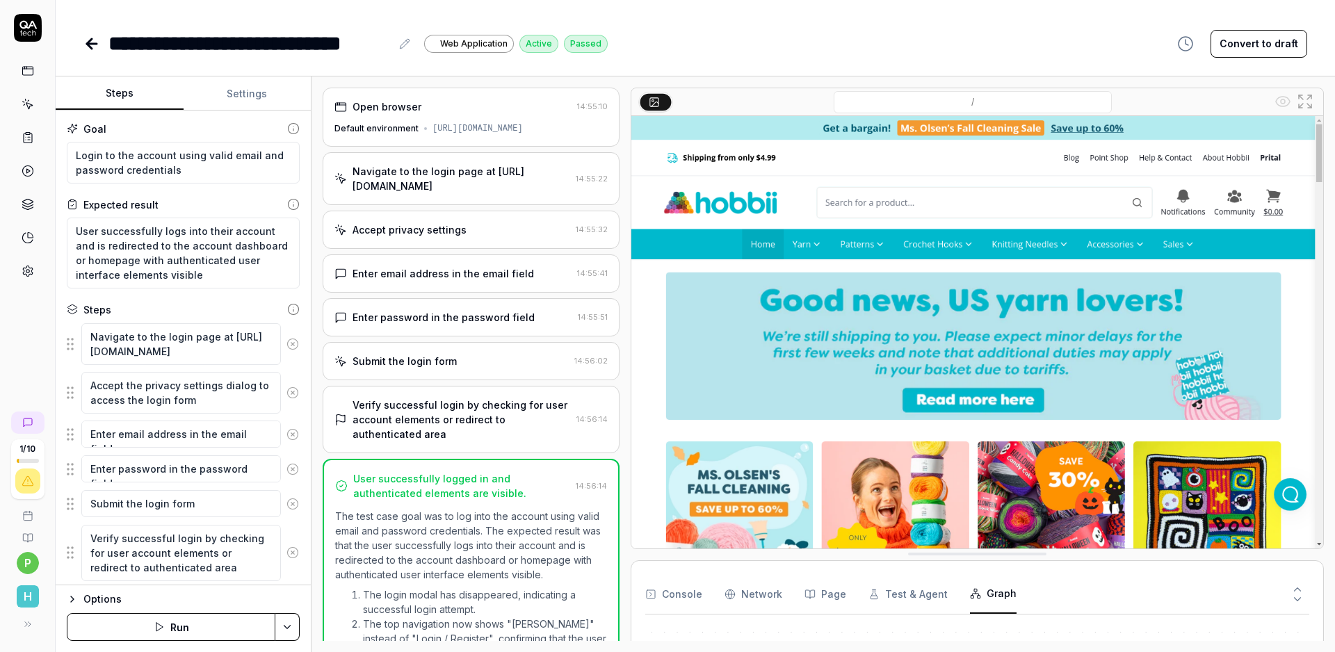
scroll to position [56, 0]
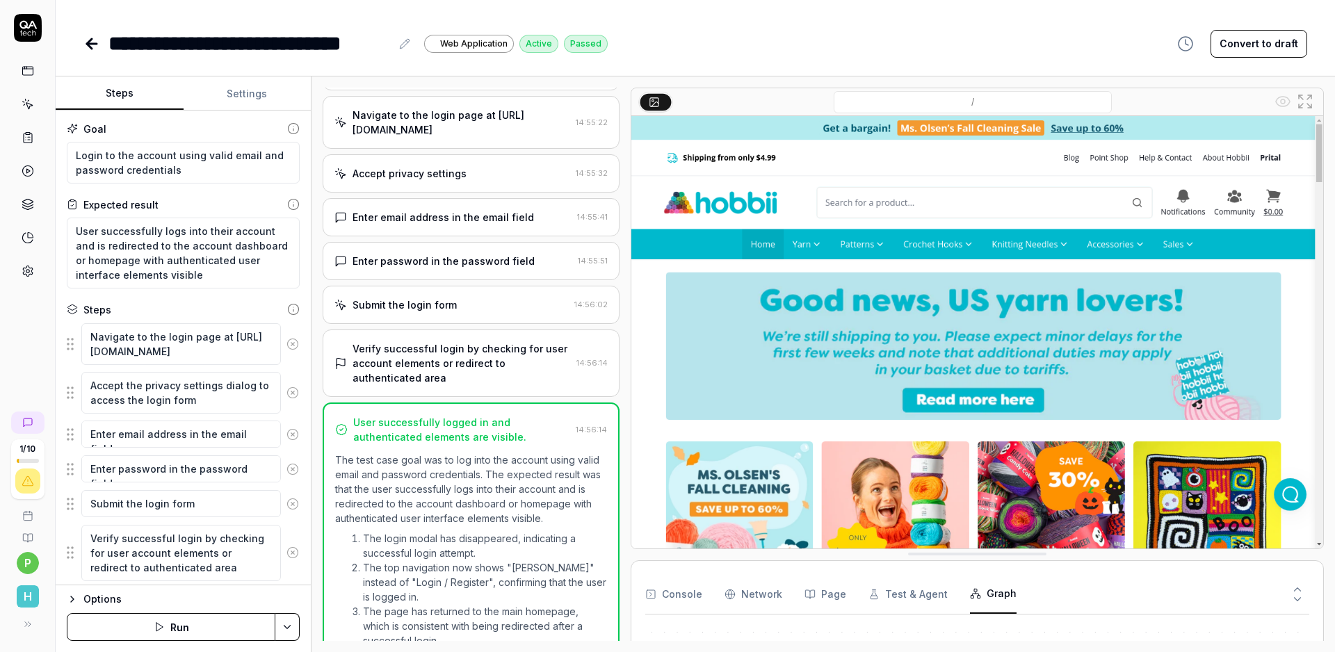
type textarea "*"
